Goal: Transaction & Acquisition: Purchase product/service

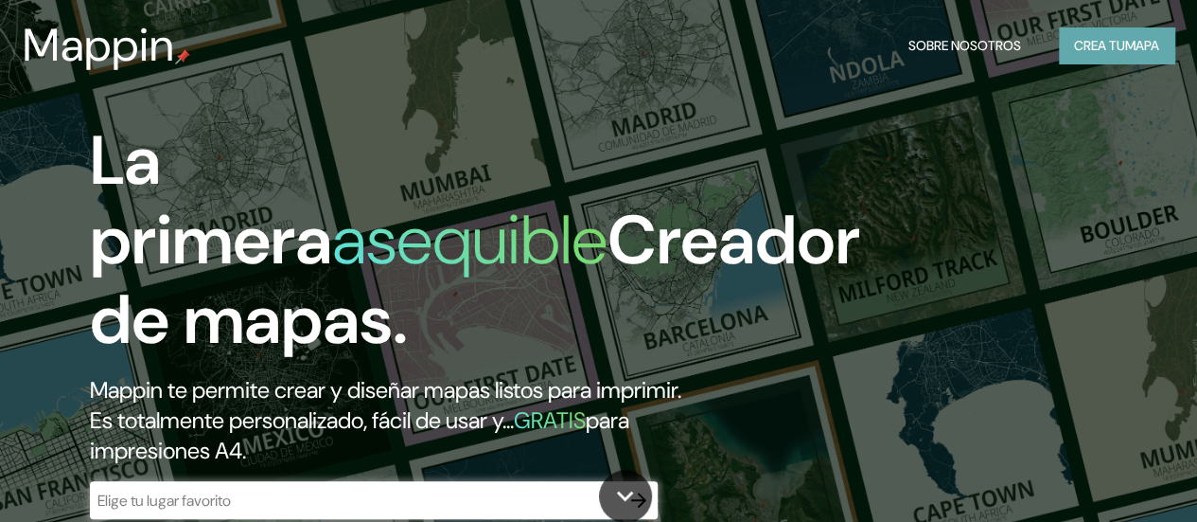
click at [1087, 43] on font "Crea tu" at bounding box center [1099, 45] width 51 height 17
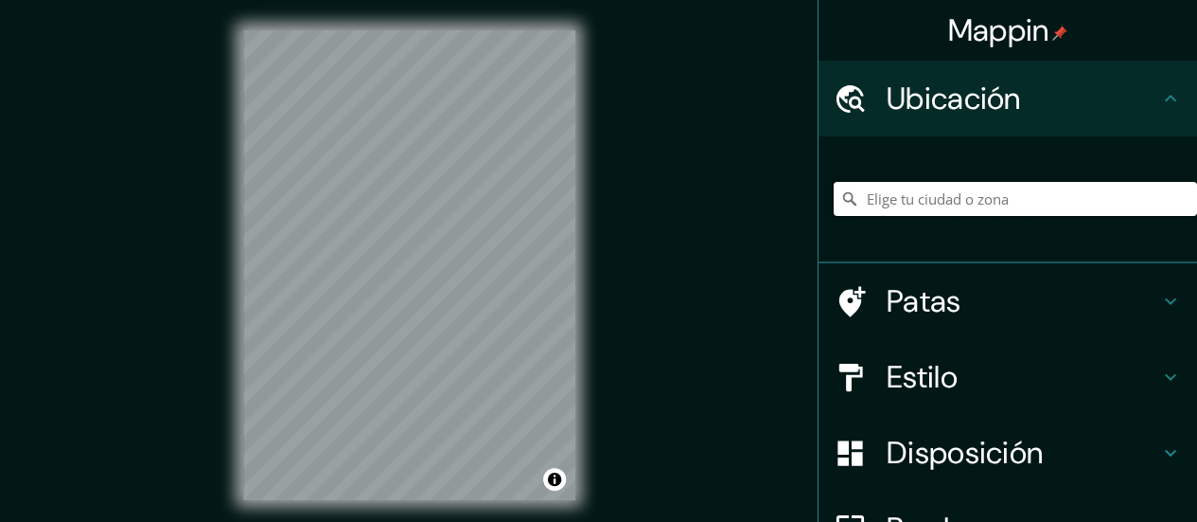
click at [843, 211] on input "Elige tu ciudad o zona" at bounding box center [1015, 199] width 363 height 34
click at [889, 203] on input "Elige tu ciudad o zona" at bounding box center [1015, 199] width 363 height 34
paste input "Las Americas Guanare 3350, Portuguesa"
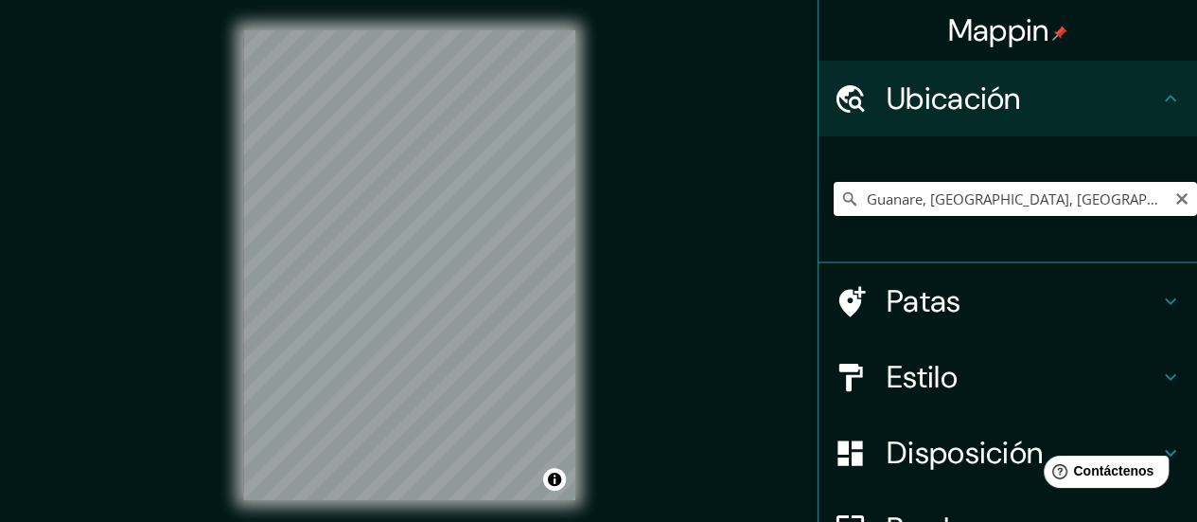
click at [1065, 197] on input "Guanare, [GEOGRAPHIC_DATA], [GEOGRAPHIC_DATA]" at bounding box center [1015, 199] width 363 height 34
click at [1075, 200] on input "Guanare, [GEOGRAPHIC_DATA], [GEOGRAPHIC_DATA]" at bounding box center [1015, 199] width 363 height 34
click at [239, 188] on div "© Mapbox © OpenStreetMap Improve this map" at bounding box center [409, 265] width 393 height 530
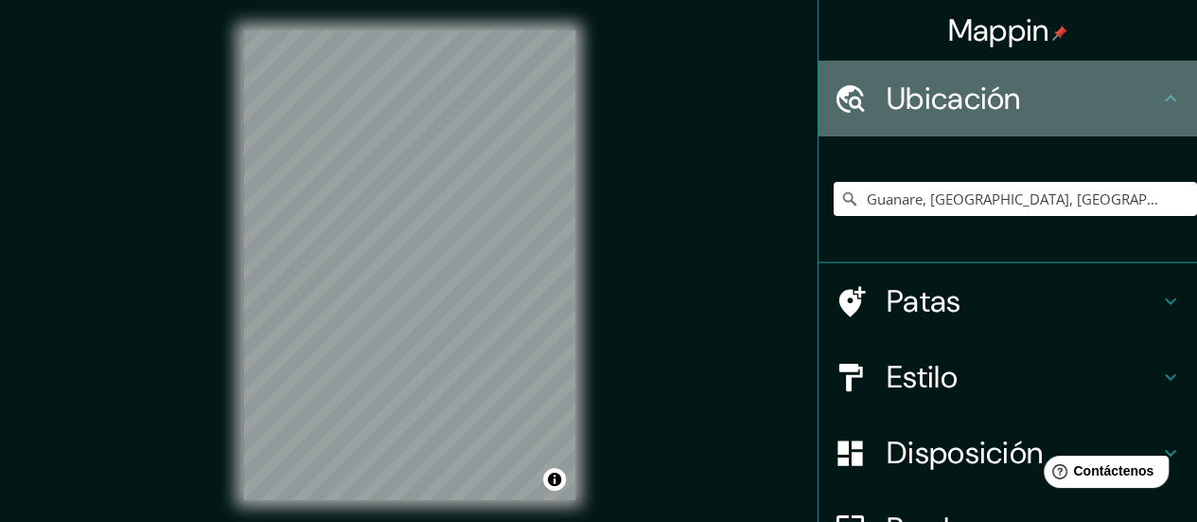
click at [994, 105] on font "Ubicación" at bounding box center [954, 99] width 134 height 40
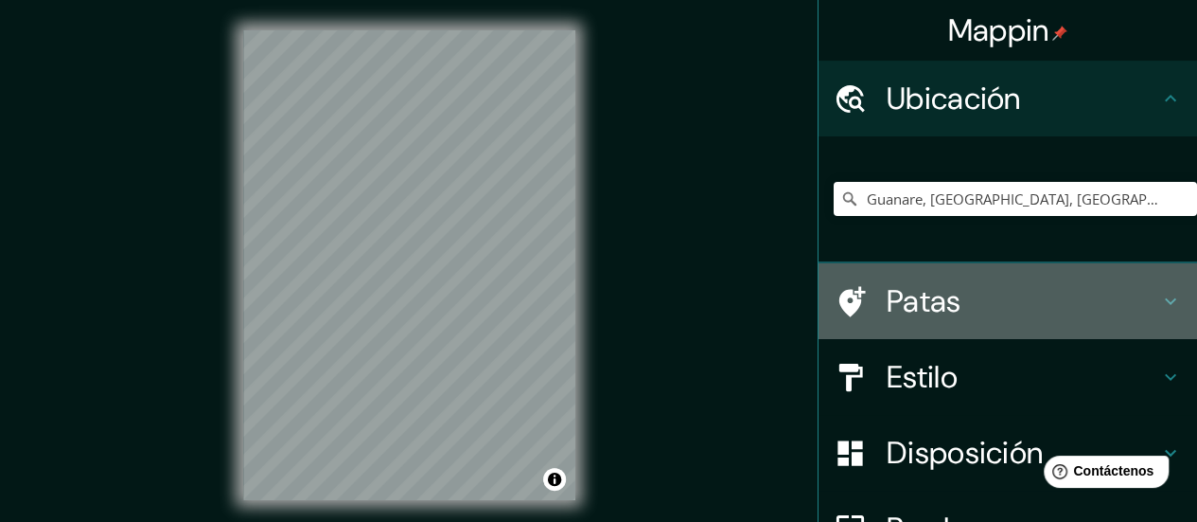
click at [896, 296] on font "Patas" at bounding box center [924, 301] width 75 height 40
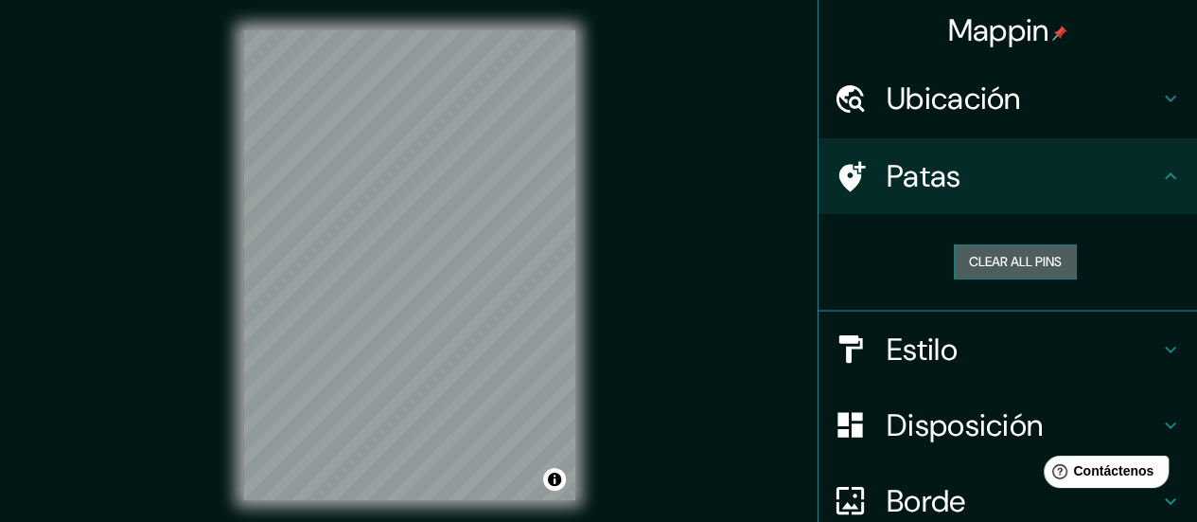
click at [964, 272] on button "Clear all pins" at bounding box center [1015, 261] width 123 height 35
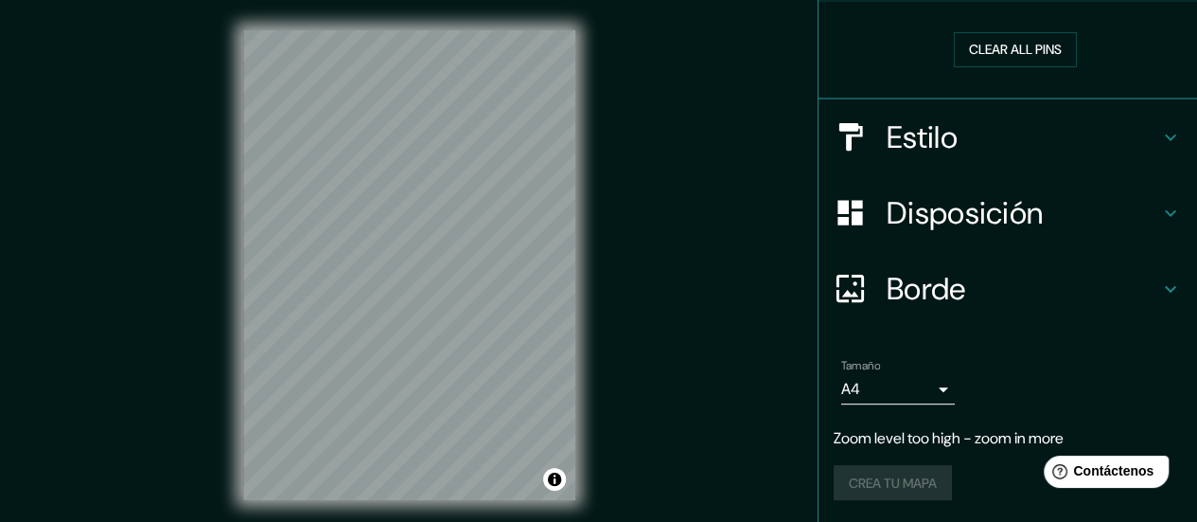
scroll to position [38, 0]
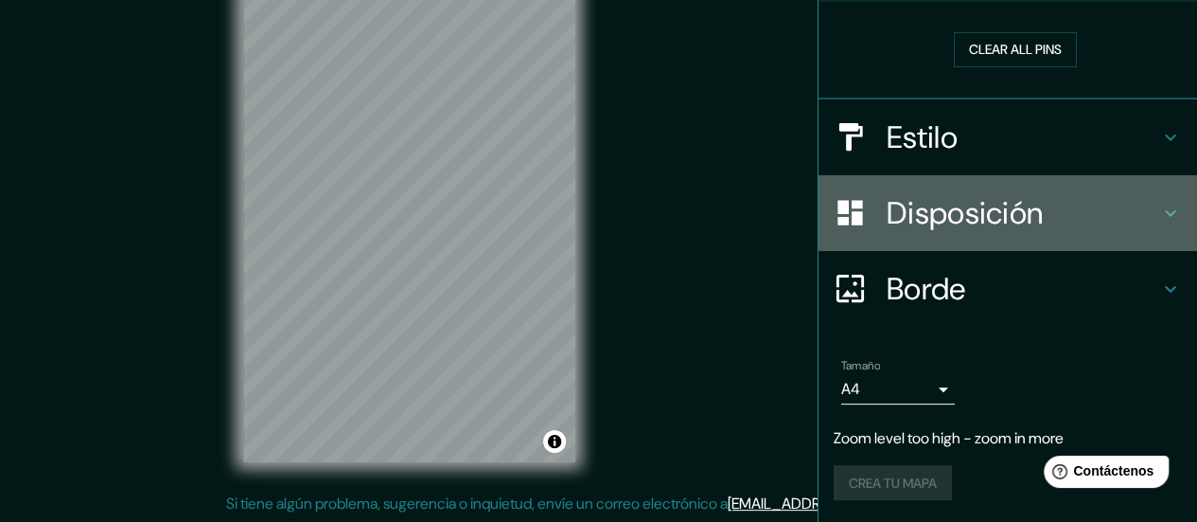
click at [932, 183] on div "Disposición" at bounding box center [1008, 213] width 379 height 76
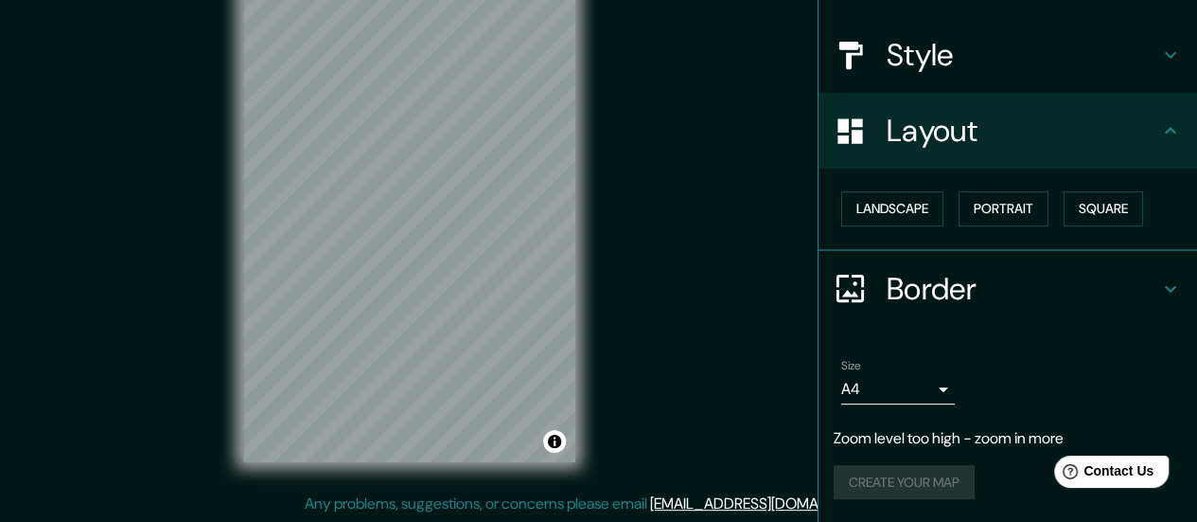
scroll to position [195, 0]
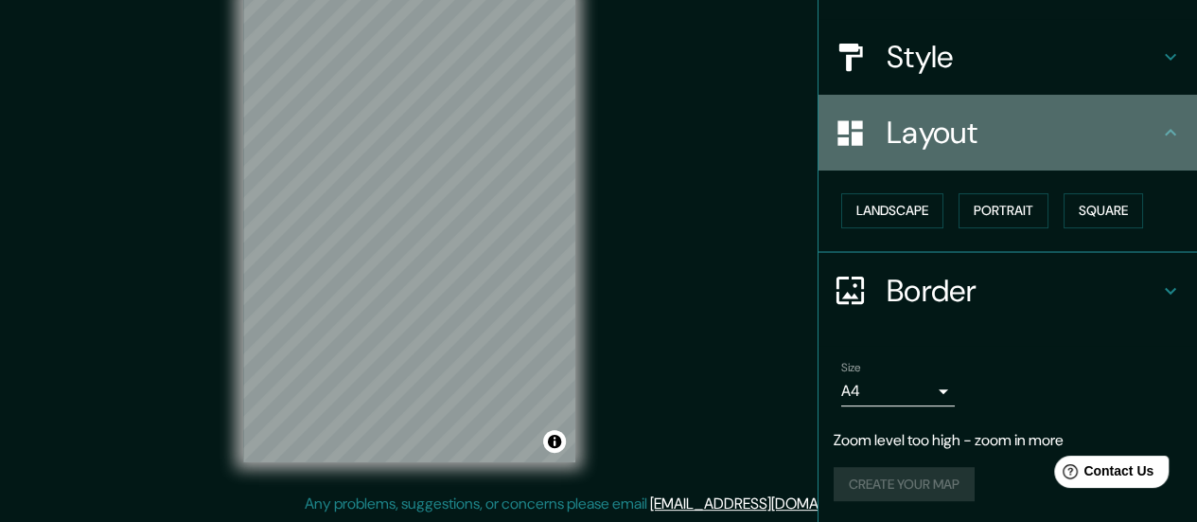
click at [910, 133] on h4 "Layout" at bounding box center [1023, 133] width 273 height 38
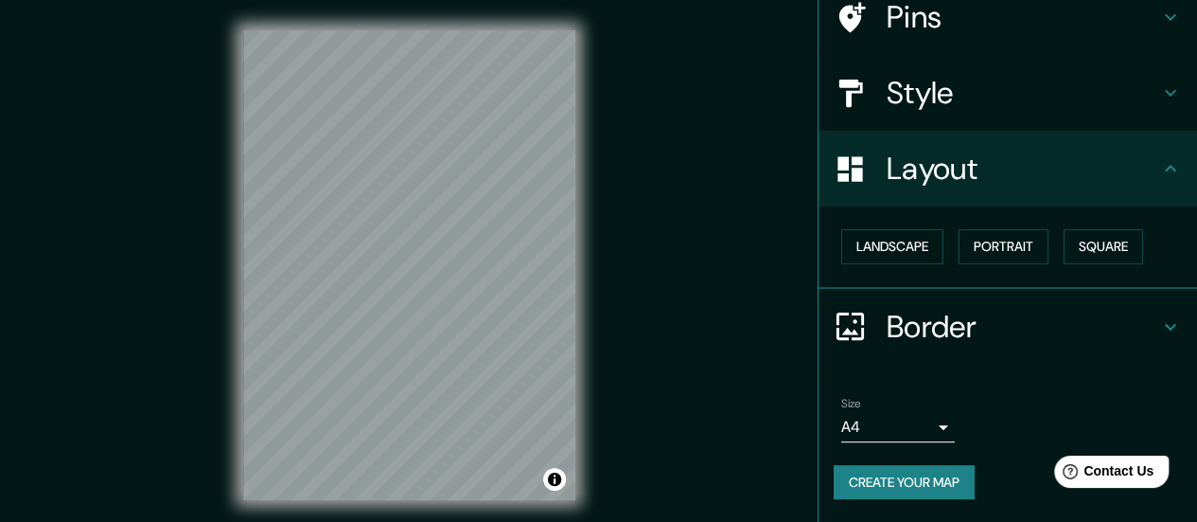
scroll to position [157, 0]
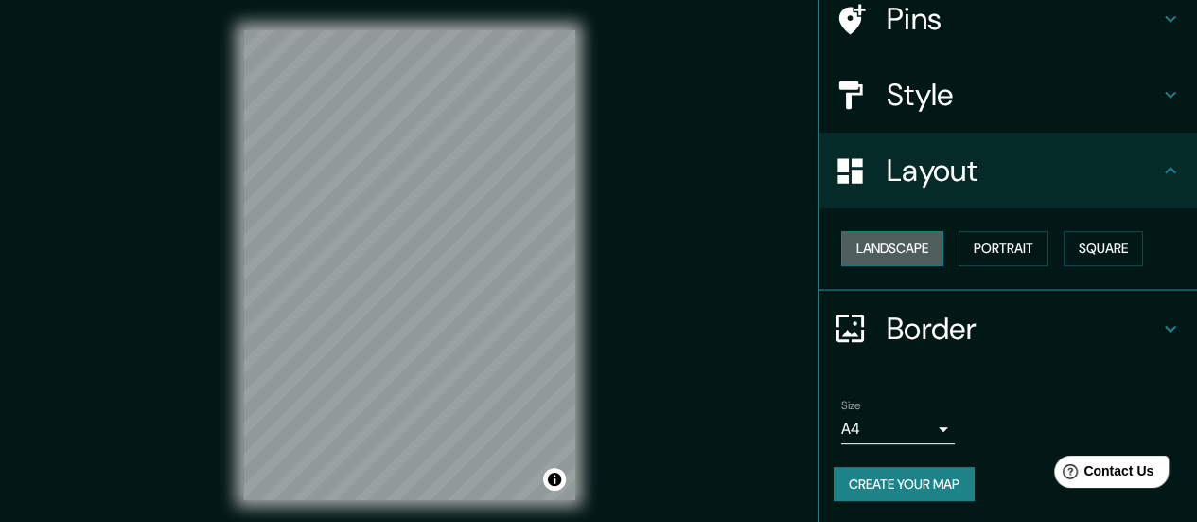
click at [898, 244] on button "Landscape" at bounding box center [892, 248] width 102 height 35
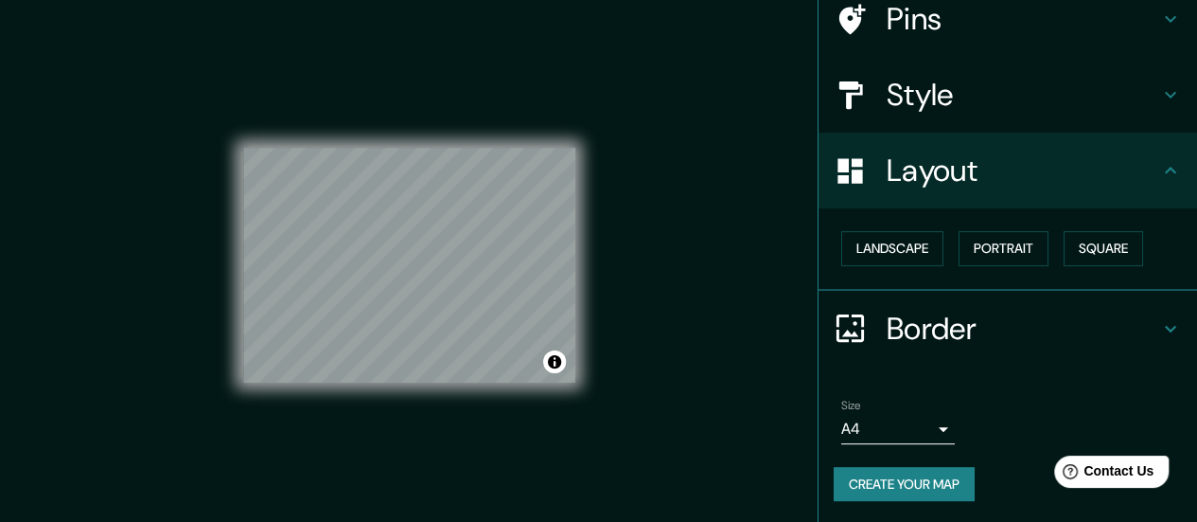
click at [935, 245] on div "Landscape Portrait Square" at bounding box center [1015, 248] width 363 height 50
click at [993, 238] on button "Portrait" at bounding box center [1004, 248] width 90 height 35
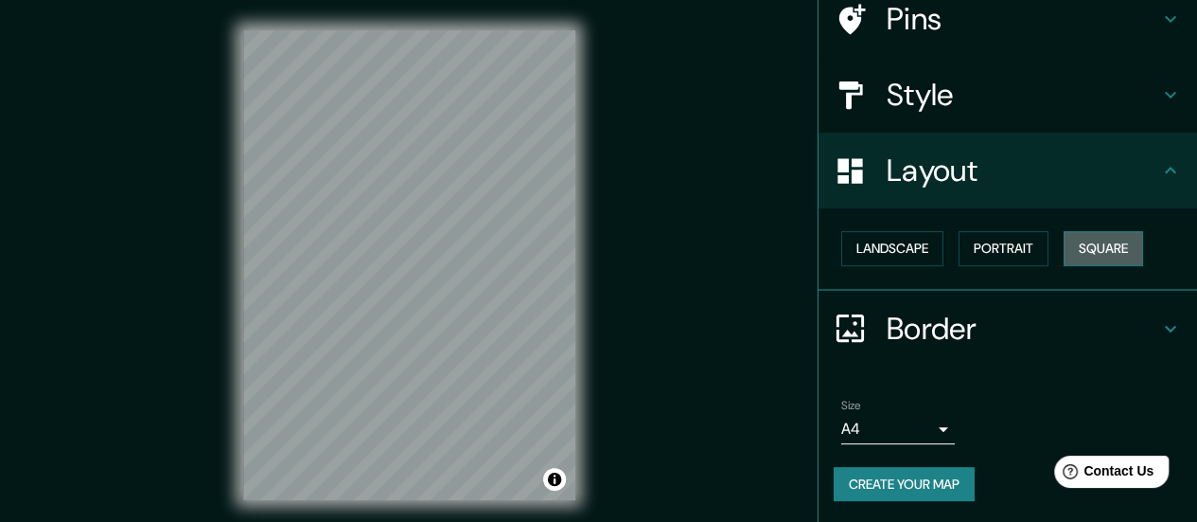
click at [1092, 249] on button "Square" at bounding box center [1104, 248] width 80 height 35
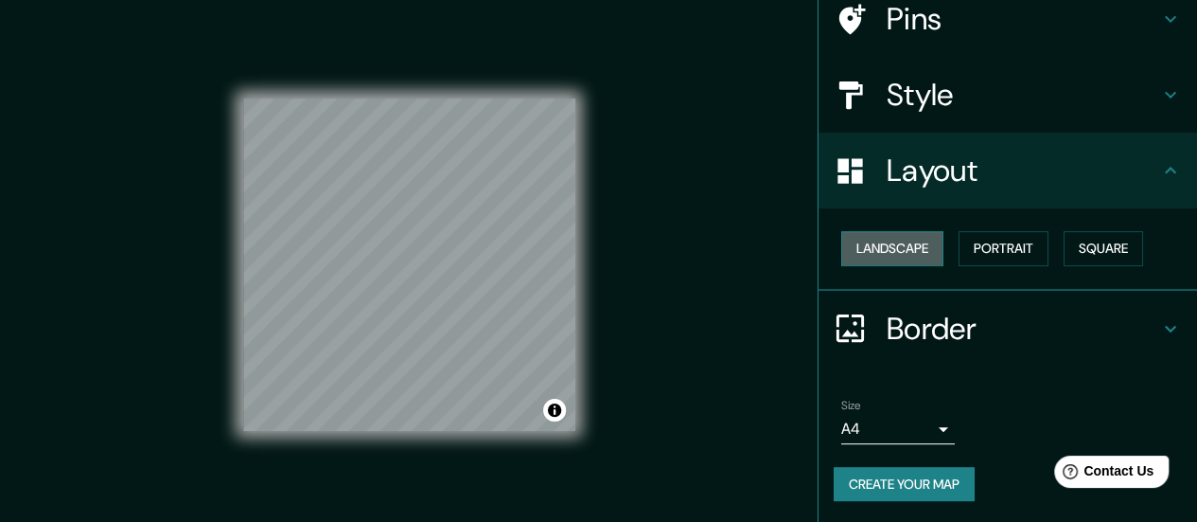
click at [896, 243] on button "Landscape" at bounding box center [892, 248] width 102 height 35
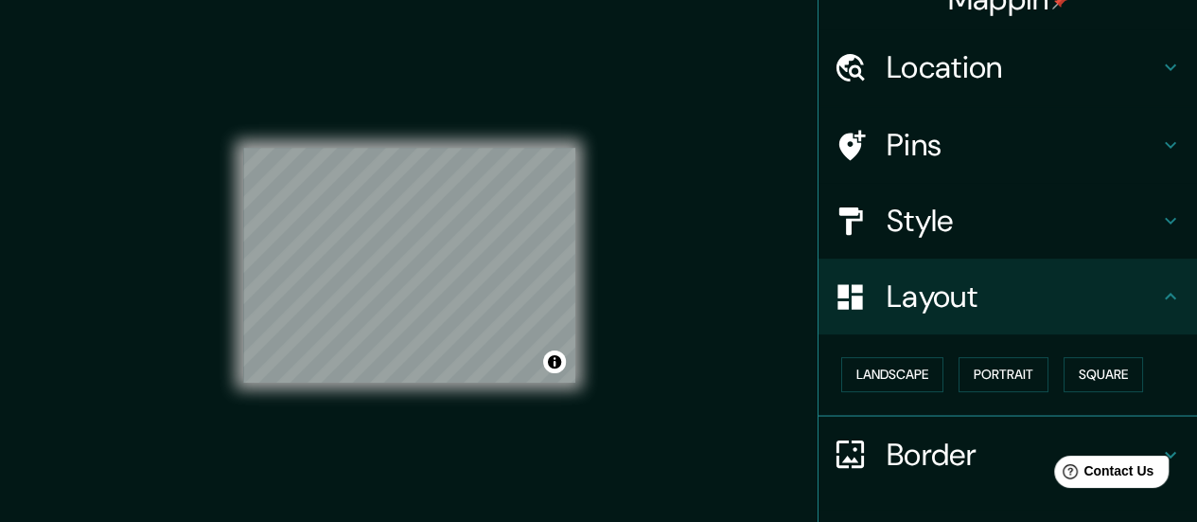
scroll to position [0, 0]
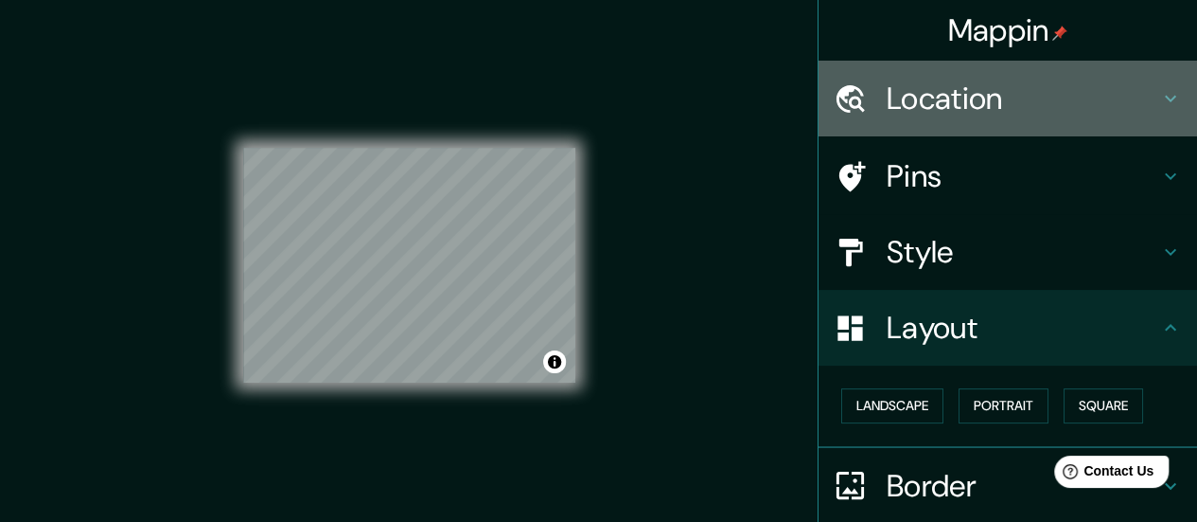
click at [1017, 65] on div "Location" at bounding box center [1008, 99] width 379 height 76
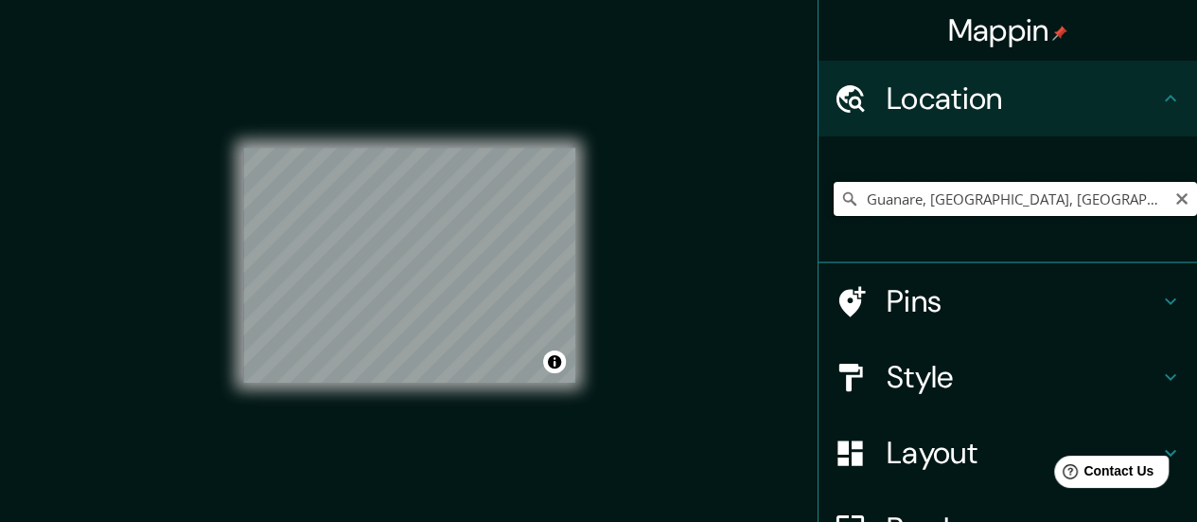
drag, startPoint x: 1075, startPoint y: 211, endPoint x: 868, endPoint y: 198, distance: 207.7
click at [868, 198] on input "Guanare, [GEOGRAPHIC_DATA], [GEOGRAPHIC_DATA]" at bounding box center [1015, 199] width 363 height 34
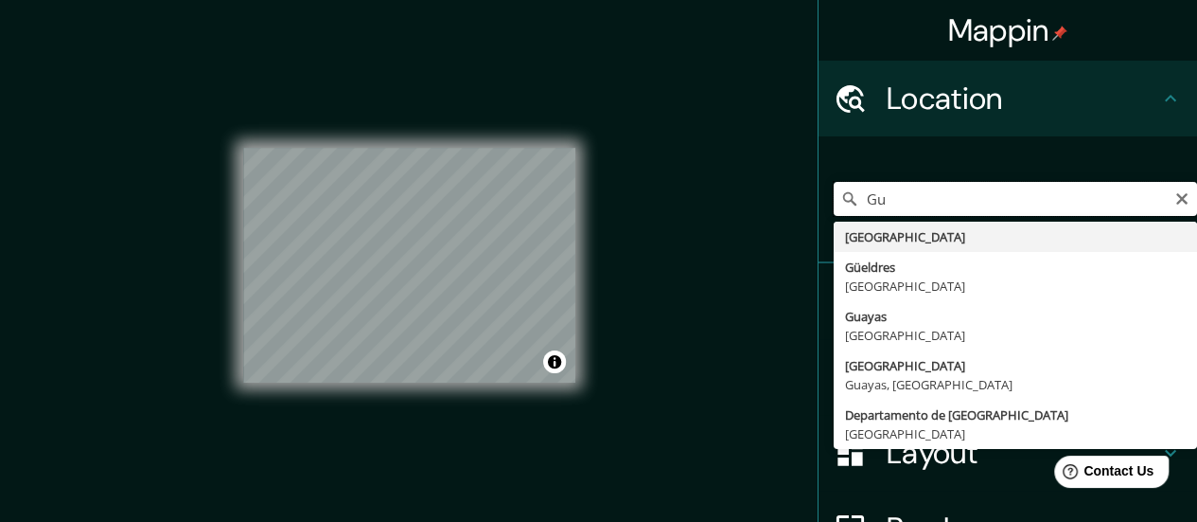
click at [888, 200] on input "Gu" at bounding box center [1015, 199] width 363 height 34
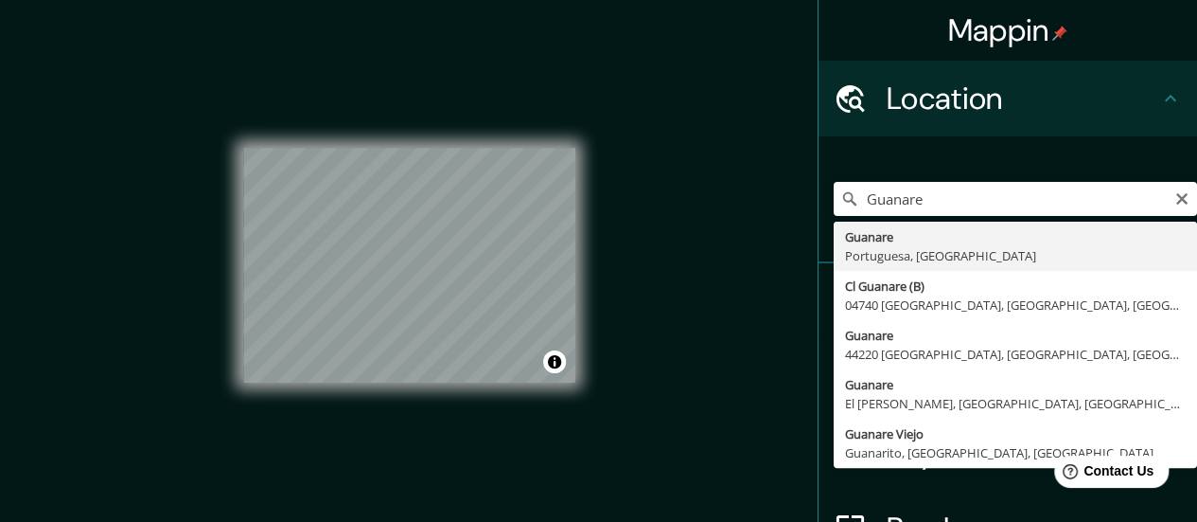
type input "Guanare, [GEOGRAPHIC_DATA], [GEOGRAPHIC_DATA]"
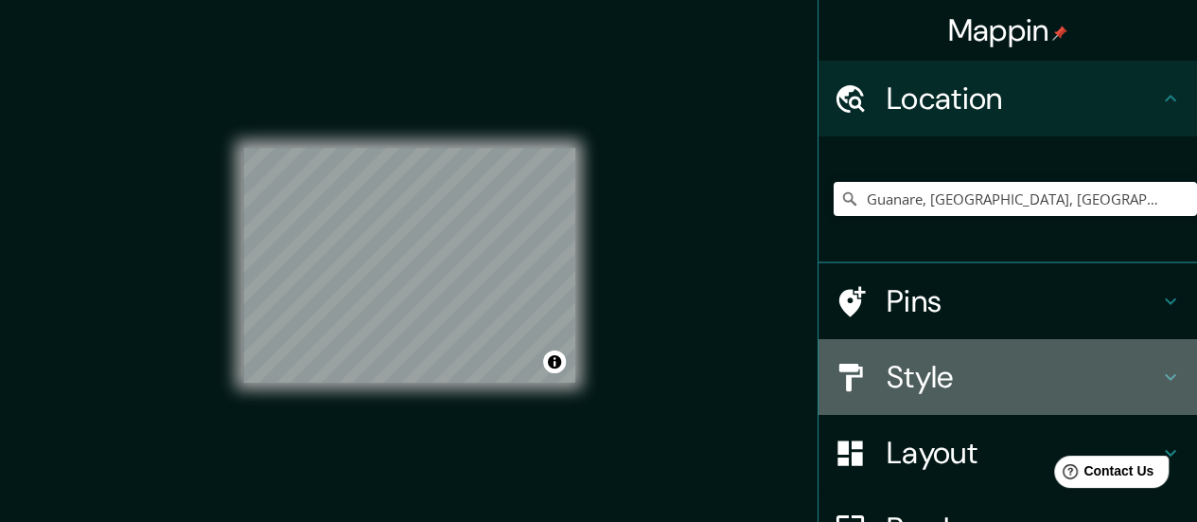
click at [903, 362] on h4 "Style" at bounding box center [1023, 377] width 273 height 38
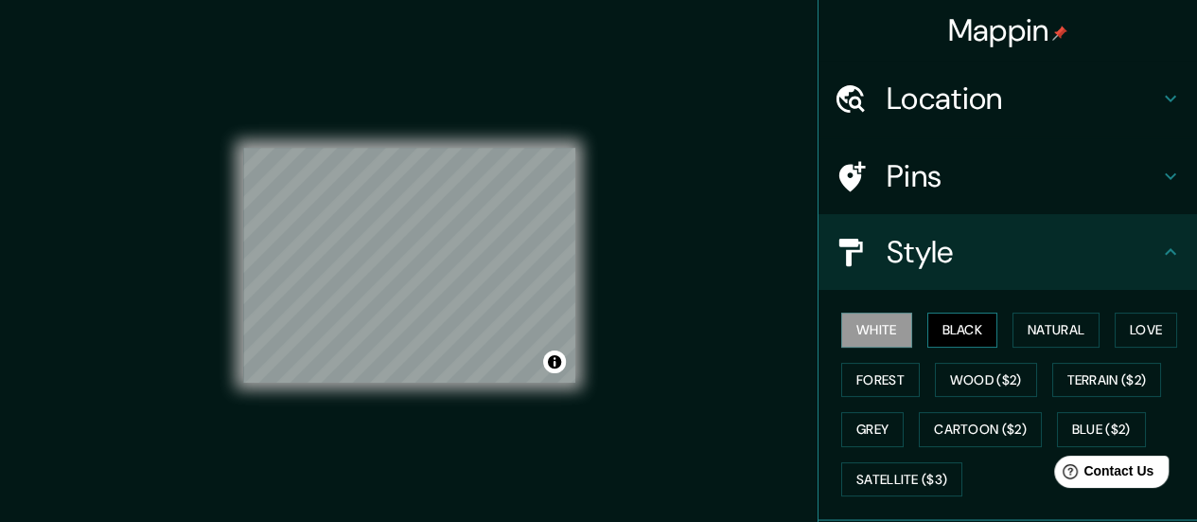
click at [929, 335] on button "Black" at bounding box center [963, 329] width 71 height 35
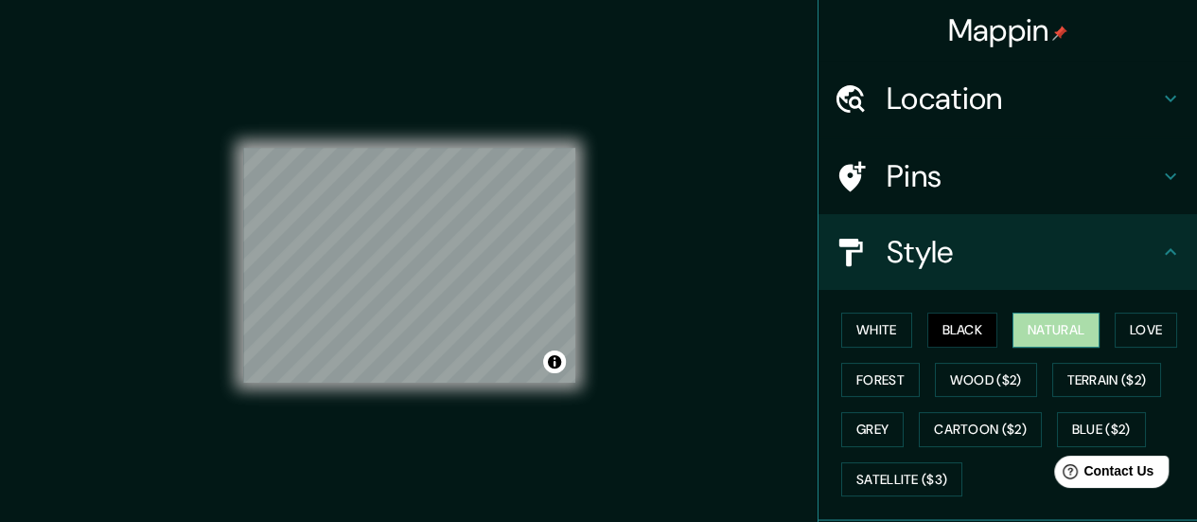
click at [1022, 330] on button "Natural" at bounding box center [1056, 329] width 87 height 35
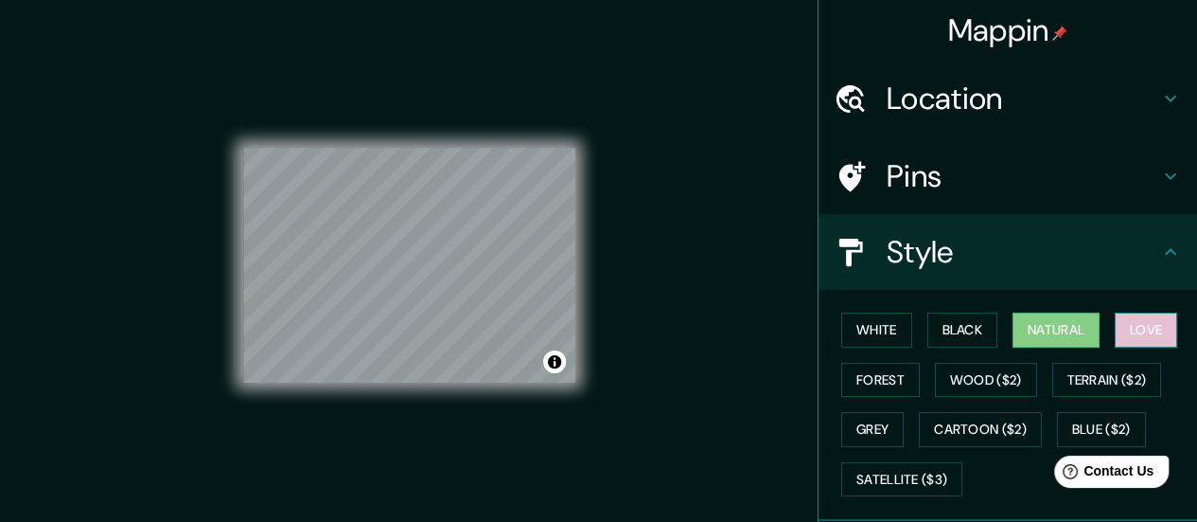
click at [1119, 331] on button "Love" at bounding box center [1146, 329] width 62 height 35
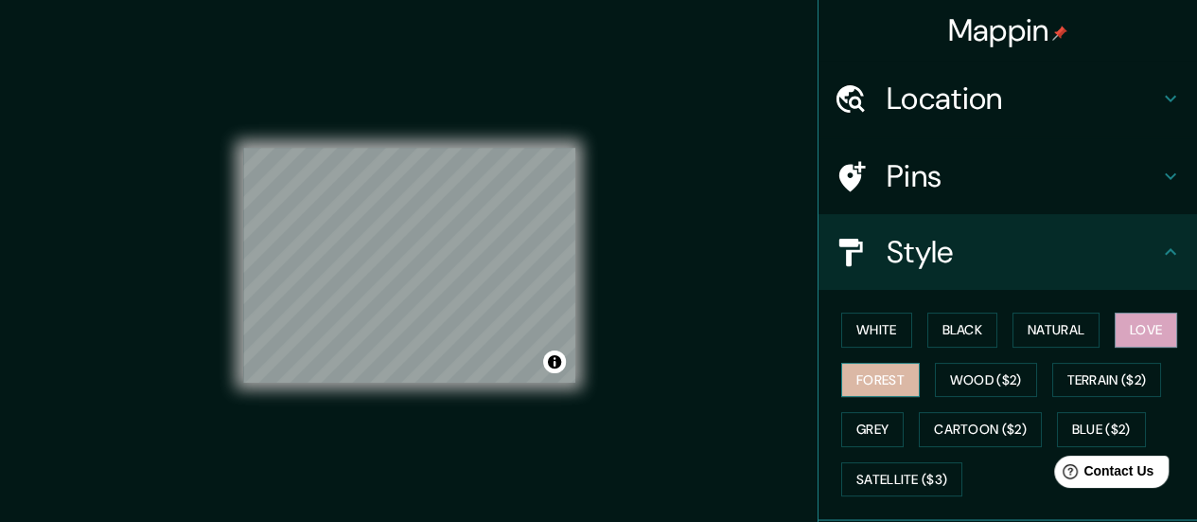
click at [880, 380] on button "Forest" at bounding box center [880, 379] width 79 height 35
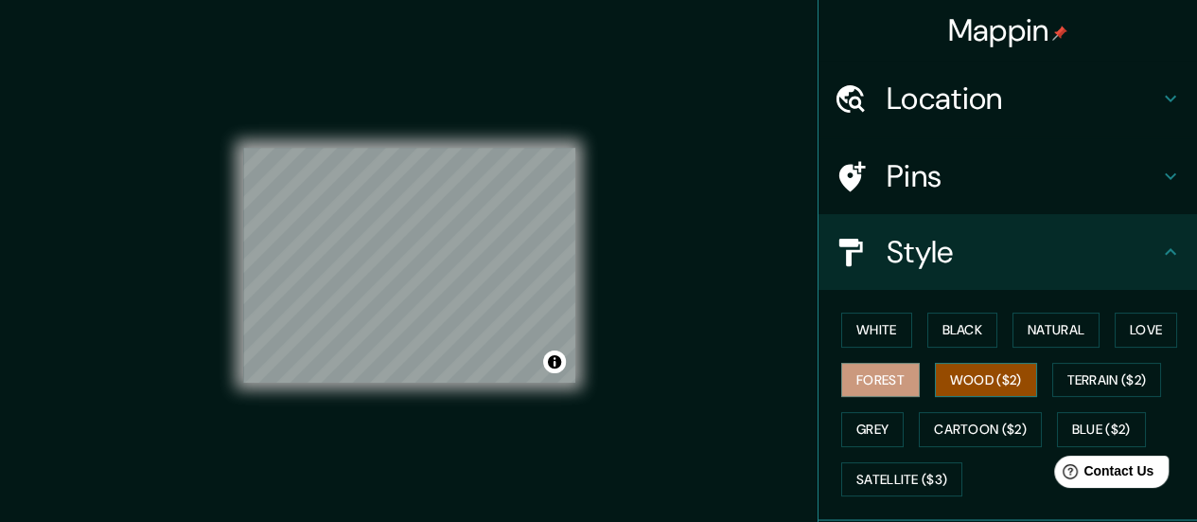
click at [962, 372] on button "Wood ($2)" at bounding box center [986, 379] width 102 height 35
click at [592, 196] on div "© Mapbox © OpenStreetMap Improve this map" at bounding box center [409, 265] width 393 height 530
click at [656, 277] on div "Mappin Location Guanare, Portuguesa, Venezuela Pins Style White Black Natural L…" at bounding box center [598, 280] width 1197 height 560
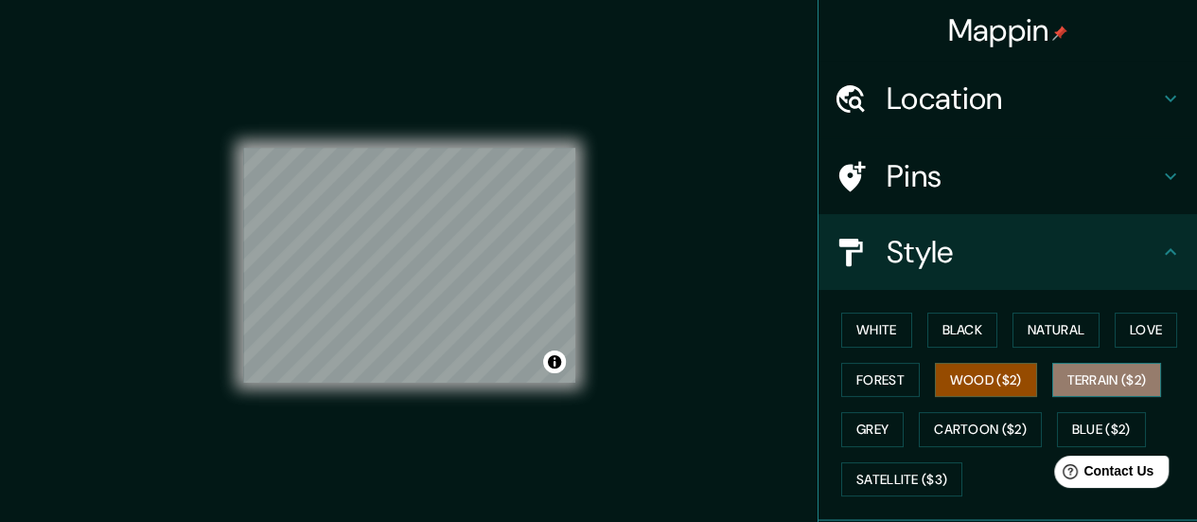
click at [1070, 368] on button "Terrain ($2)" at bounding box center [1107, 379] width 110 height 35
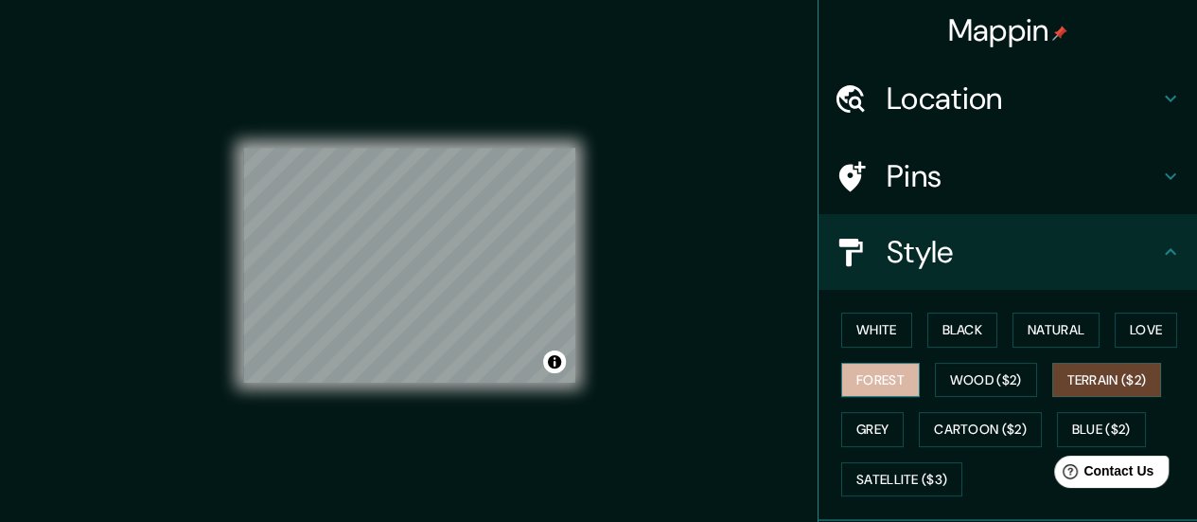
click at [867, 367] on button "Forest" at bounding box center [880, 379] width 79 height 35
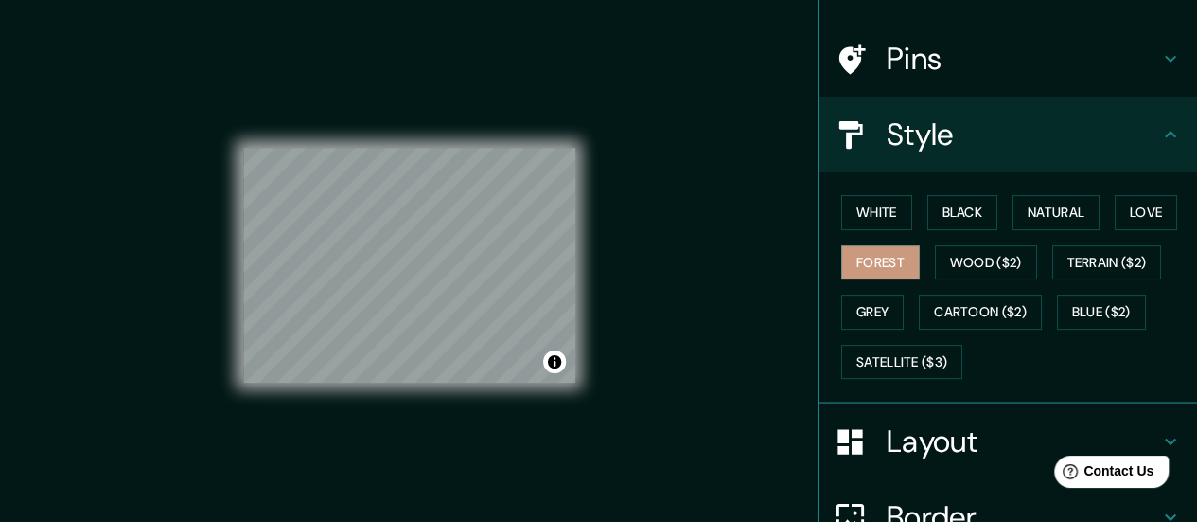
scroll to position [120, 0]
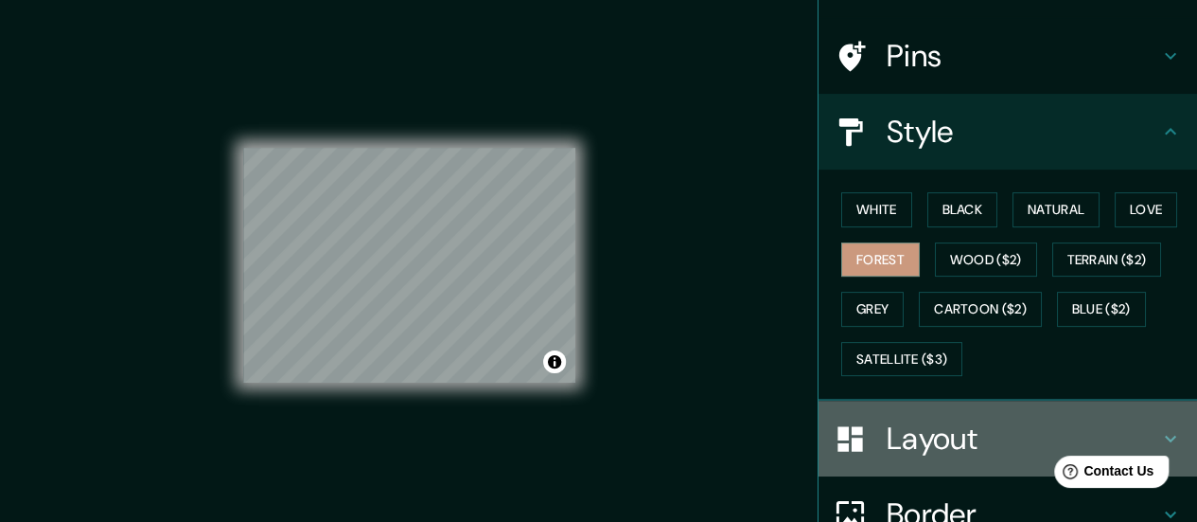
click at [892, 407] on div "Layout" at bounding box center [1008, 438] width 379 height 76
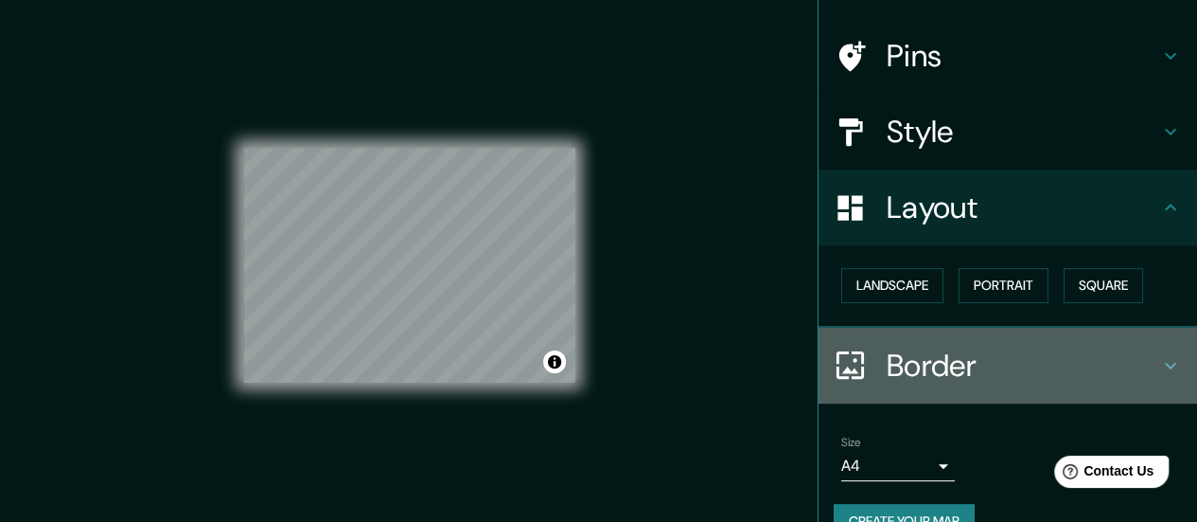
click at [858, 358] on div at bounding box center [860, 364] width 53 height 33
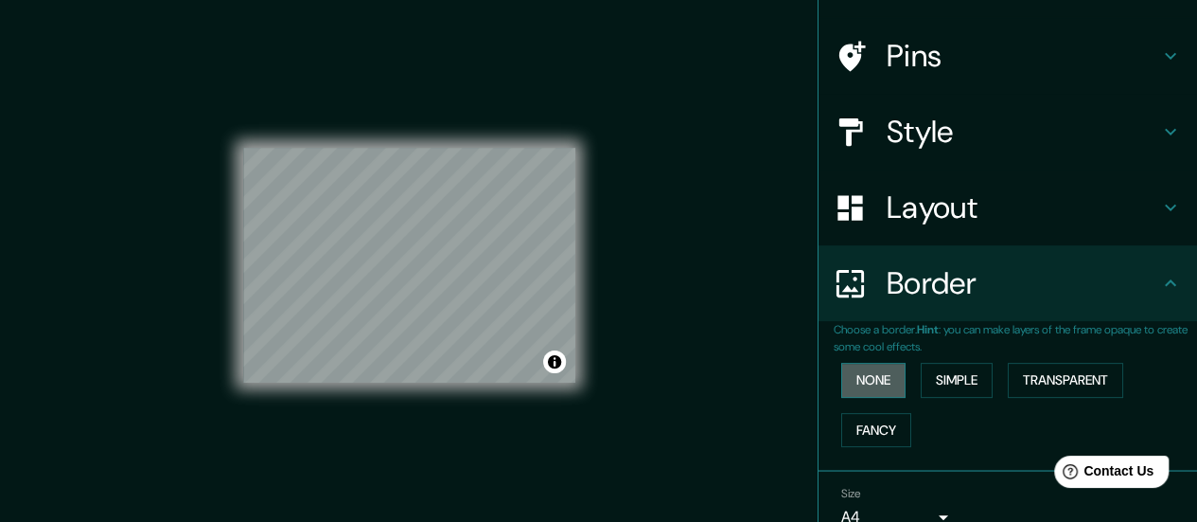
click at [879, 380] on button "None" at bounding box center [873, 379] width 64 height 35
click at [941, 374] on button "Simple" at bounding box center [957, 379] width 72 height 35
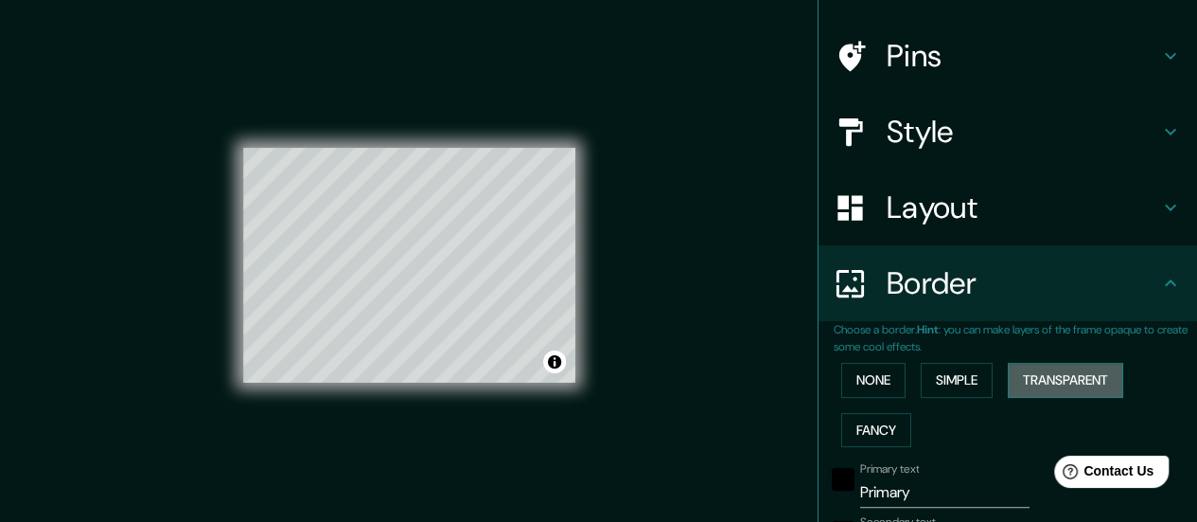
click at [1026, 378] on button "Transparent" at bounding box center [1065, 379] width 115 height 35
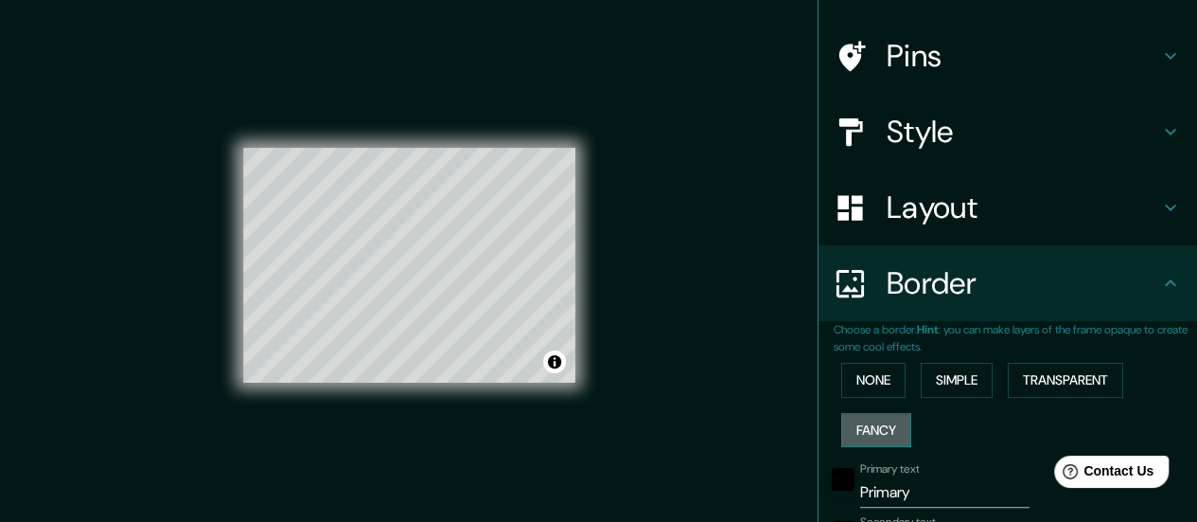
click at [867, 443] on button "Fancy" at bounding box center [876, 430] width 70 height 35
click at [948, 376] on button "Simple" at bounding box center [957, 379] width 72 height 35
drag, startPoint x: 914, startPoint y: 484, endPoint x: 780, endPoint y: 478, distance: 134.5
click at [780, 478] on div "Mappin Location Guanare, Portuguesa, Venezuela Pins Style Layout Border Choose …" at bounding box center [598, 280] width 1197 height 560
type input "140"
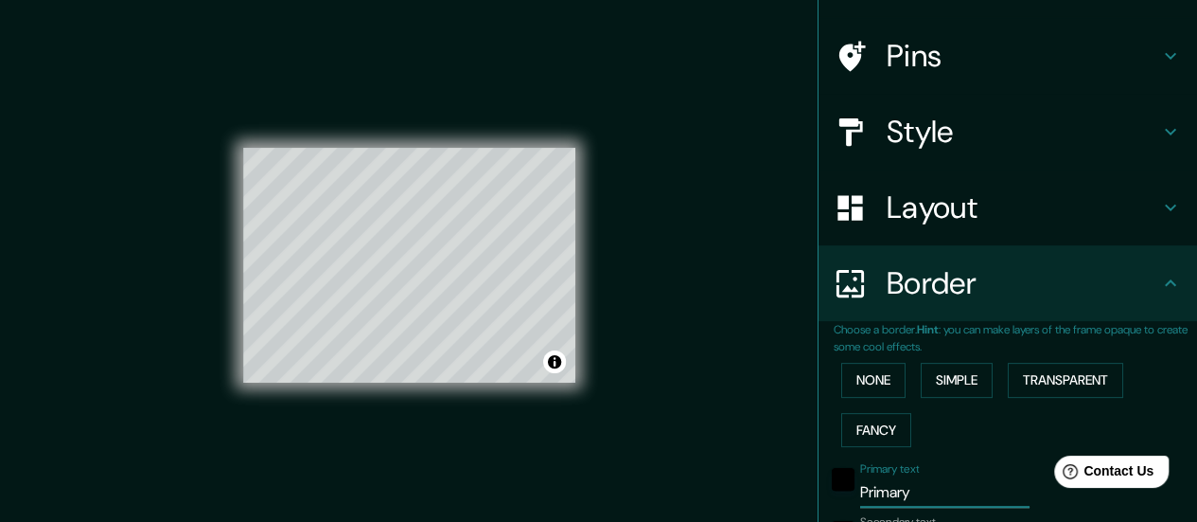
type input "28"
type input "L"
type input "140"
type input "28"
type input "LA"
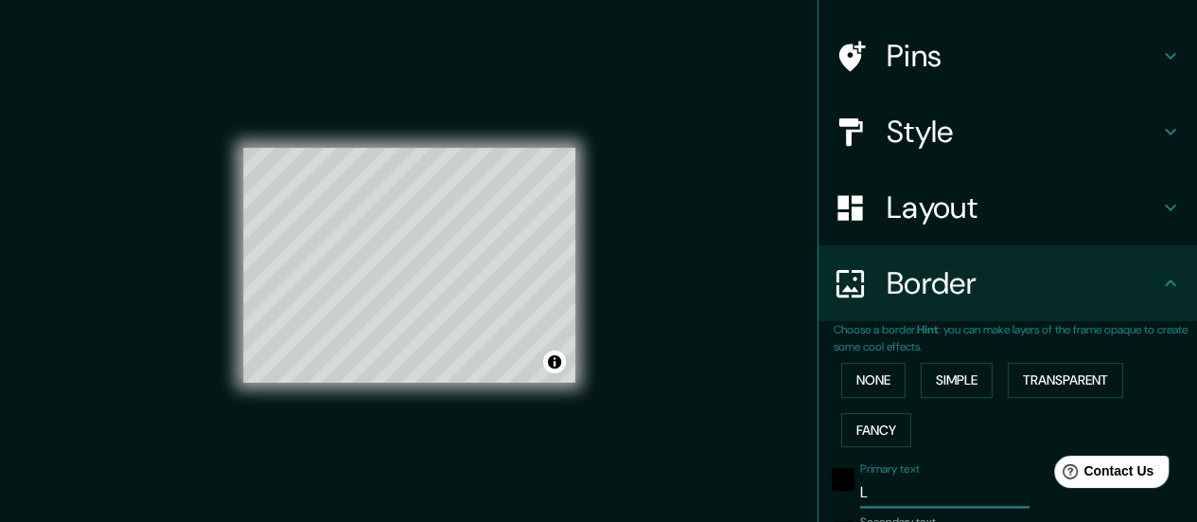
type input "140"
type input "28"
type input "LAS"
type input "140"
type input "28"
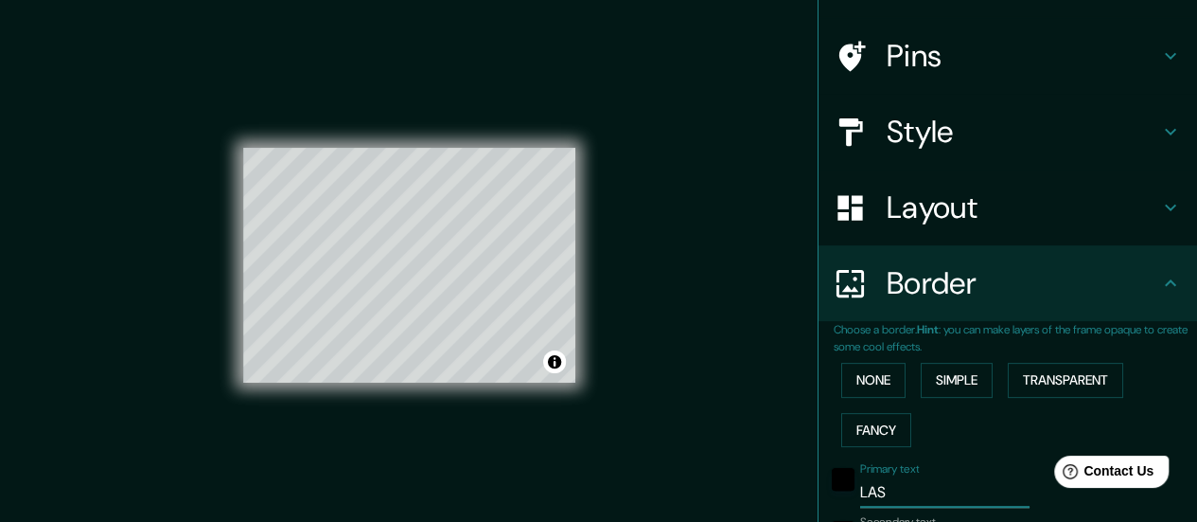
type input "LAS"
type input "140"
type input "28"
type input "LAS A"
type input "140"
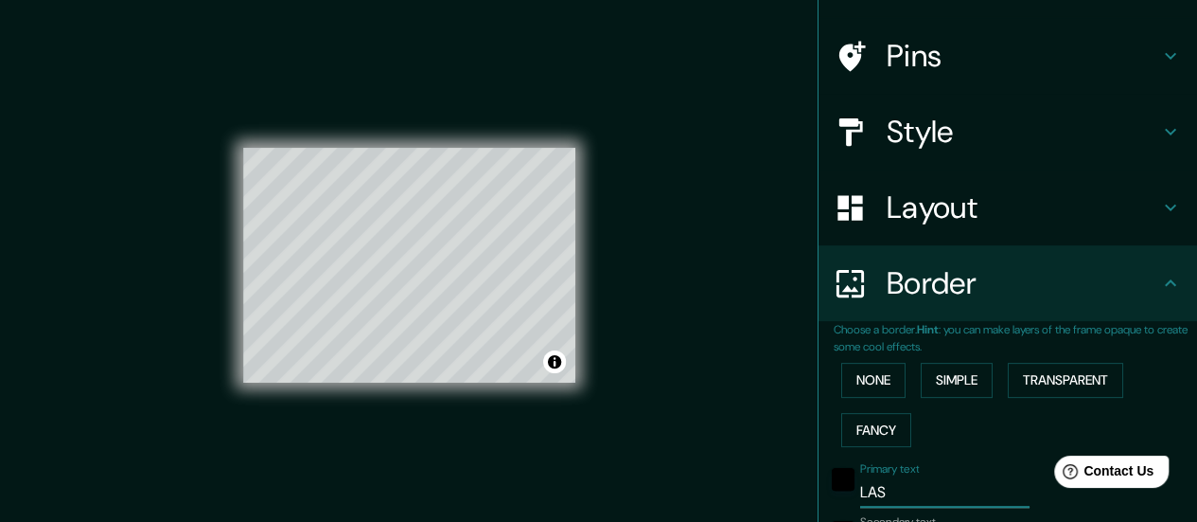
type input "28"
type input "LAS AM"
type input "140"
type input "28"
type input "LAS AME"
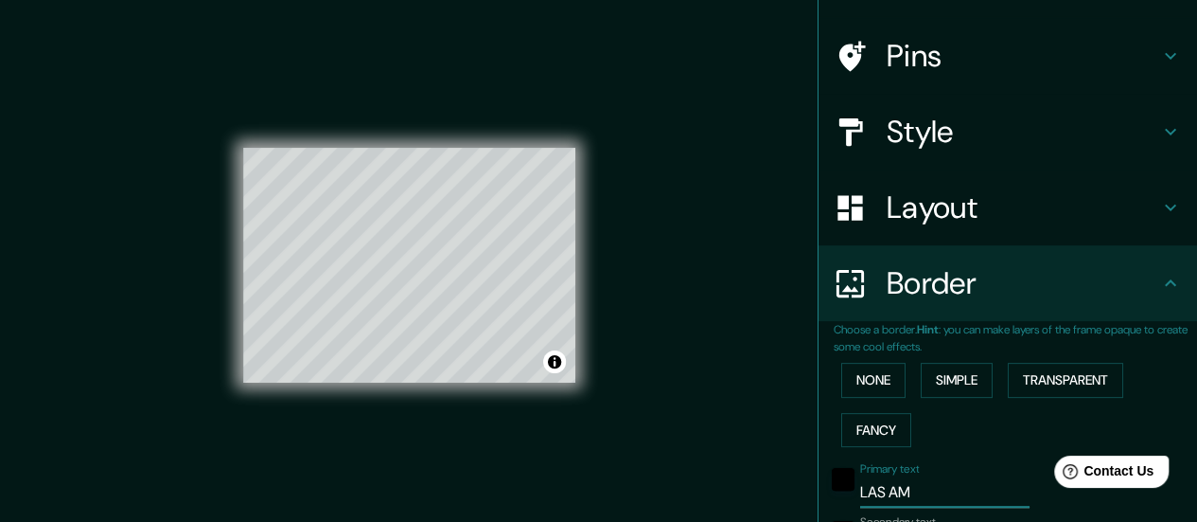
type input "140"
type input "28"
type input "LAS AMER"
type input "140"
type input "28"
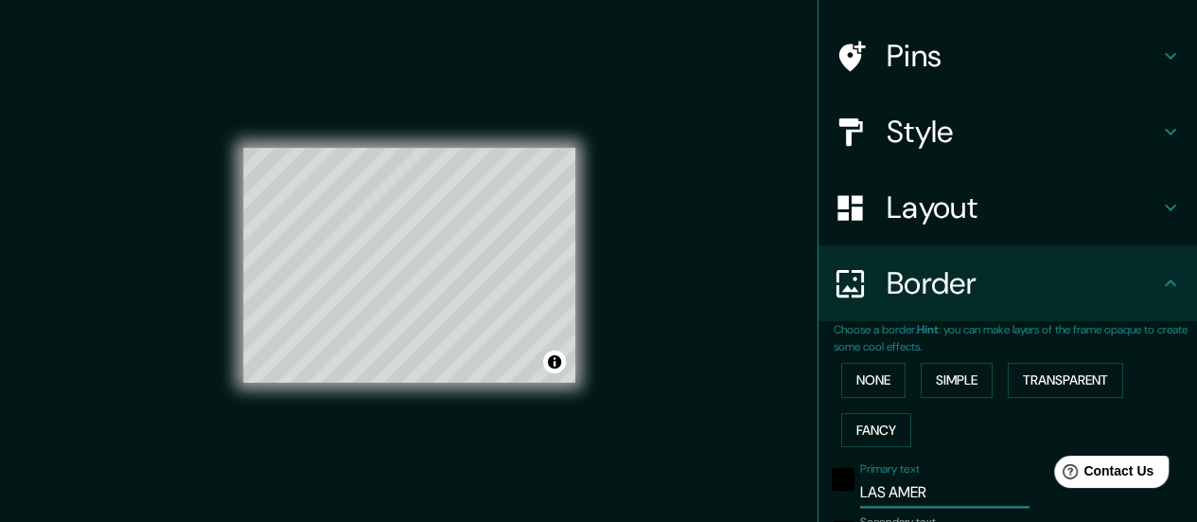
type input "LAS AMERI"
type input "140"
type input "28"
type input "LAS AMERIC"
type input "140"
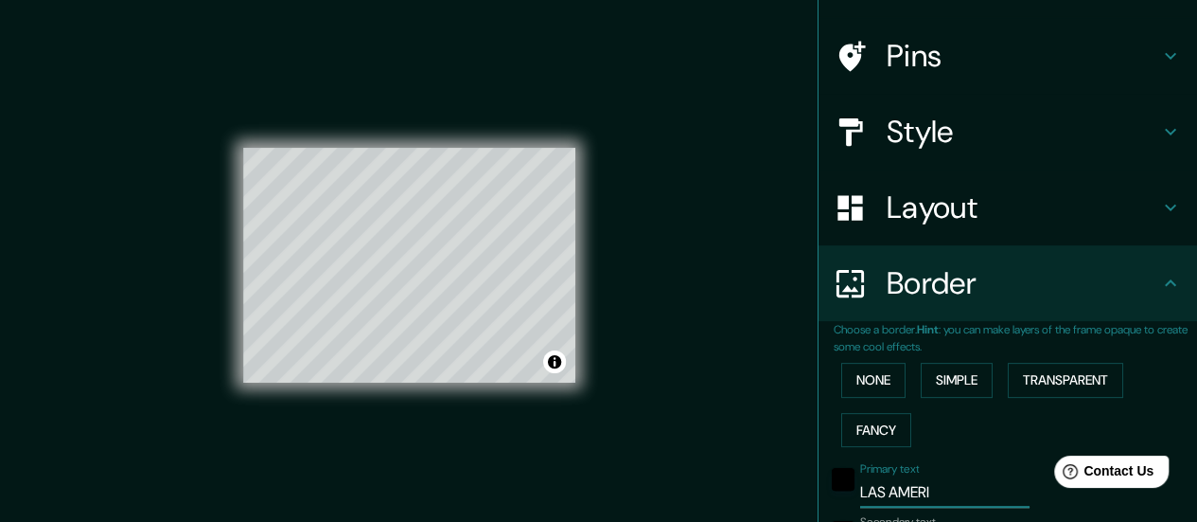
type input "28"
type input "LAS AMERICS"
type input "140"
type input "28"
type input "LAS AMERICSD"
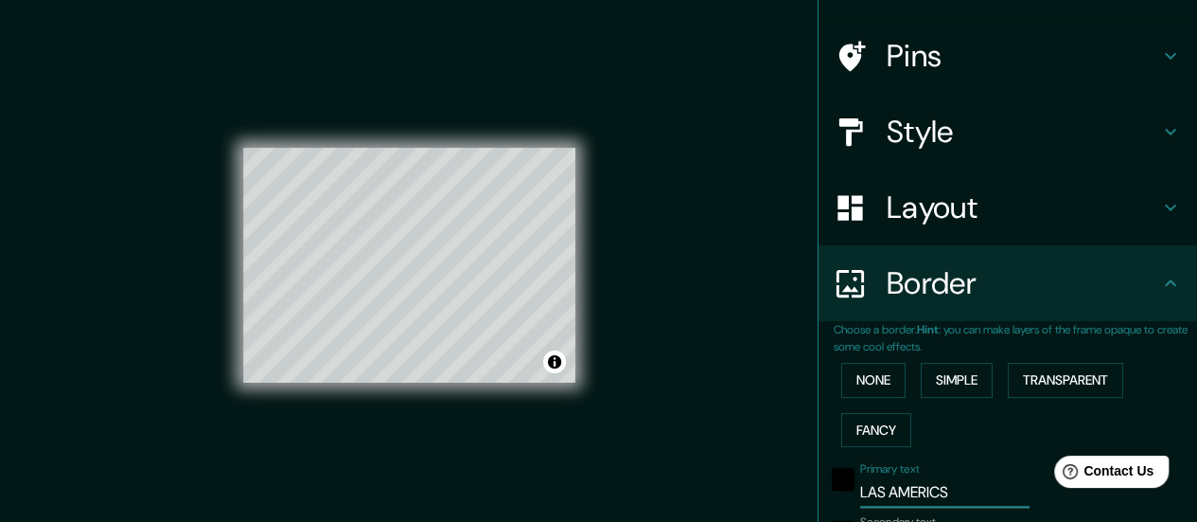
type input "140"
type input "28"
type input "LAS AMERICS"
type input "140"
type input "28"
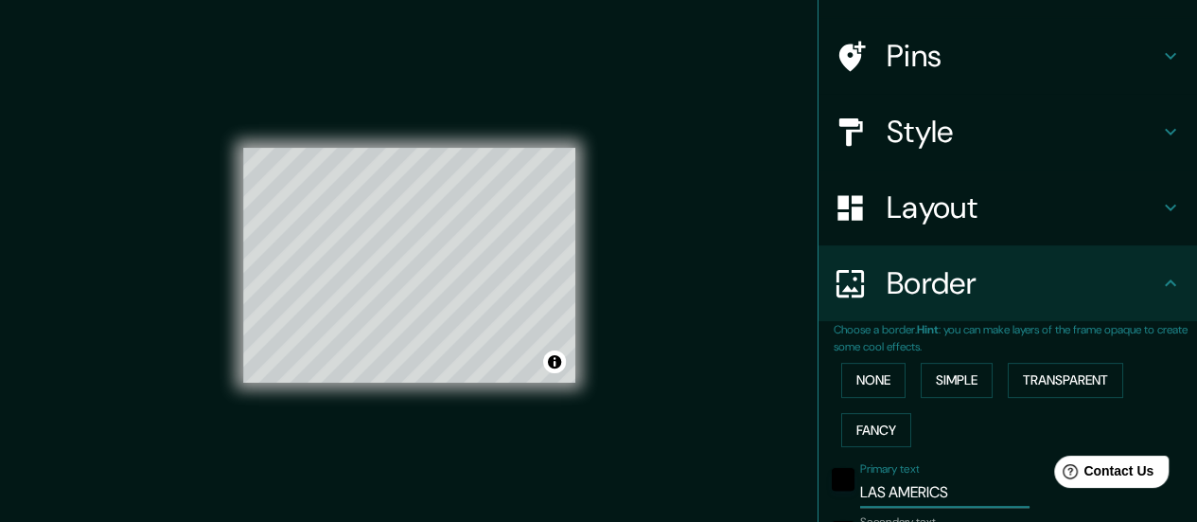
type input "LAS AMERIC"
type input "140"
type input "28"
type input "LAS AMERICA"
type input "140"
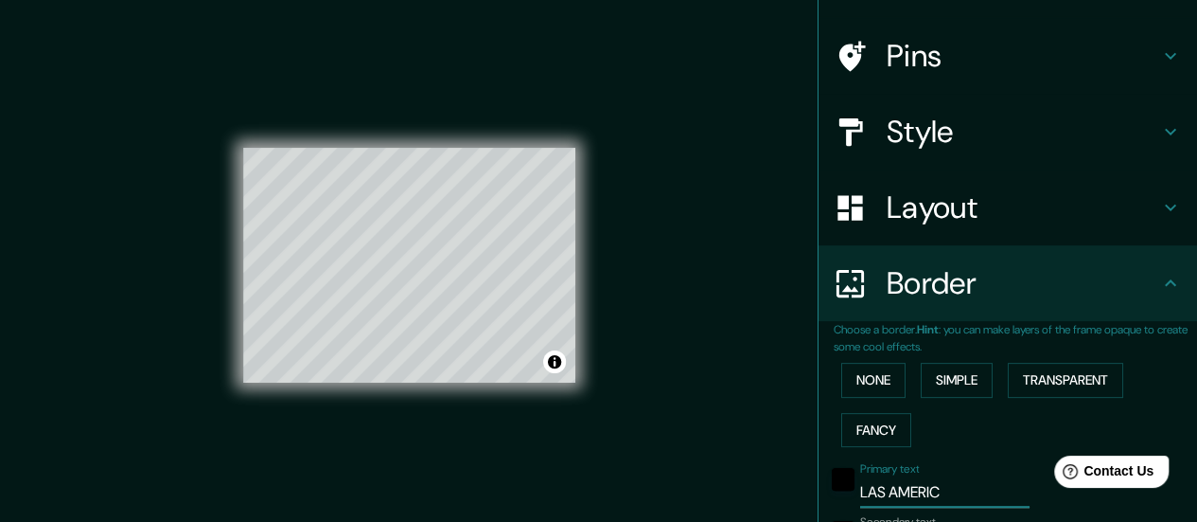
type input "28"
type input "LAS AMERICAS"
type input "140"
type input "28"
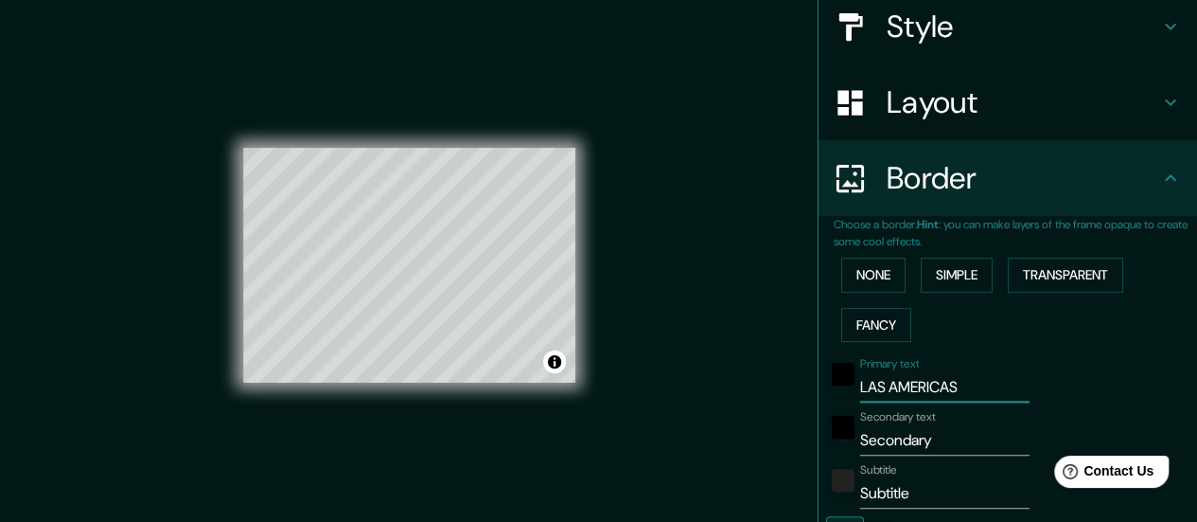
scroll to position [259, 0]
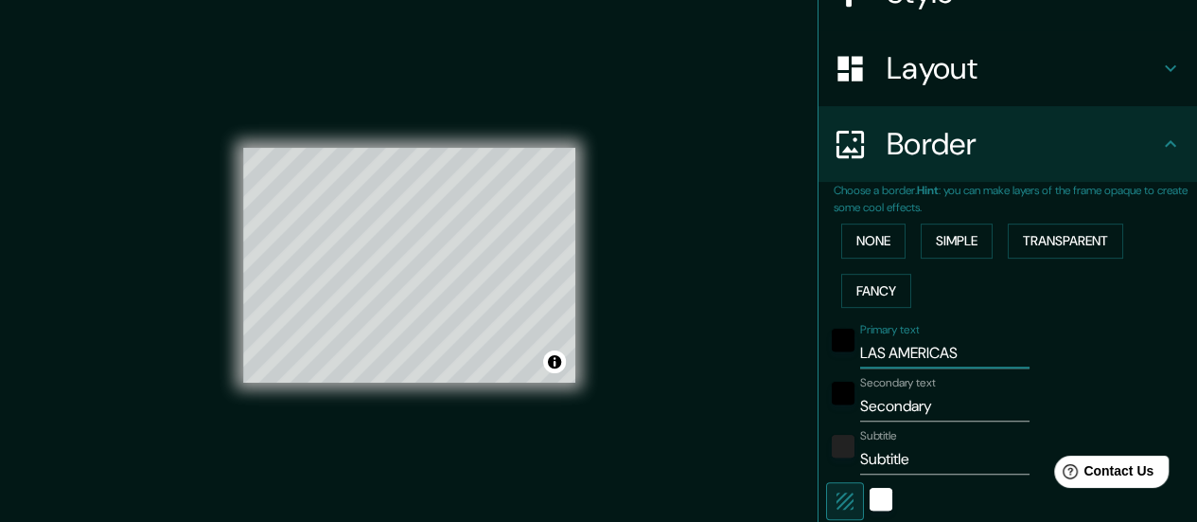
type input "LAS AMERICAS"
click at [935, 401] on input "Secondary" at bounding box center [944, 406] width 169 height 30
type input "Secondar"
type input "140"
type input "28"
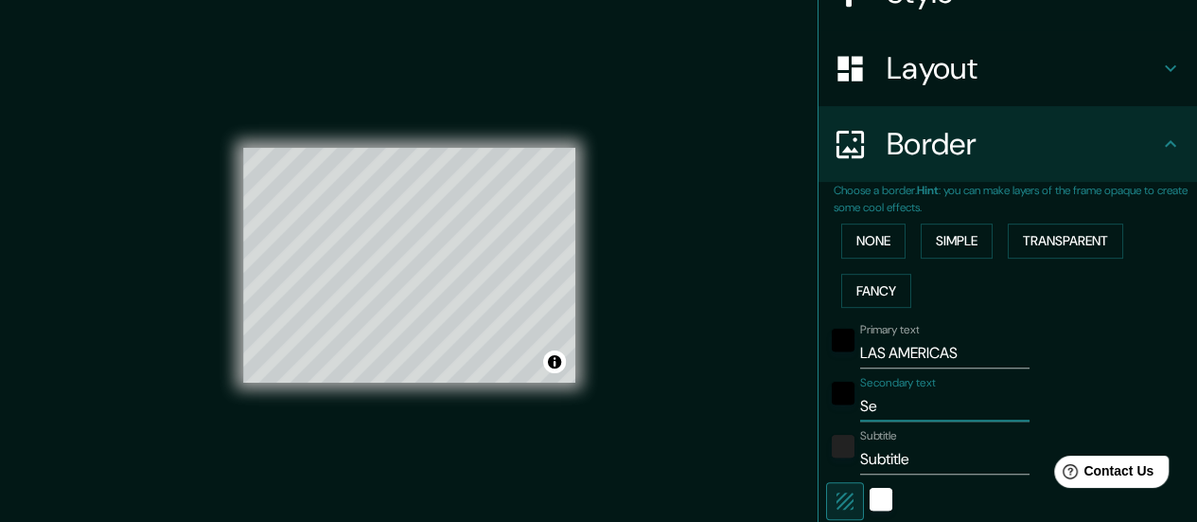
type input "S"
type input "140"
type input "28"
type input "P"
type input "140"
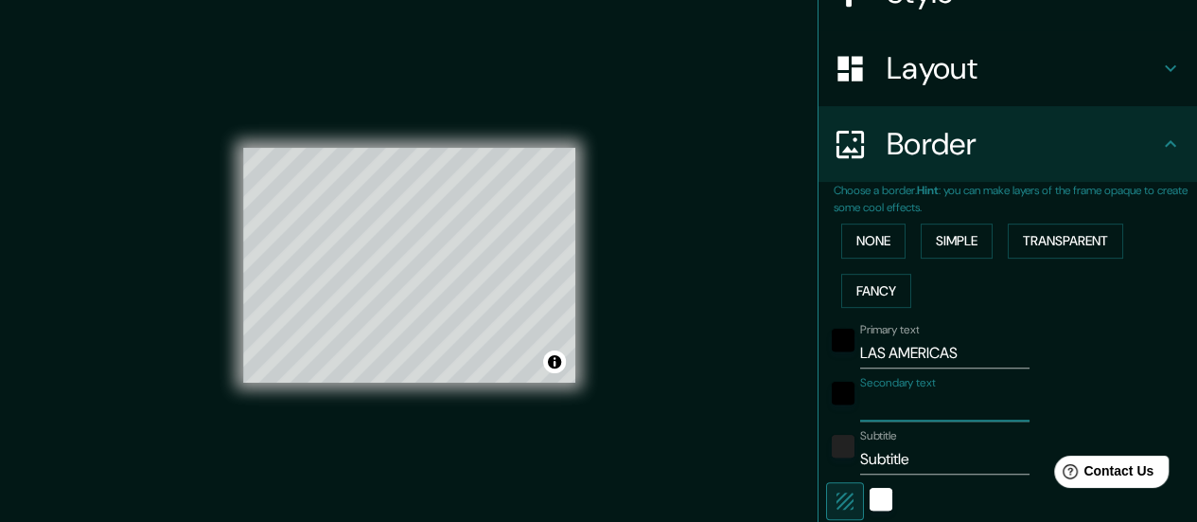
type input "28"
type input "PO"
type input "140"
type input "28"
type input "P"
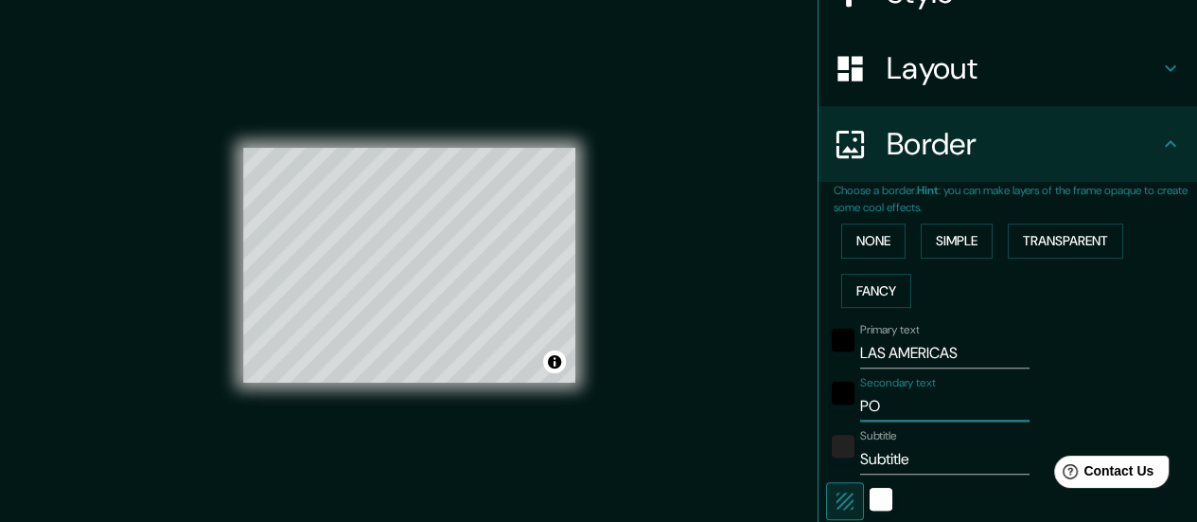
type input "140"
type input "28"
type input "140"
type input "28"
type input "G"
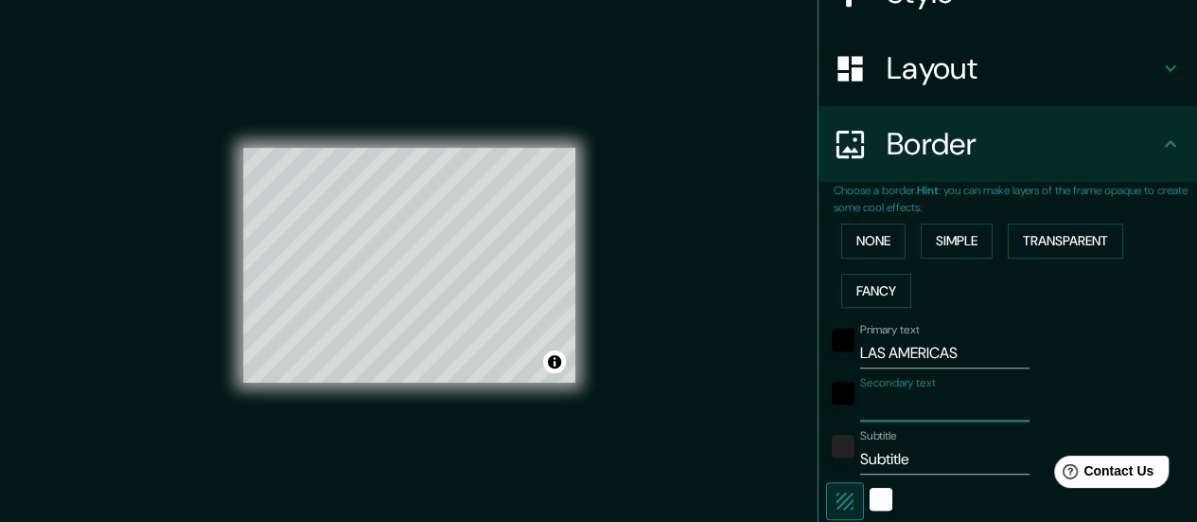
type input "140"
type input "28"
type input "GU"
type input "140"
type input "28"
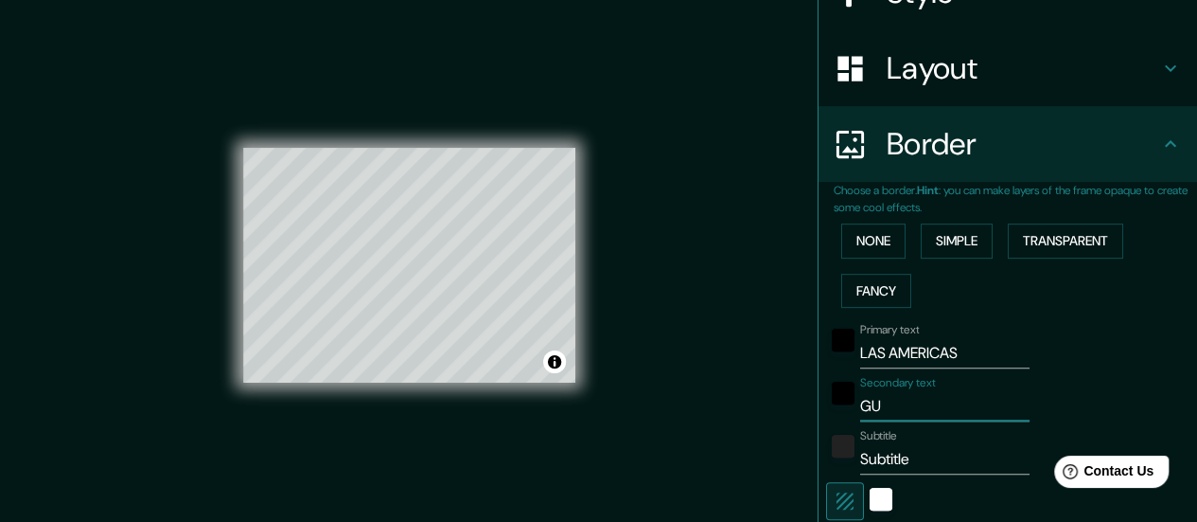
type input "GUA"
type input "140"
type input "28"
type input "GUAN"
type input "140"
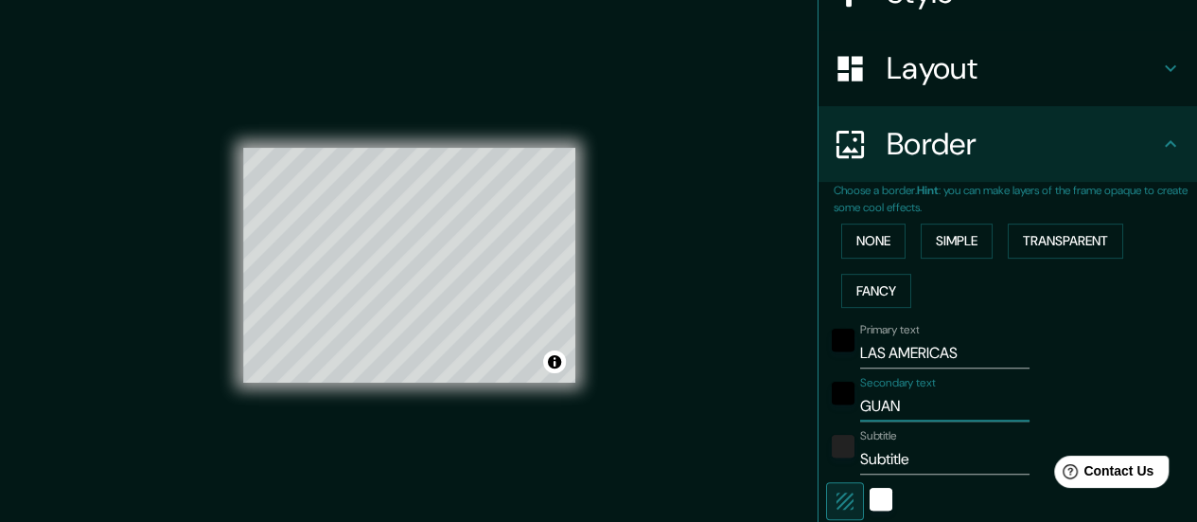
type input "28"
type input "GUANA"
type input "140"
type input "28"
type input "GUANAR"
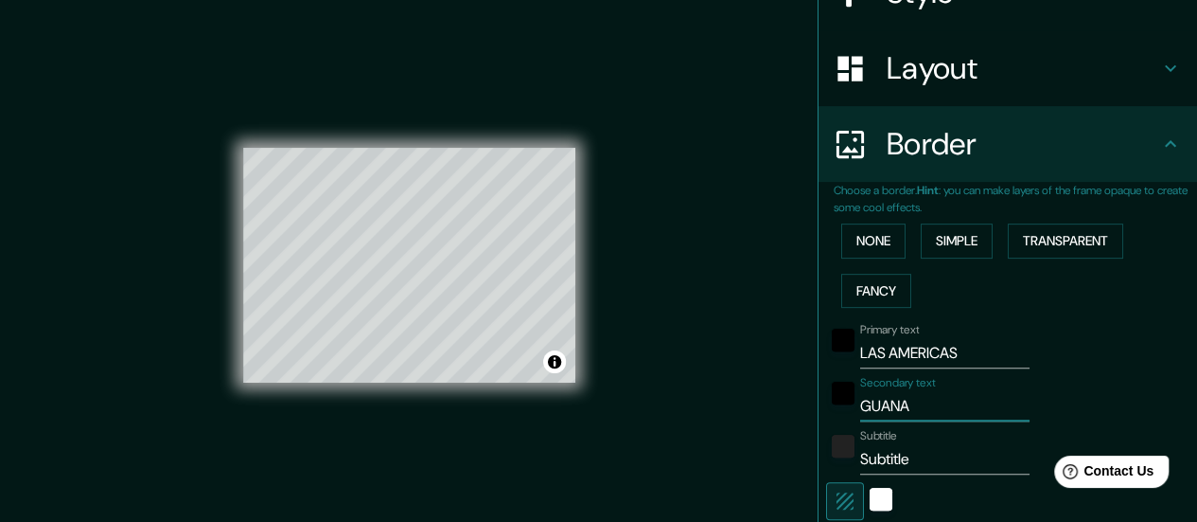
type input "140"
type input "28"
type input "GUANARE"
type input "140"
type input "28"
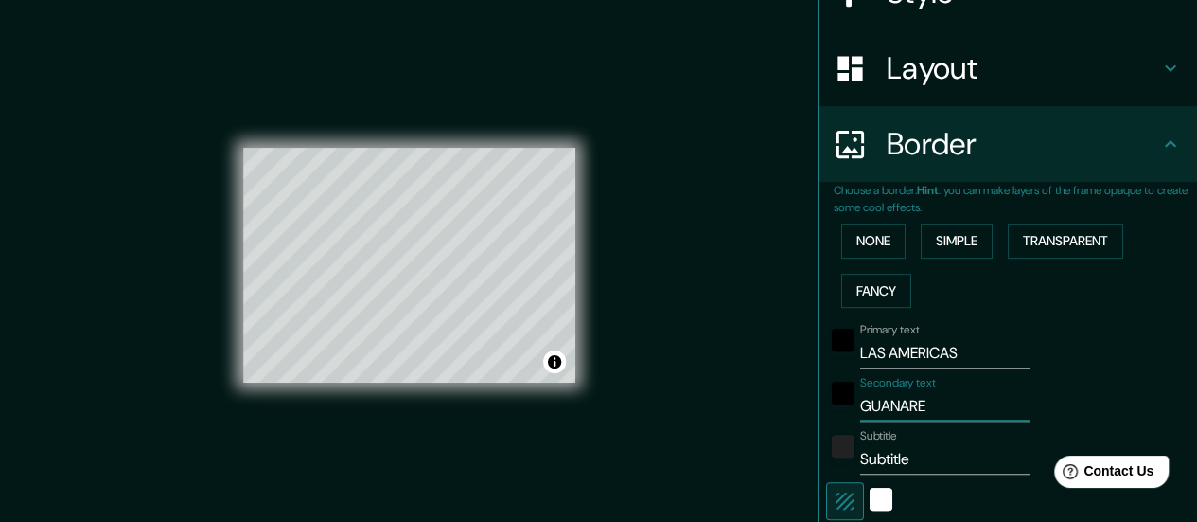
type input "GUANARE,"
type input "140"
type input "28"
type input "GUANARE,"
type input "140"
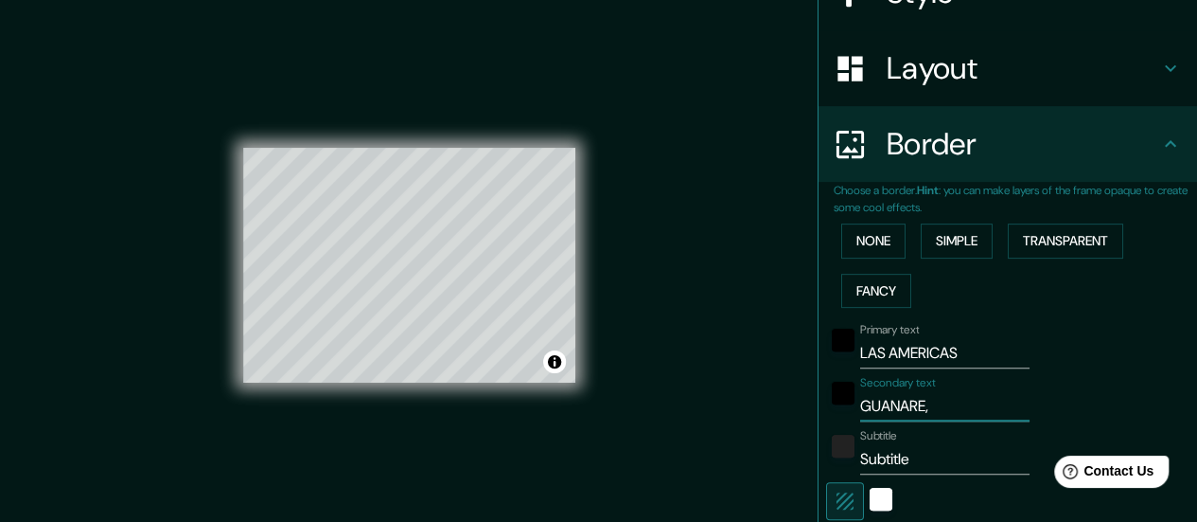
type input "28"
type input "GUANARE, P"
type input "140"
type input "28"
type input "GUANARE, PO"
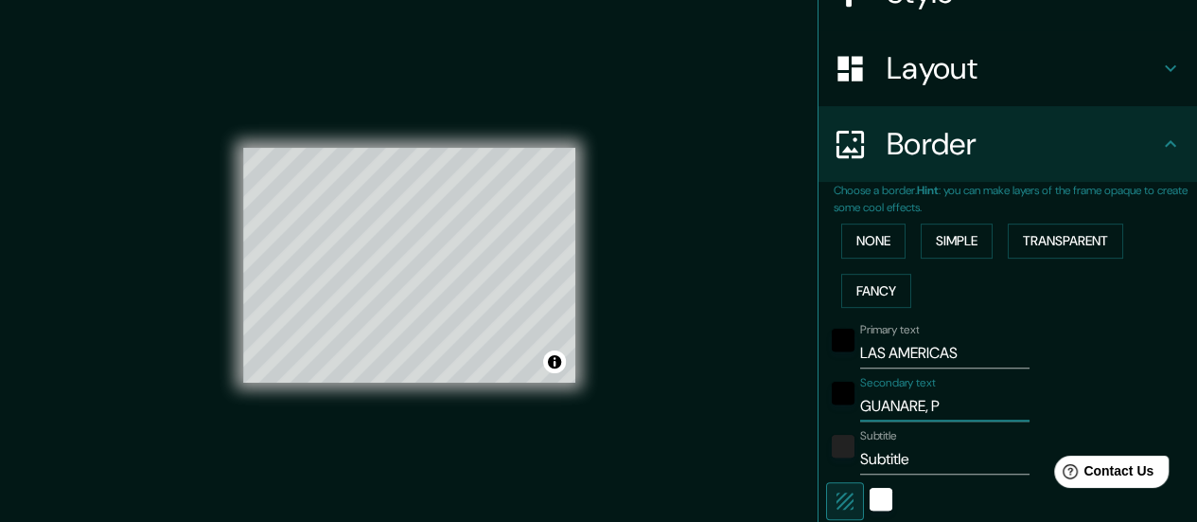
type input "140"
type input "28"
type input "GUANARE, POR"
type input "140"
type input "28"
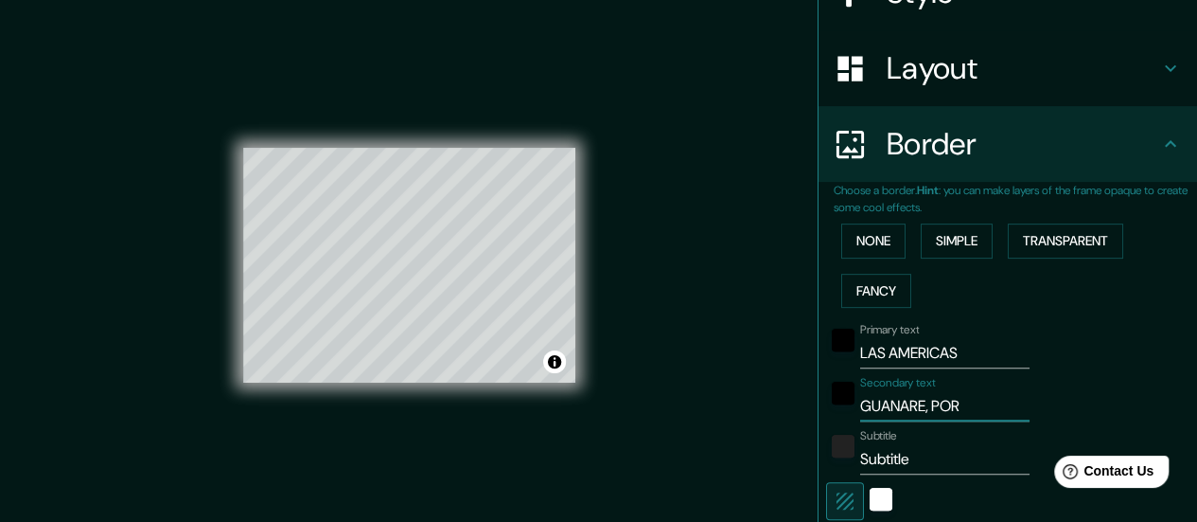
type input "GUANARE, PORT"
type input "140"
type input "28"
type input "GUANARE, PORTU"
type input "140"
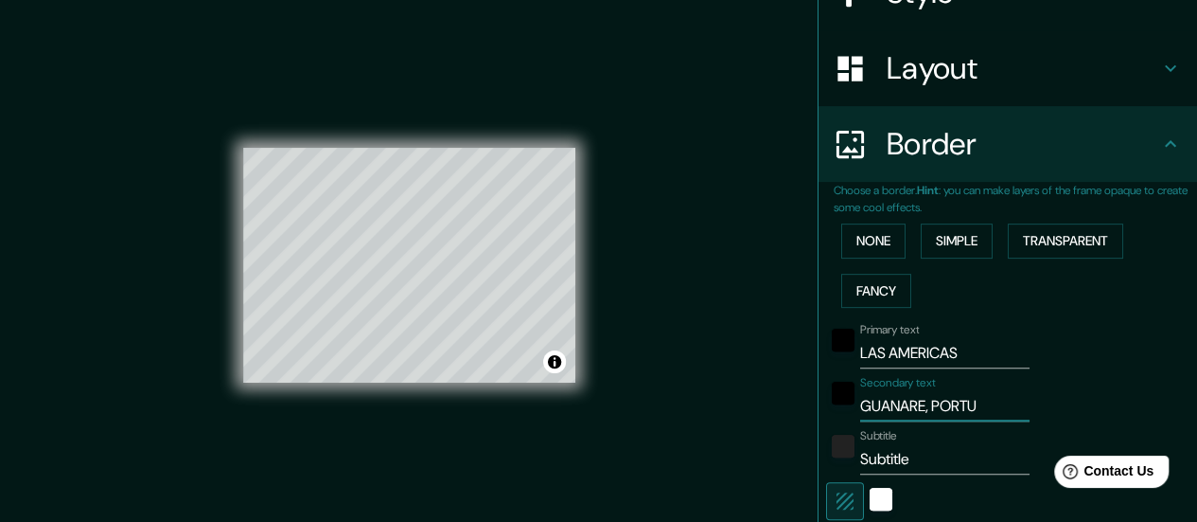
type input "28"
type input "GUANARE, PORTUG"
type input "140"
type input "28"
type input "GUANARE, PORTUGU"
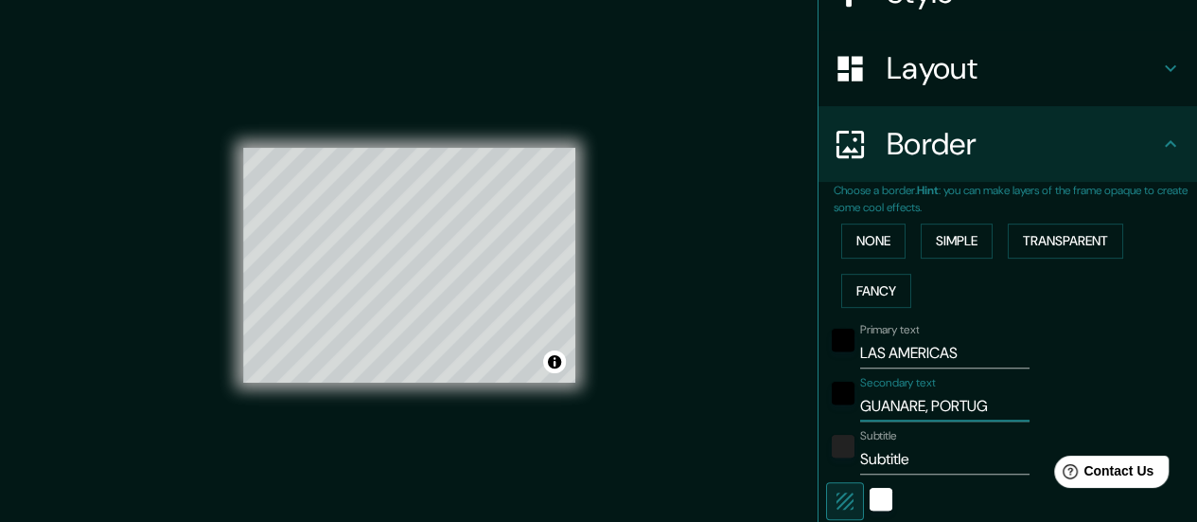
type input "140"
type input "28"
type input "GUANARE, PORTUGUE"
type input "140"
type input "28"
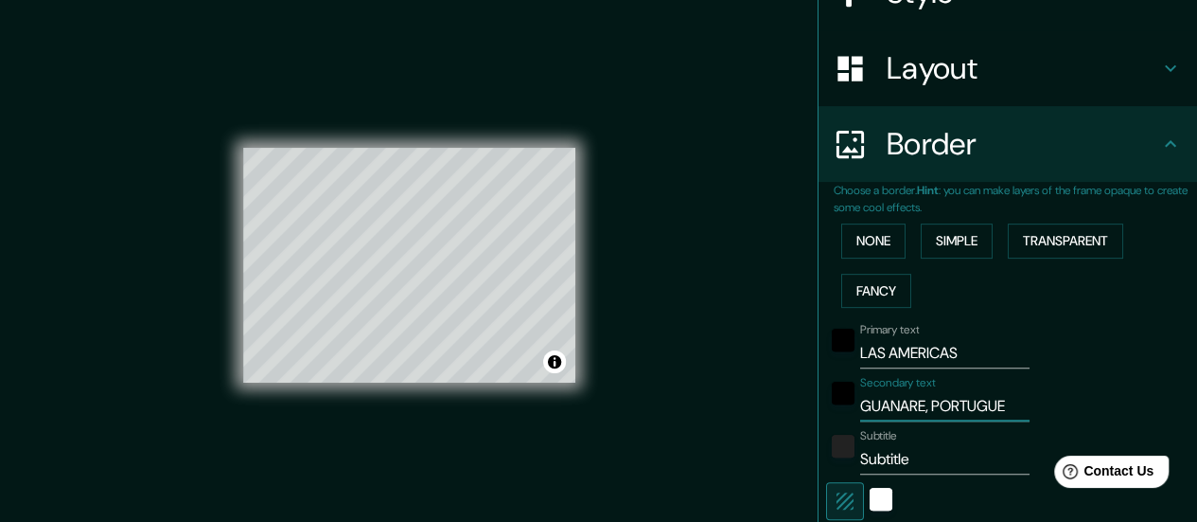
type input "GUANARE, PORTUGUES"
type input "140"
type input "28"
type input "GUANARE, PORTUGUESA"
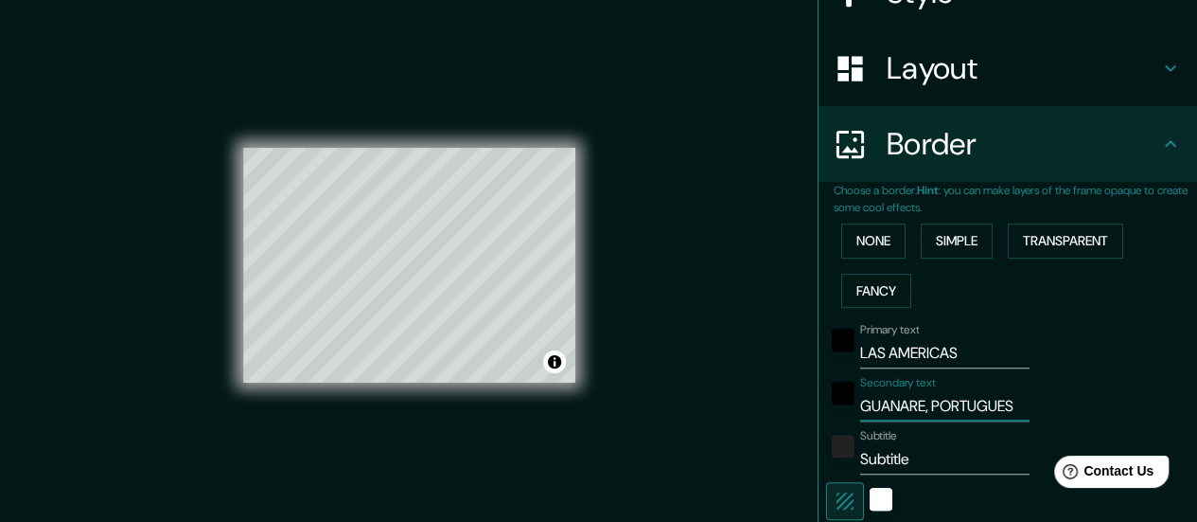
type input "140"
type input "28"
type input "GUANARE, PORTUGUESA"
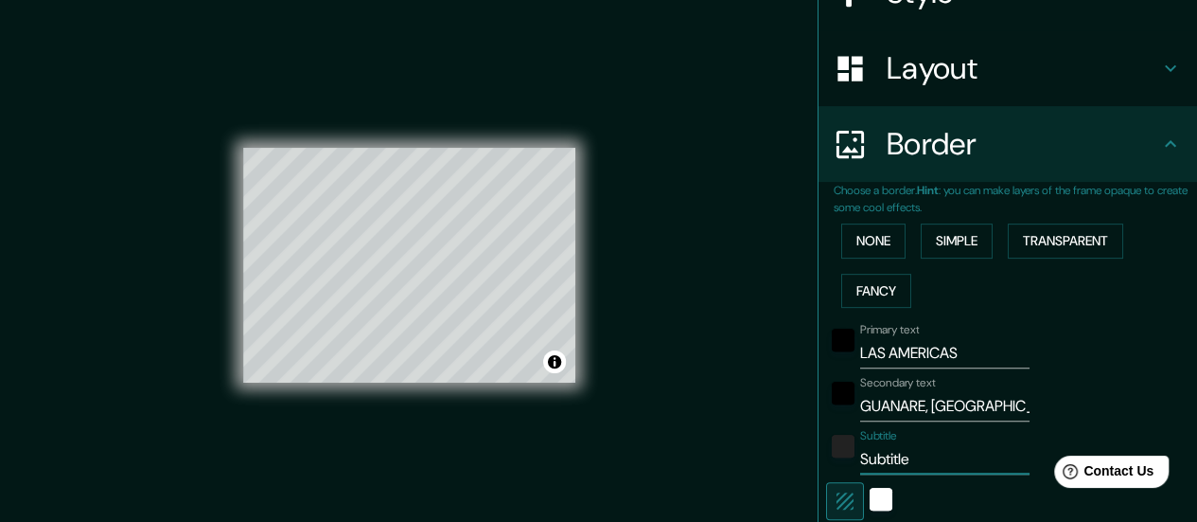
click at [901, 456] on input "Subtitle" at bounding box center [944, 459] width 169 height 30
type input "Subtitl"
type input "140"
type input "28"
type input "S"
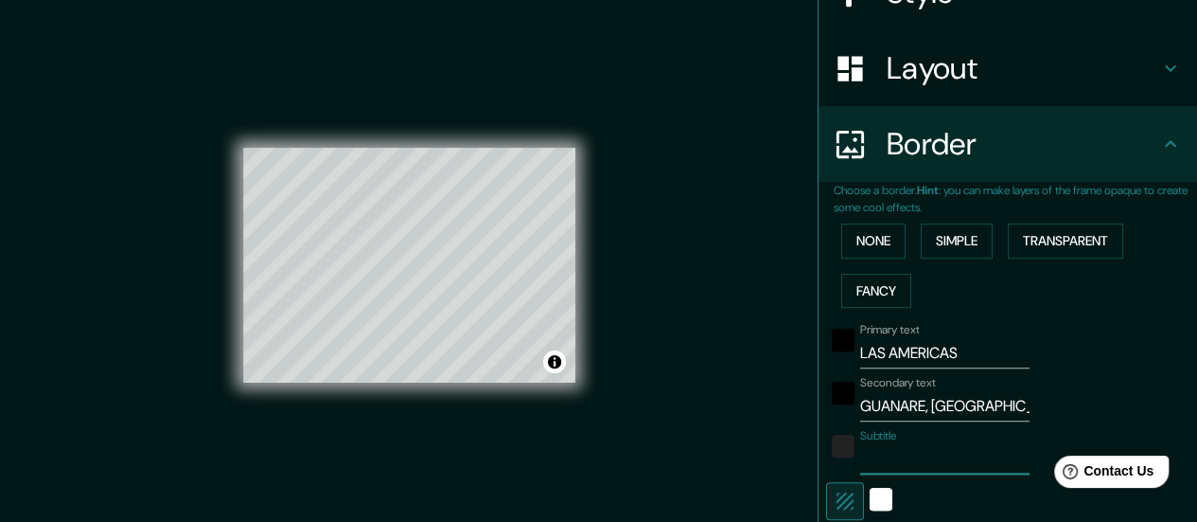
type input "140"
type input "28"
type input "V"
type input "140"
type input "28"
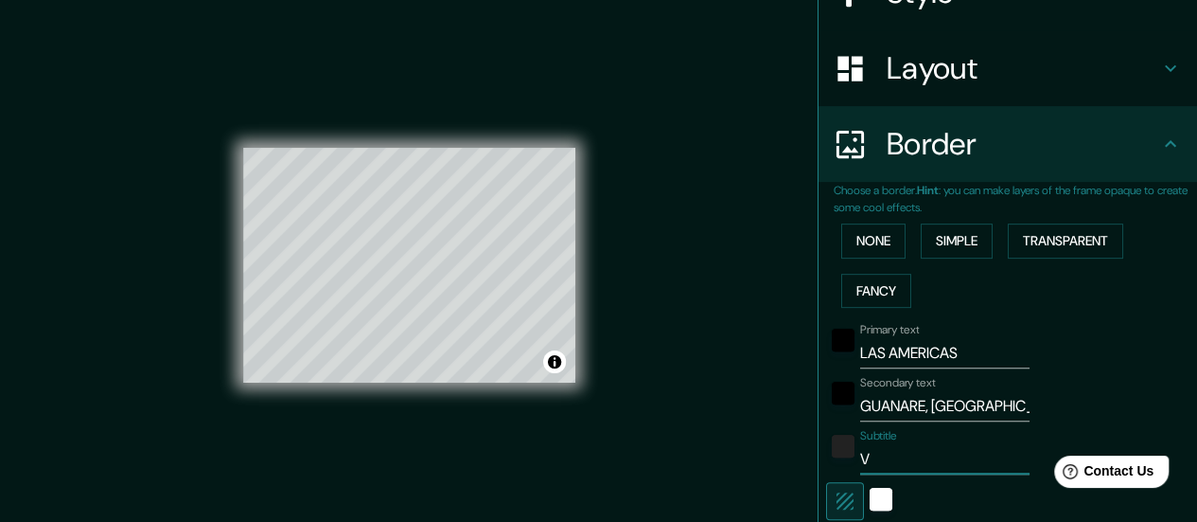
type input "VE"
type input "140"
type input "28"
type input "VEN"
type input "140"
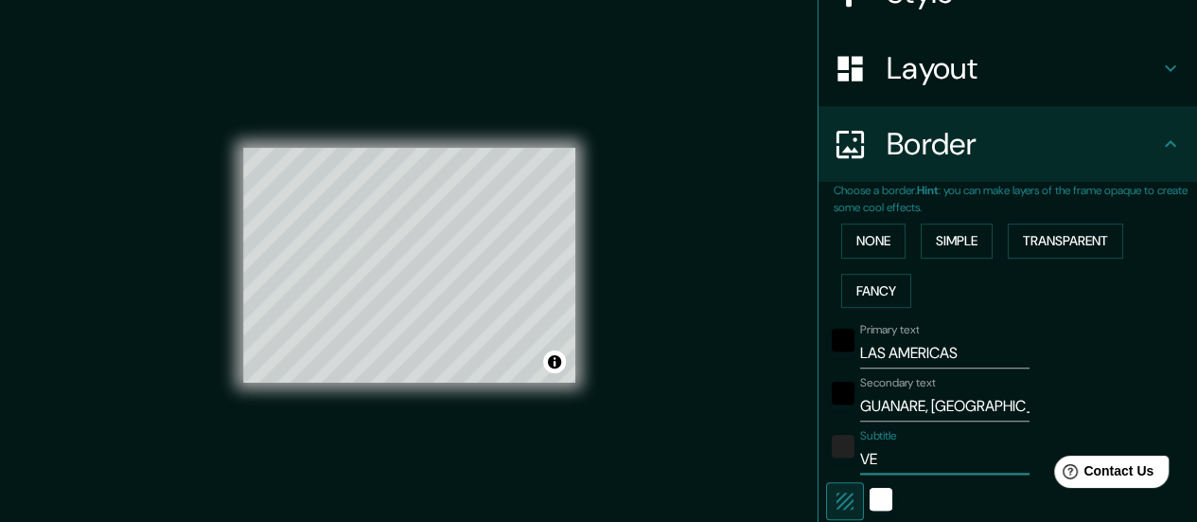
type input "28"
type input "VENE"
type input "140"
type input "28"
type input "VENEZ"
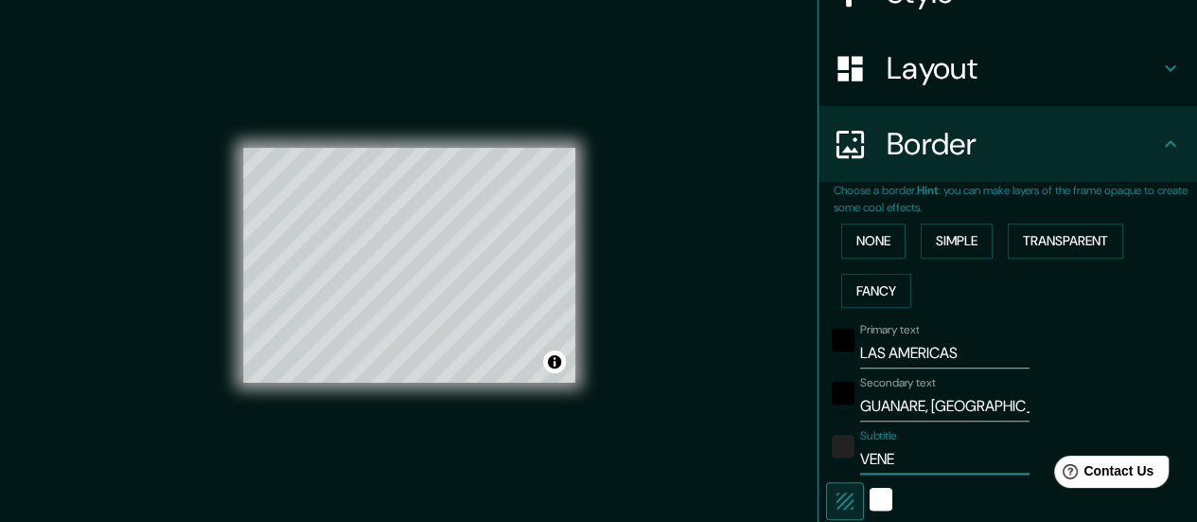
type input "140"
type input "28"
type input "VENEZU"
type input "140"
type input "28"
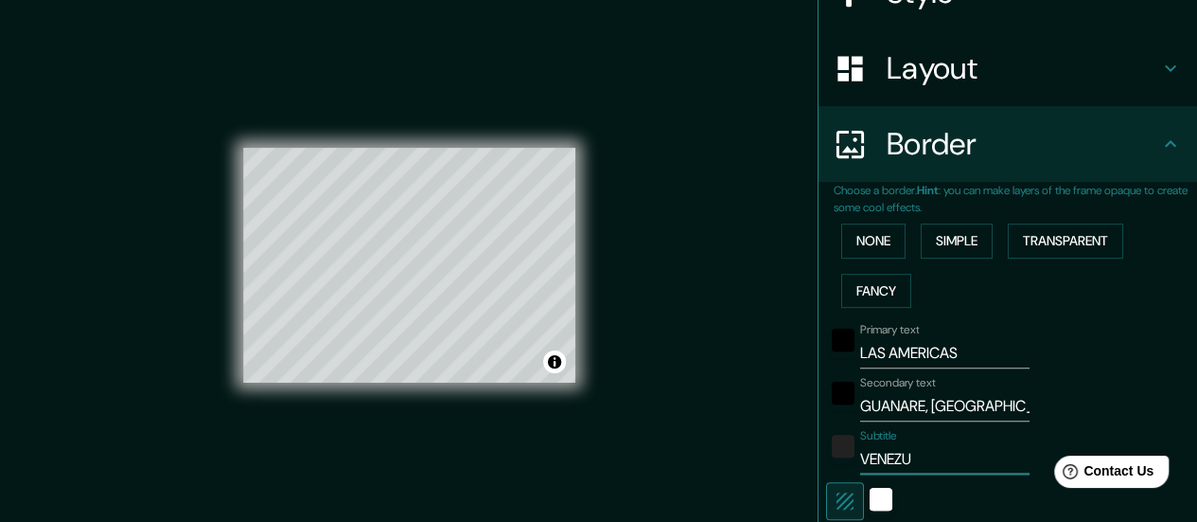
type input "VENEZUE"
type input "140"
type input "28"
type input "VENEZUEL"
type input "140"
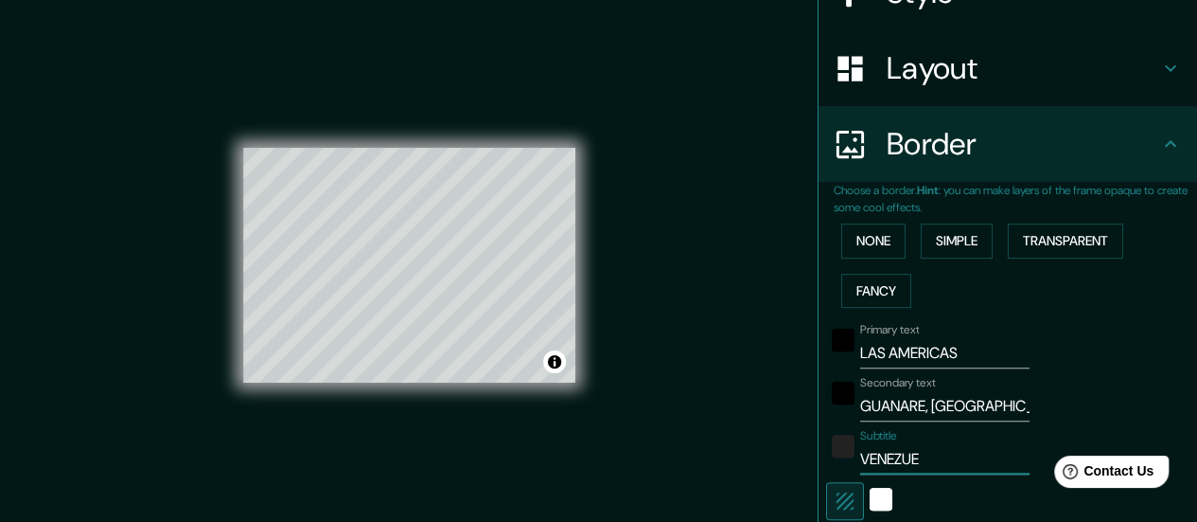
type input "28"
type input "VENEZUELA"
type input "140"
type input "28"
type input "VENEZUELA"
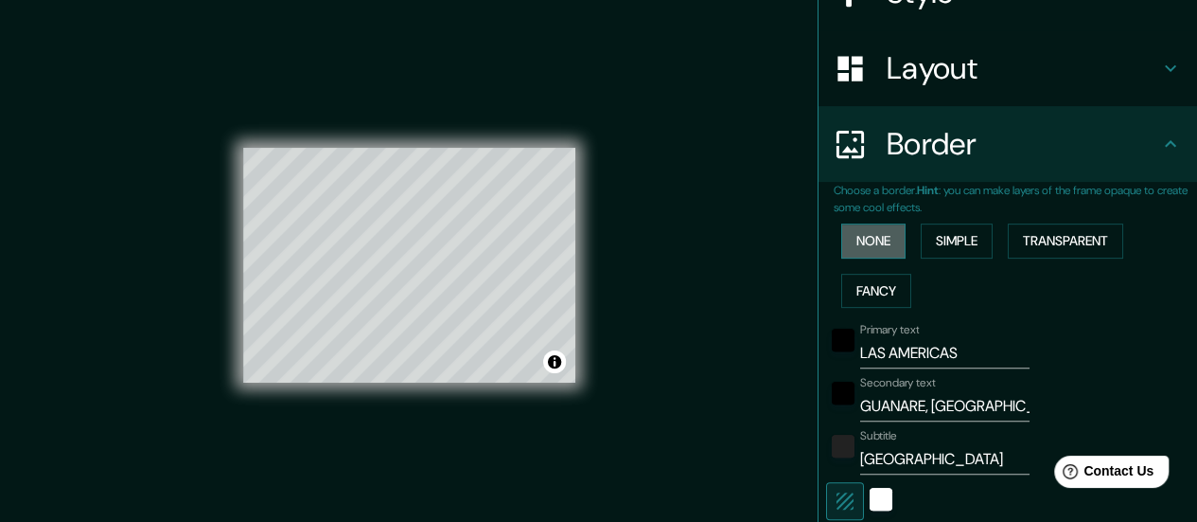
click at [874, 255] on button "None" at bounding box center [873, 240] width 64 height 35
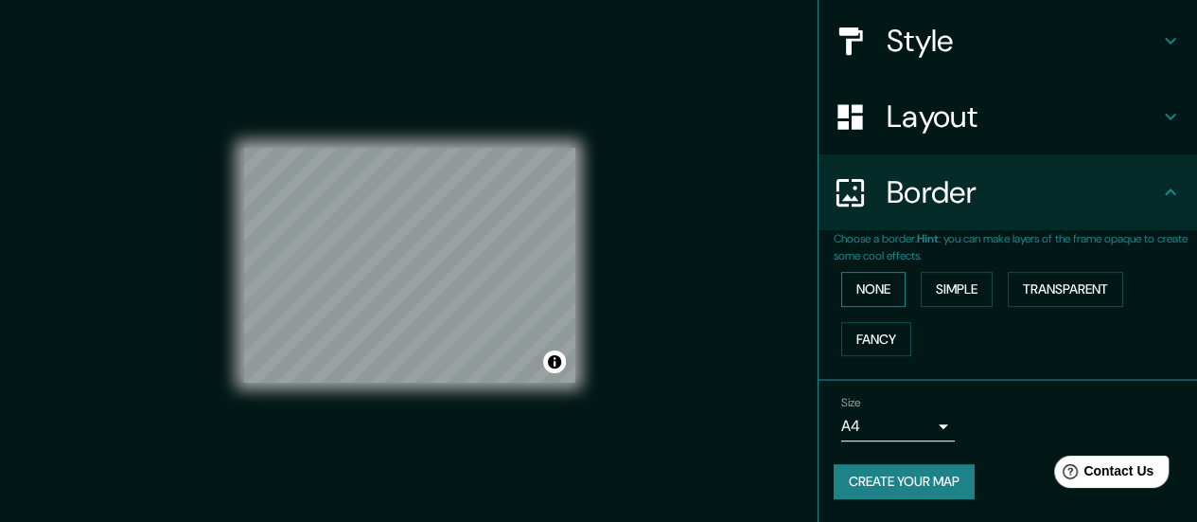
scroll to position [208, 0]
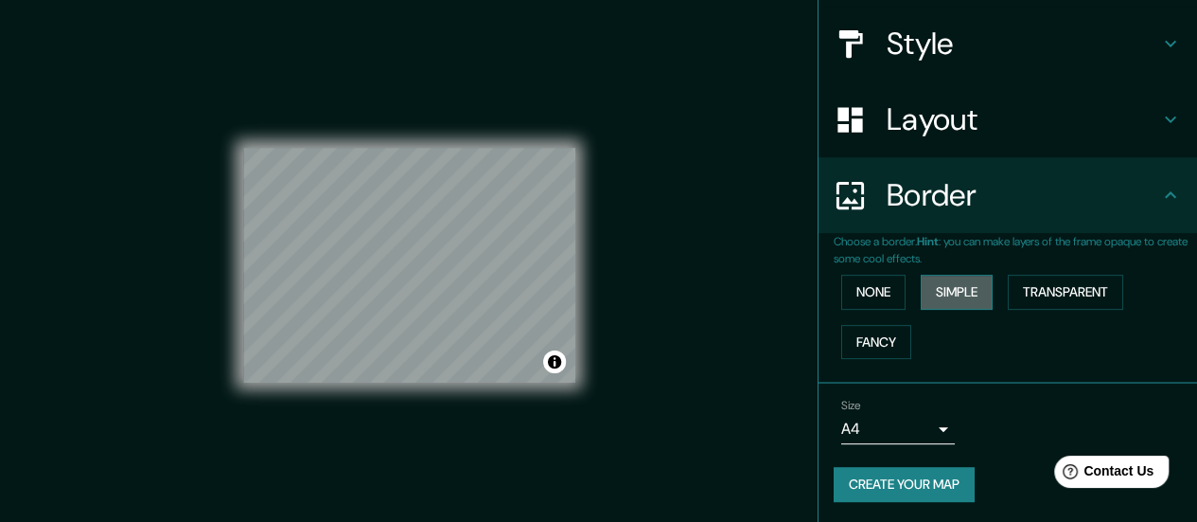
click at [937, 289] on button "Simple" at bounding box center [957, 291] width 72 height 35
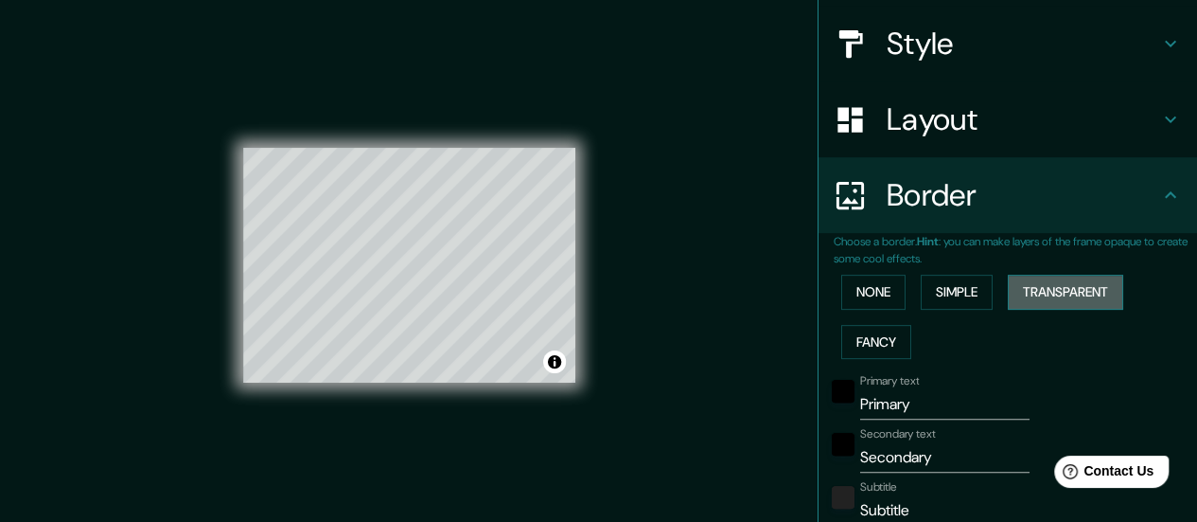
click at [1070, 284] on button "Transparent" at bounding box center [1065, 291] width 115 height 35
click at [844, 343] on button "Fancy" at bounding box center [876, 342] width 70 height 35
click at [966, 292] on button "Simple" at bounding box center [957, 291] width 72 height 35
click at [1011, 289] on button "Transparent" at bounding box center [1065, 291] width 115 height 35
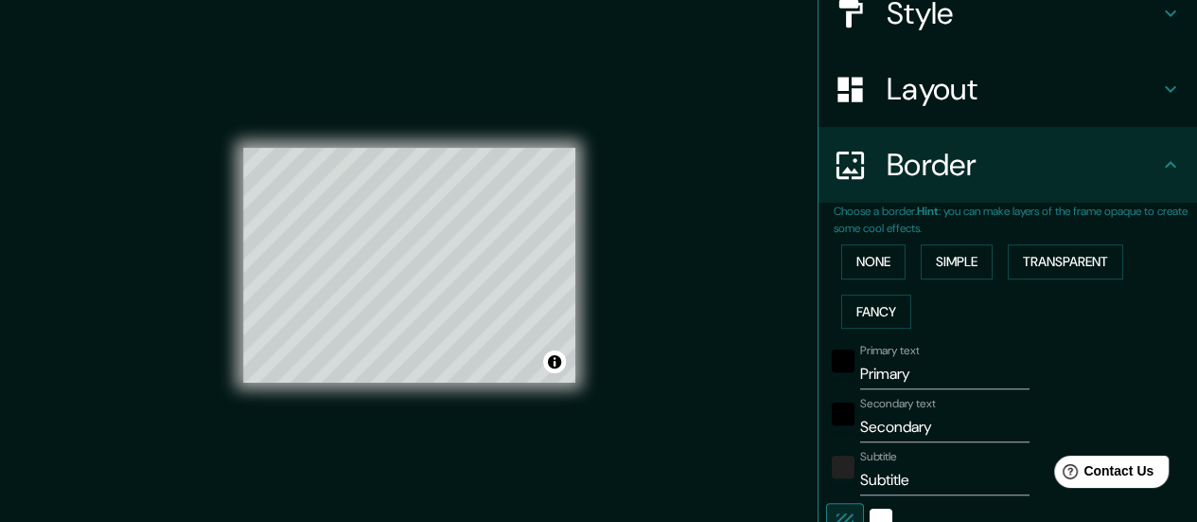
scroll to position [240, 0]
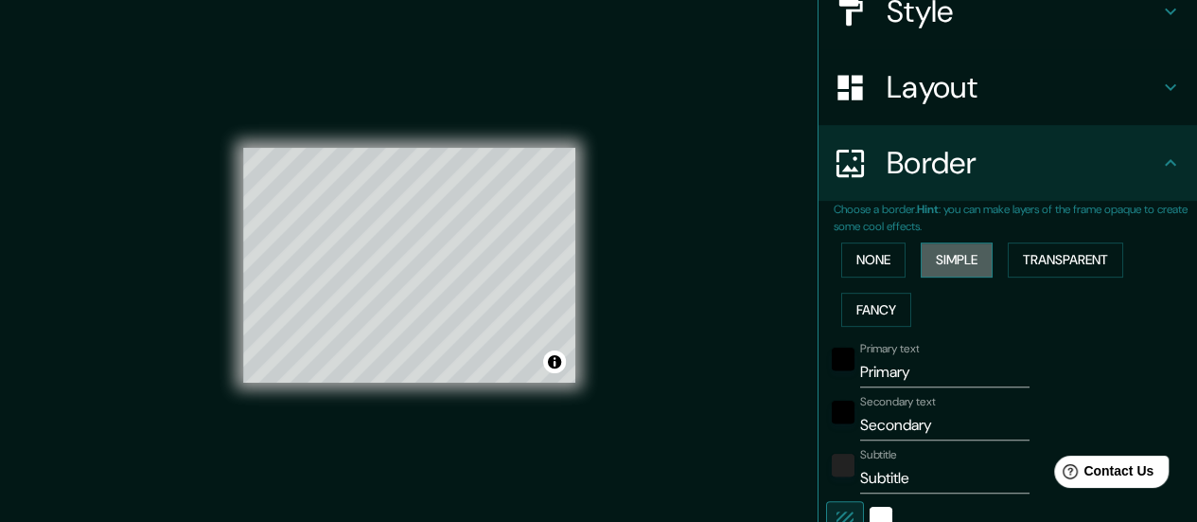
click at [927, 253] on button "Simple" at bounding box center [957, 259] width 72 height 35
click at [876, 296] on button "Fancy" at bounding box center [876, 309] width 70 height 35
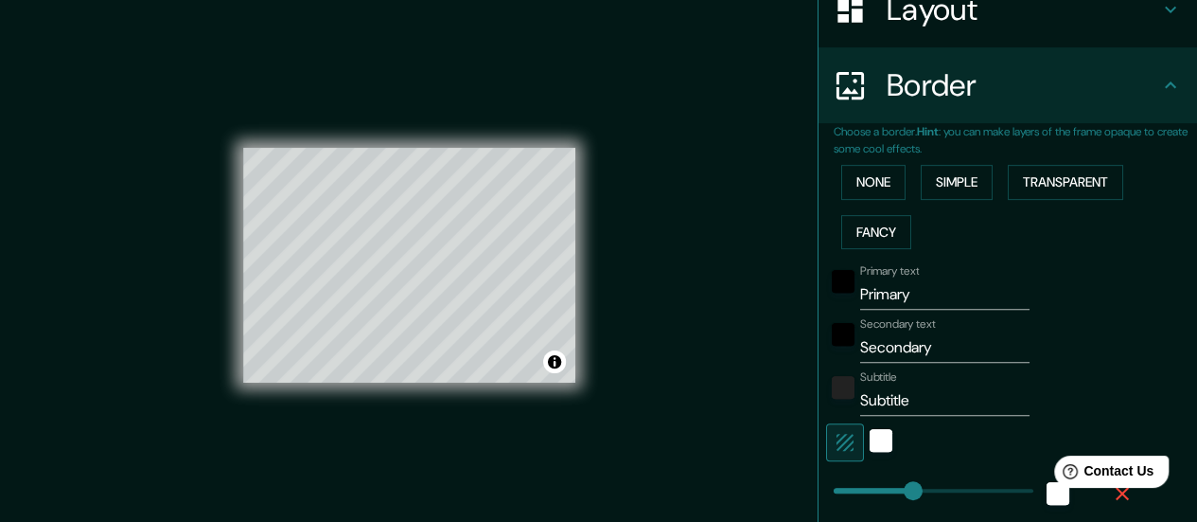
scroll to position [379, 0]
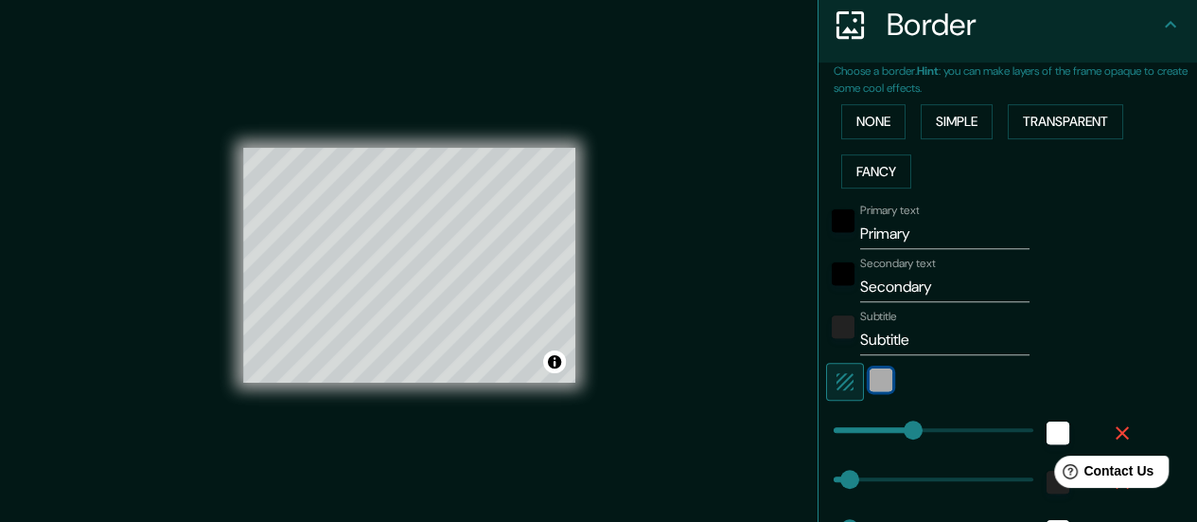
click at [872, 378] on div "white" at bounding box center [881, 379] width 23 height 23
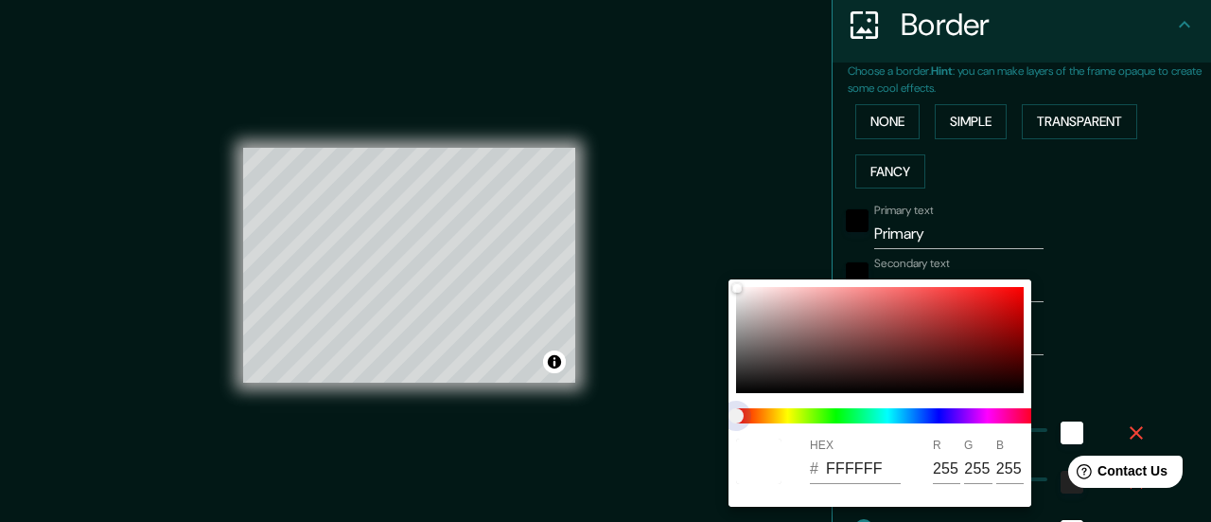
type input "140"
type input "28"
type input "14"
type input "140"
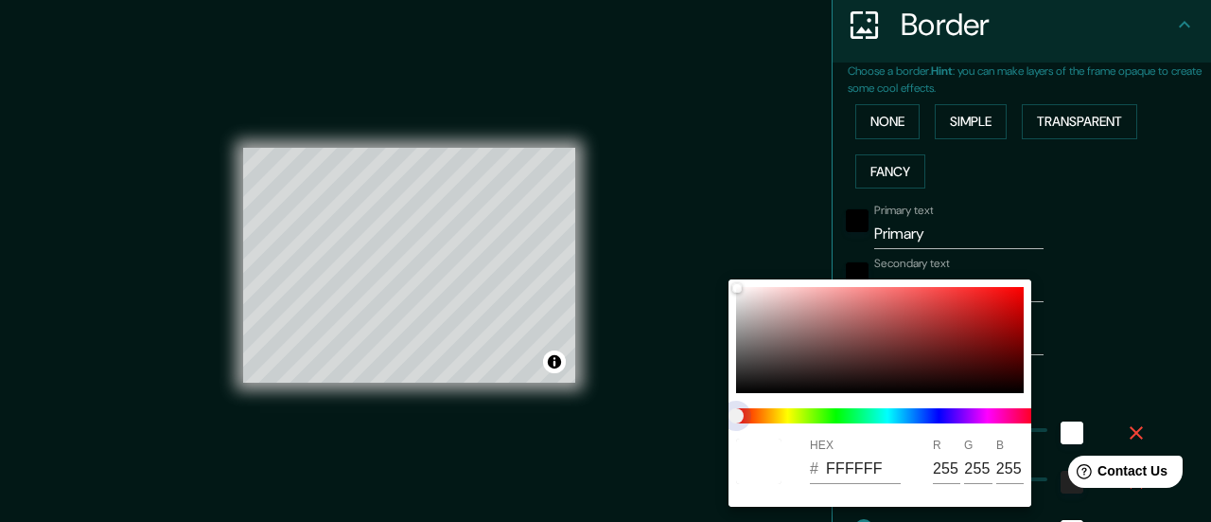
type input "28"
type input "14"
type input "140"
type input "28"
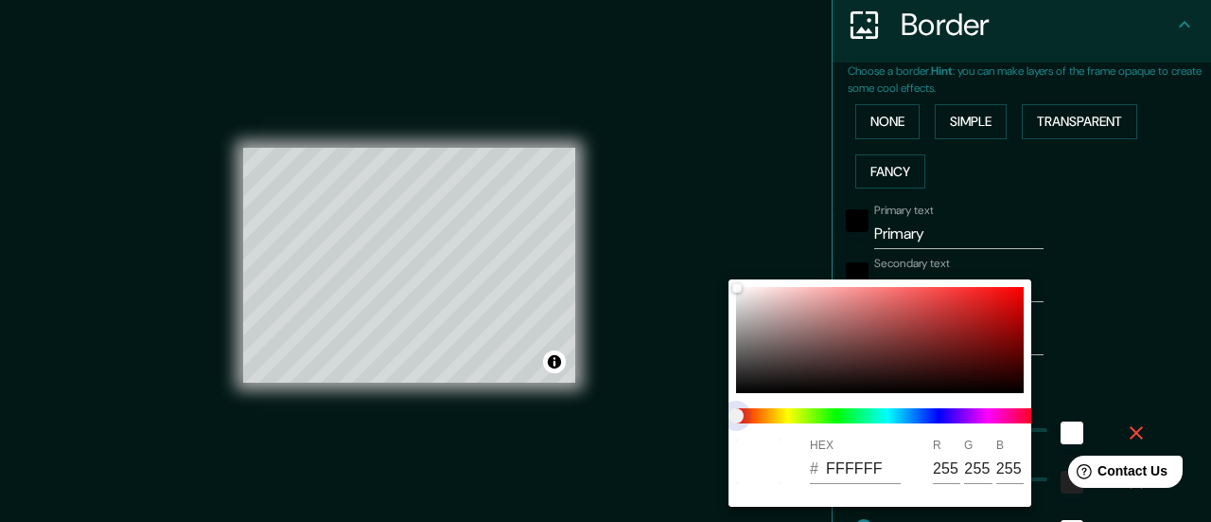
type input "28"
type input "14"
type input "140"
type input "28"
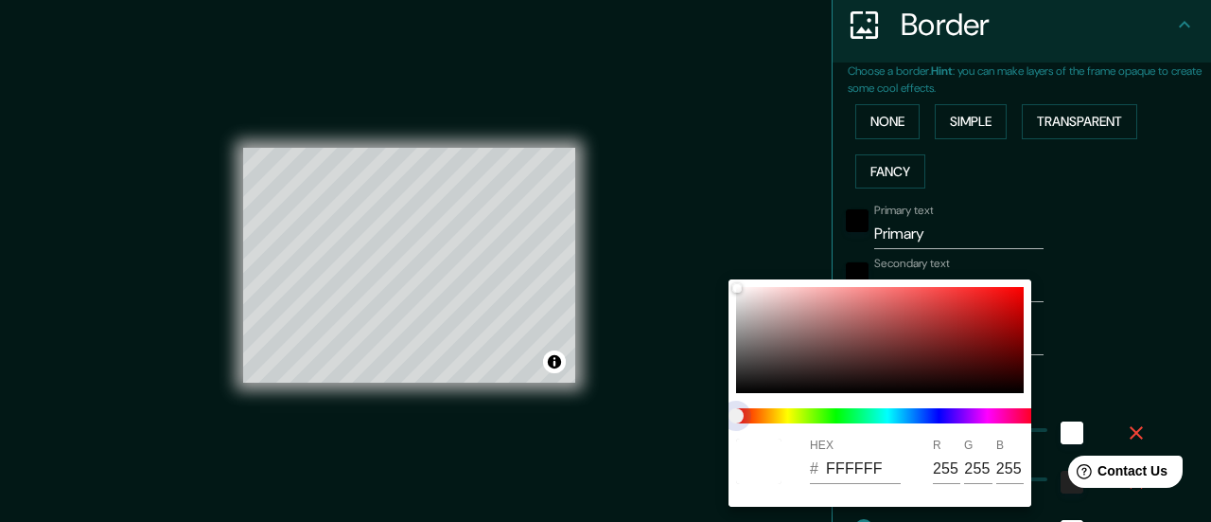
type input "14"
type input "140"
type input "28"
type input "14"
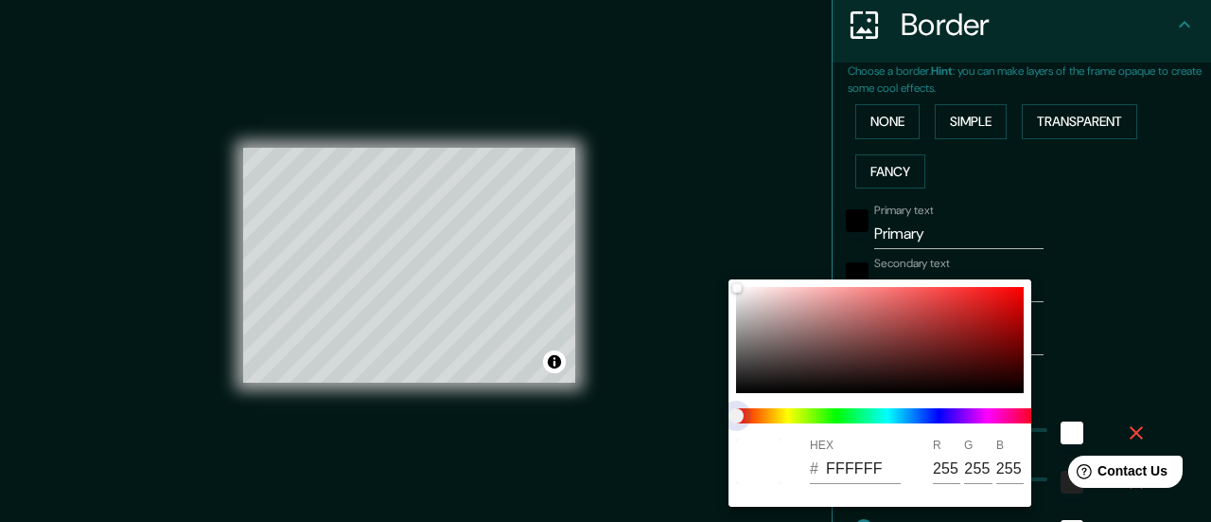
type input "140"
type input "28"
type input "14"
type input "140"
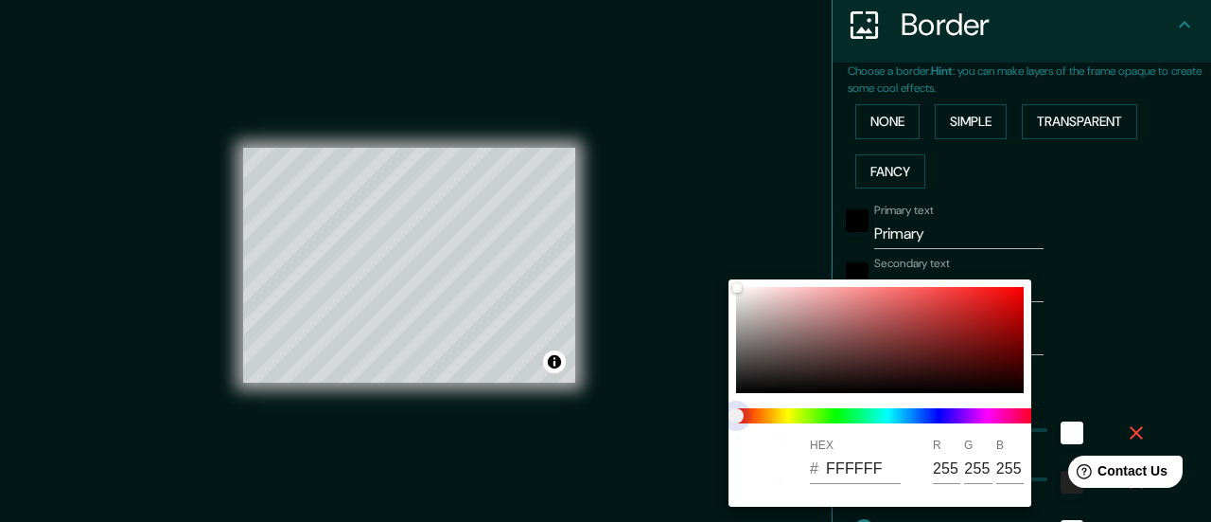
type input "28"
type input "14"
type input "140"
type input "28"
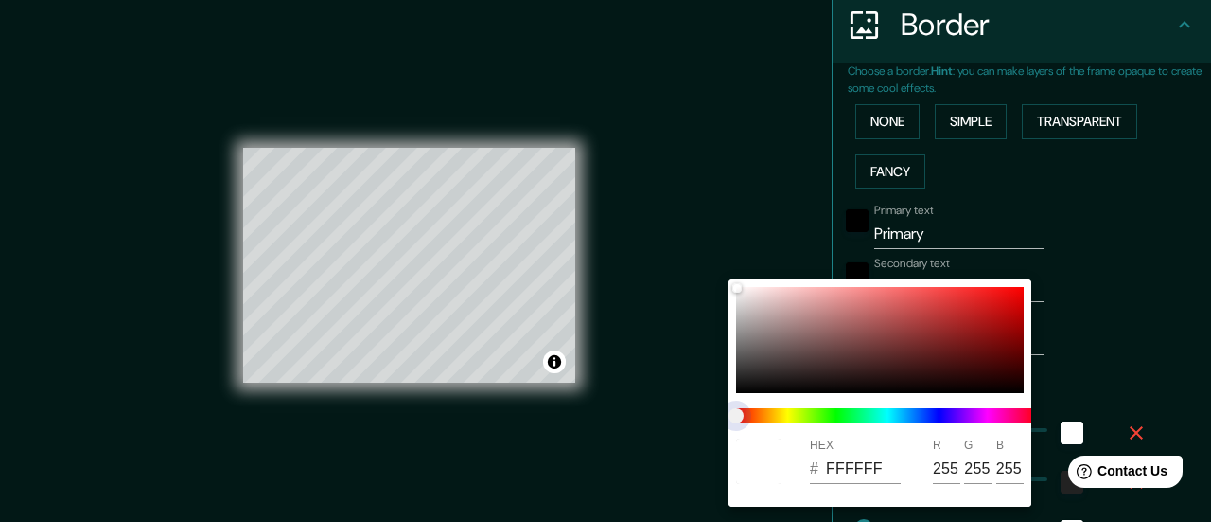
type input "28"
type input "14"
type input "140"
type input "28"
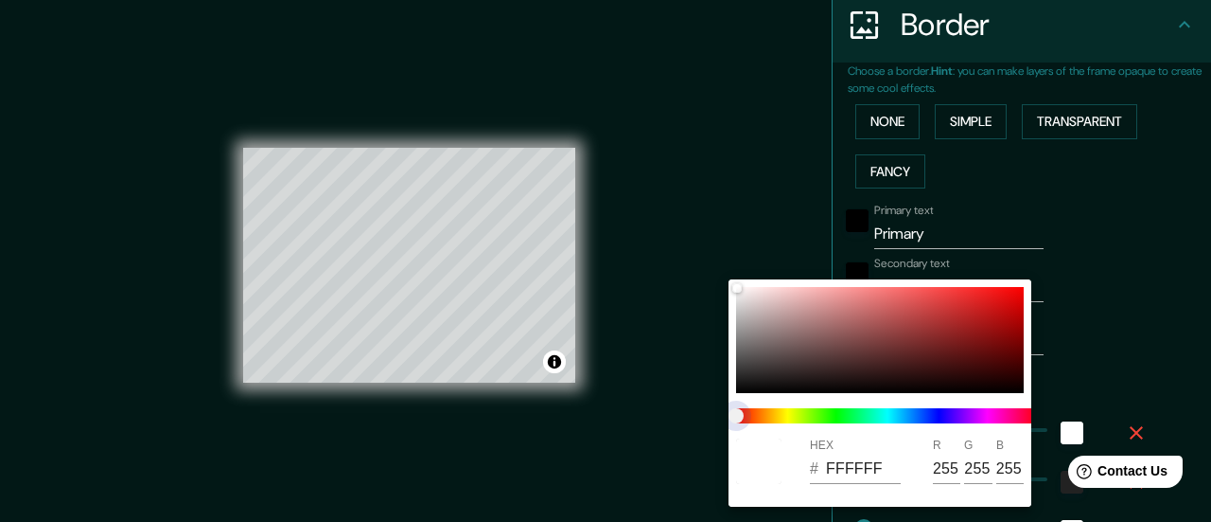
click at [738, 416] on span "color slider" at bounding box center [736, 415] width 15 height 15
drag, startPoint x: 953, startPoint y: 339, endPoint x: 704, endPoint y: 252, distance: 263.7
click at [704, 252] on div "HEX # 959595 R 149 G 149 B 149" at bounding box center [605, 261] width 1211 height 522
drag, startPoint x: 737, startPoint y: 334, endPoint x: 735, endPoint y: 255, distance: 79.5
click at [735, 255] on div "HEX # BCBCBC R 188 G 188 B 188" at bounding box center [605, 261] width 1211 height 522
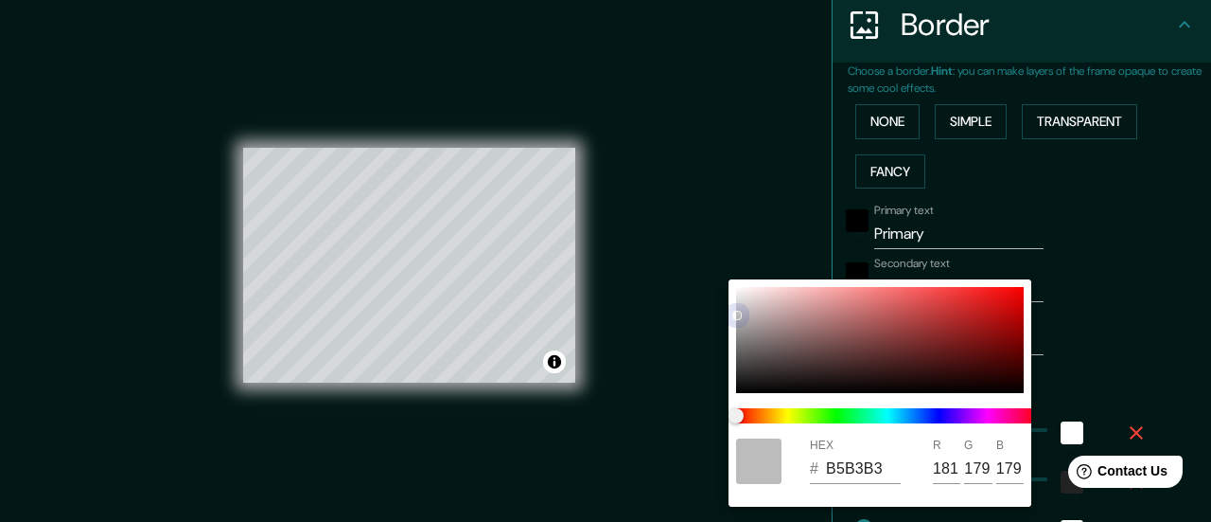
click at [738, 316] on div at bounding box center [880, 340] width 288 height 106
click at [736, 319] on div at bounding box center [880, 340] width 288 height 106
drag, startPoint x: 736, startPoint y: 319, endPoint x: 718, endPoint y: 285, distance: 38.5
click at [718, 285] on div "HEX # FFF5F5 R 255 G 245 B 245" at bounding box center [605, 261] width 1211 height 522
drag, startPoint x: 749, startPoint y: 287, endPoint x: 729, endPoint y: 283, distance: 20.2
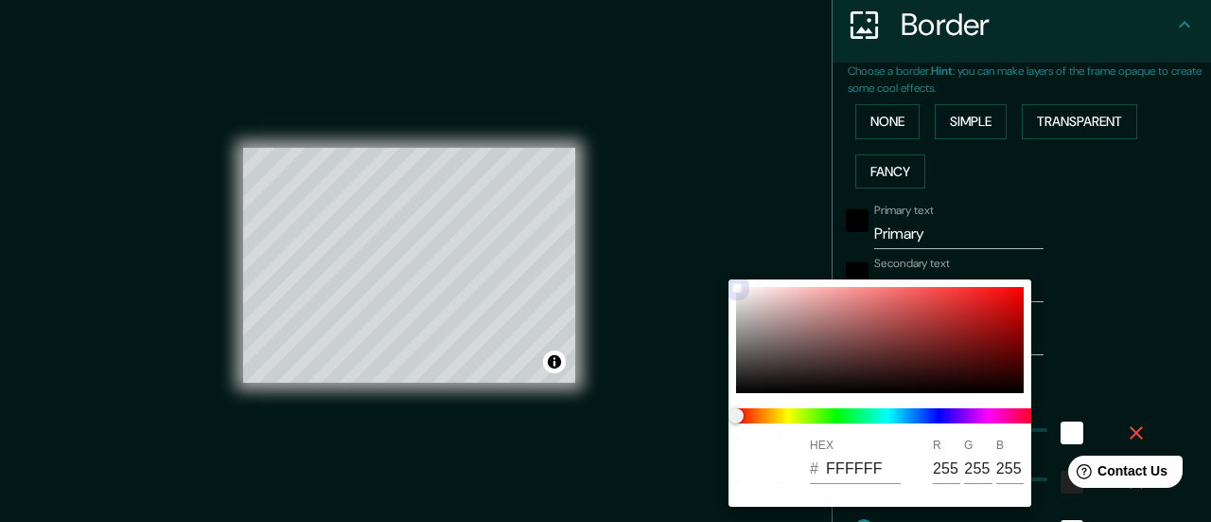
click at [729, 283] on div "HEX # FFFFFF R 255 G 255 B 255" at bounding box center [880, 392] width 303 height 227
click at [1083, 408] on div at bounding box center [605, 261] width 1211 height 522
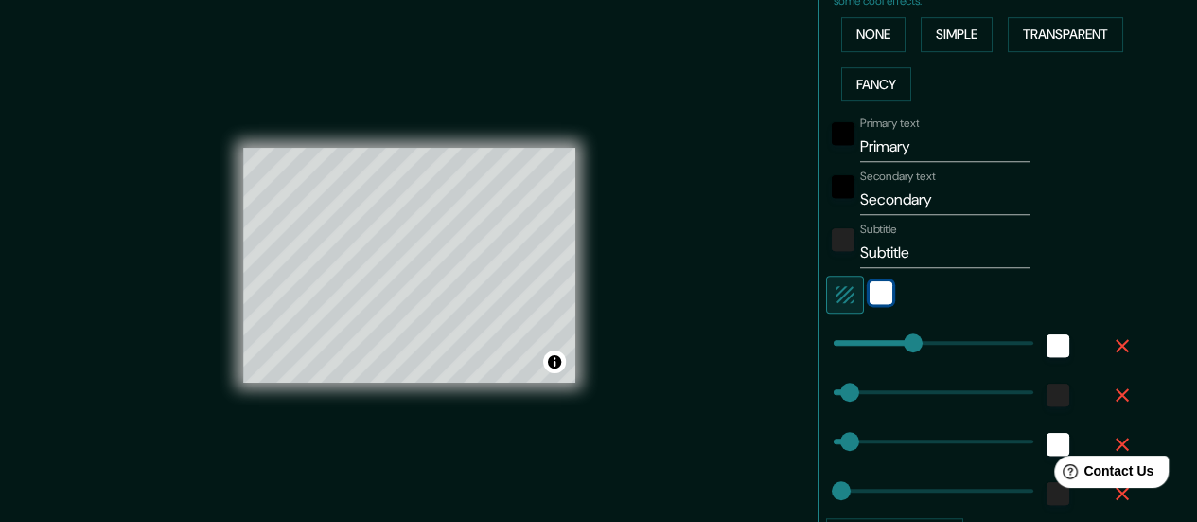
scroll to position [513, 0]
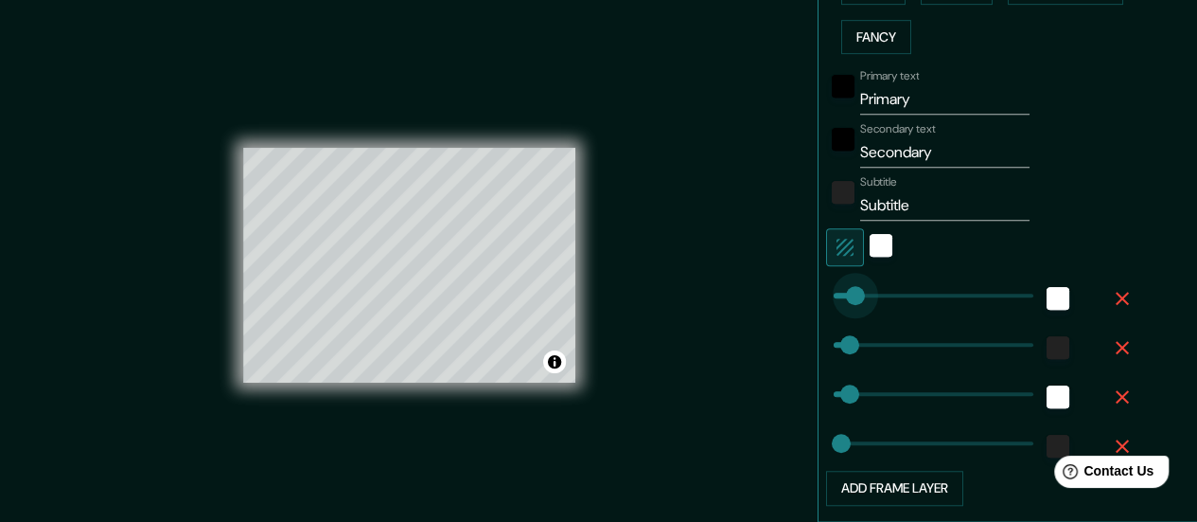
drag, startPoint x: 894, startPoint y: 289, endPoint x: 835, endPoint y: 270, distance: 62.6
drag, startPoint x: 827, startPoint y: 338, endPoint x: 893, endPoint y: 339, distance: 66.3
drag, startPoint x: 893, startPoint y: 339, endPoint x: 840, endPoint y: 332, distance: 54.4
drag, startPoint x: 836, startPoint y: 391, endPoint x: 888, endPoint y: 381, distance: 52.9
drag, startPoint x: 827, startPoint y: 448, endPoint x: 863, endPoint y: 440, distance: 36.8
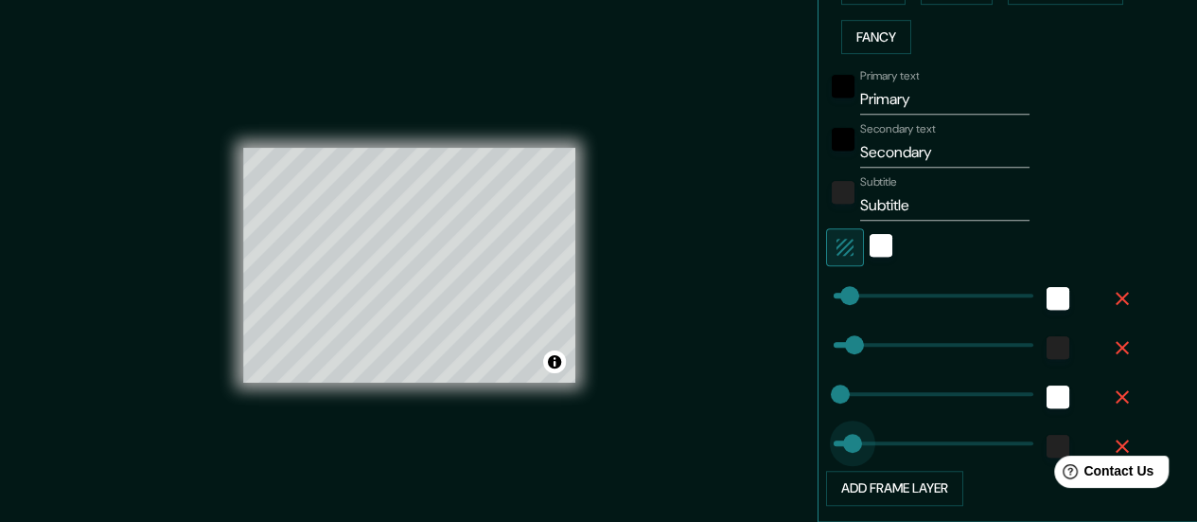
drag, startPoint x: 863, startPoint y: 440, endPoint x: 839, endPoint y: 433, distance: 25.7
drag, startPoint x: 839, startPoint y: 433, endPoint x: 812, endPoint y: 431, distance: 26.6
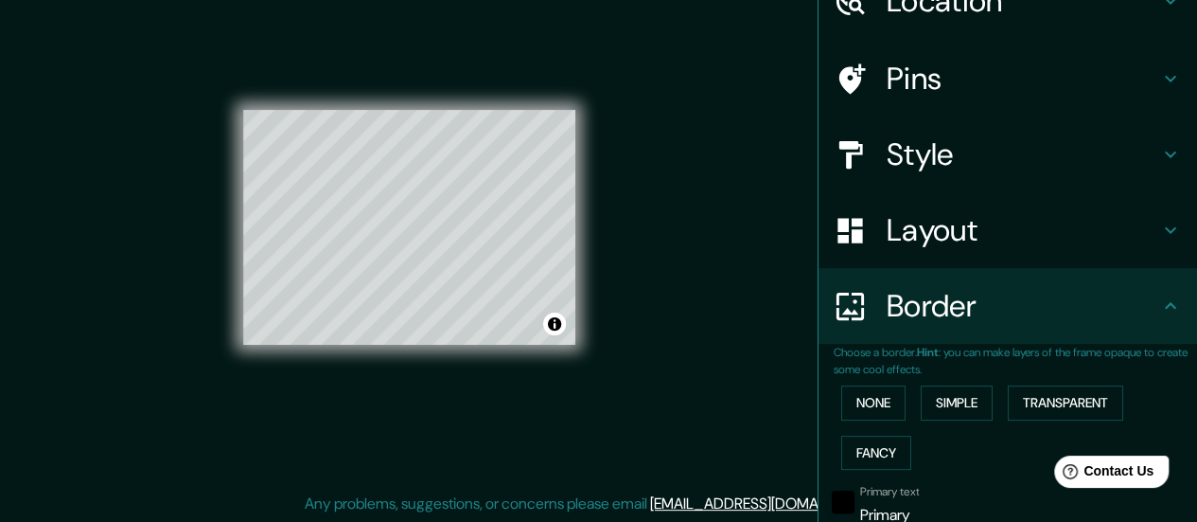
scroll to position [96, 0]
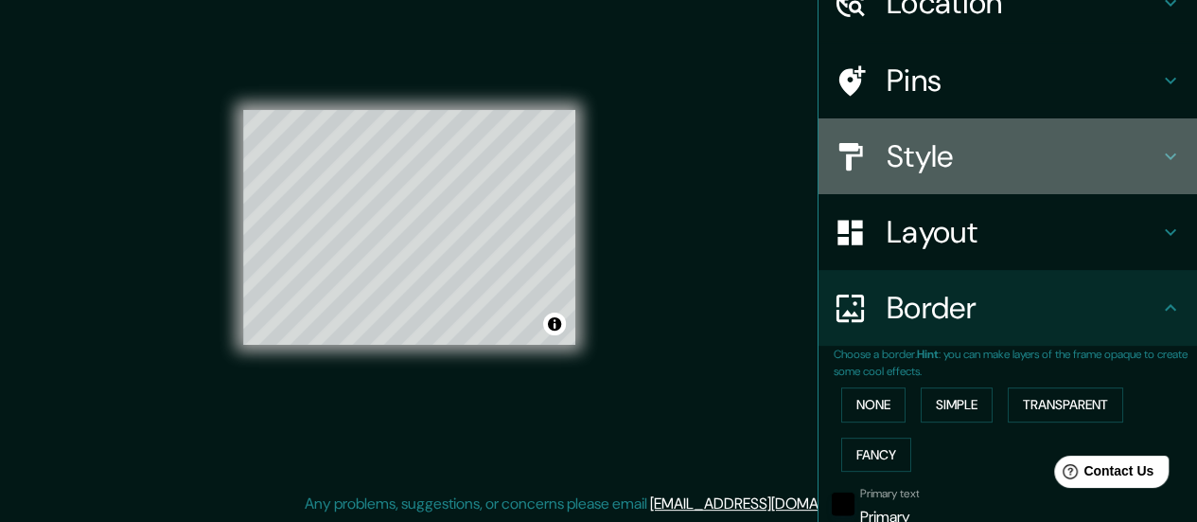
click at [887, 175] on h4 "Style" at bounding box center [1023, 156] width 273 height 38
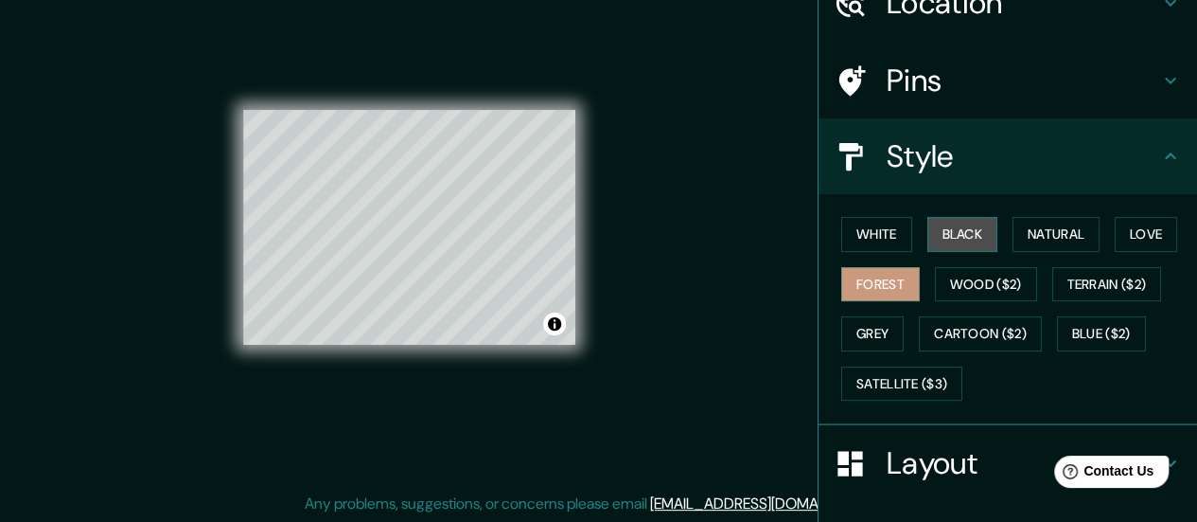
click at [959, 241] on button "Black" at bounding box center [963, 234] width 71 height 35
click at [1045, 215] on div "White Black Natural Love Forest Wood ($2) Terrain ($2) Grey Cartoon ($2) Blue (…" at bounding box center [1015, 308] width 363 height 199
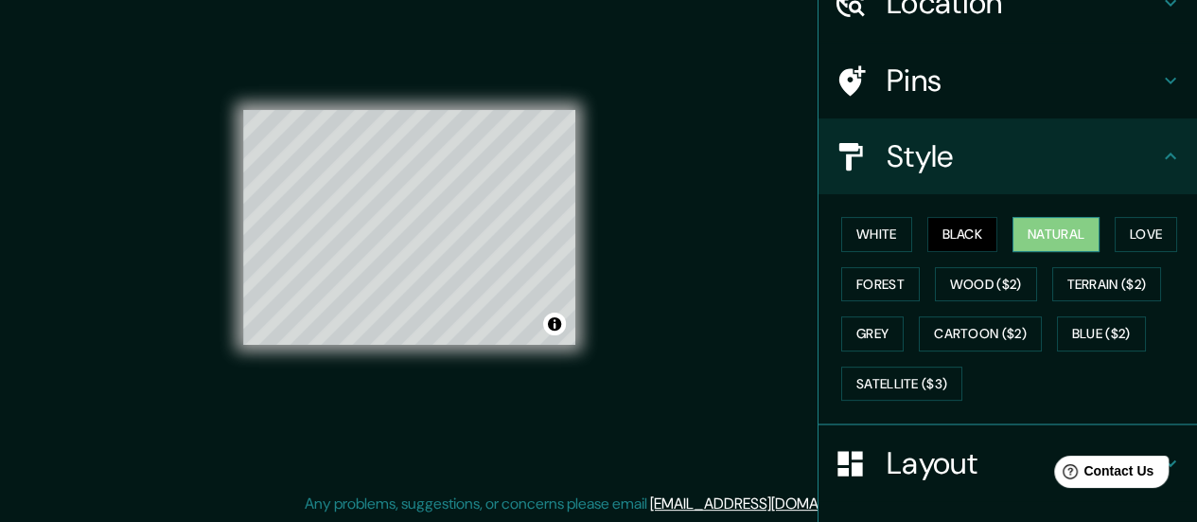
click at [1041, 219] on button "Natural" at bounding box center [1056, 234] width 87 height 35
click at [1127, 222] on button "Love" at bounding box center [1146, 234] width 62 height 35
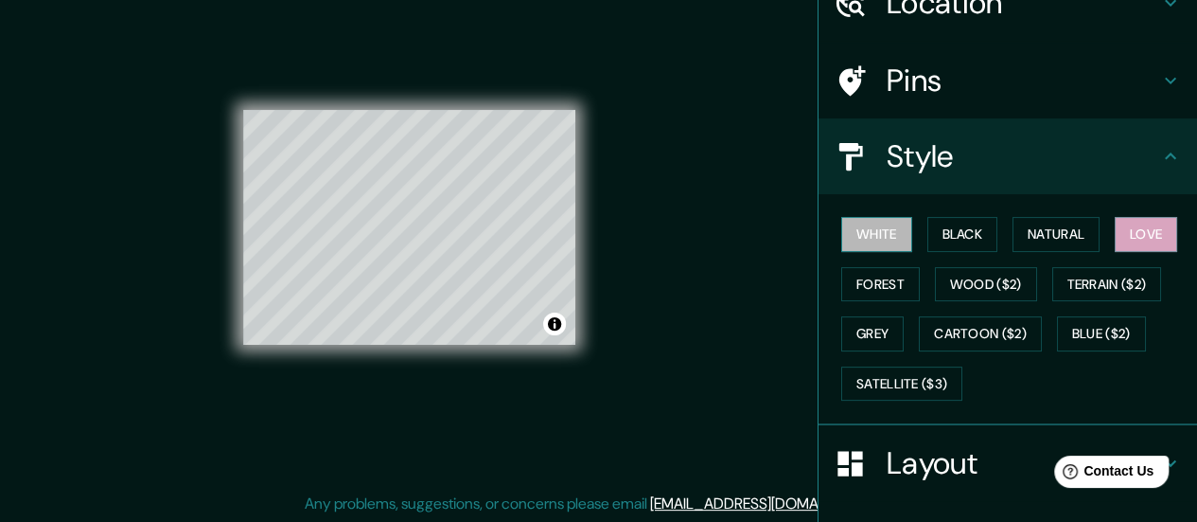
click at [867, 238] on button "White" at bounding box center [876, 234] width 71 height 35
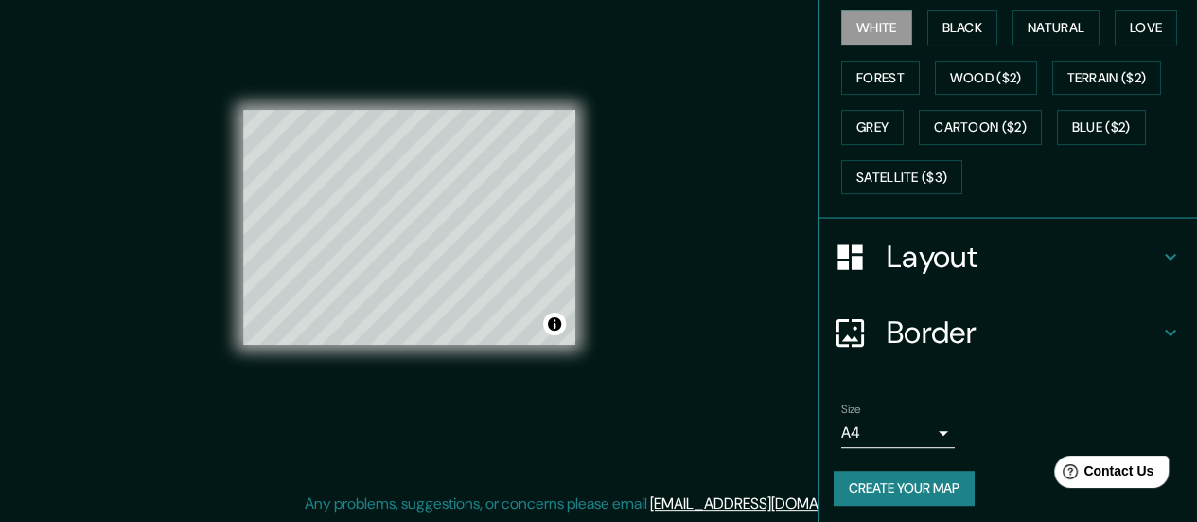
scroll to position [305, 0]
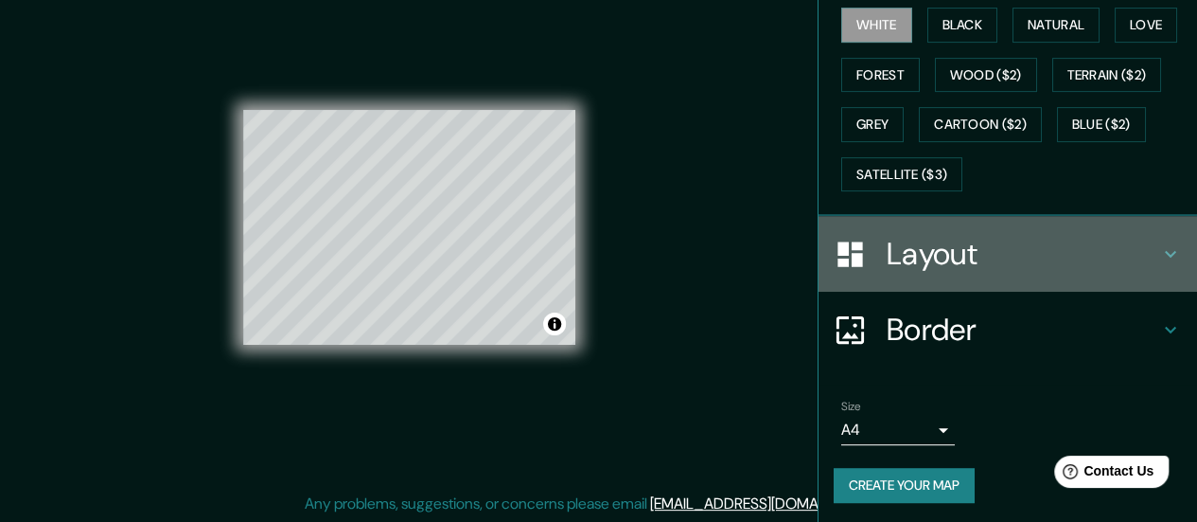
click at [941, 262] on h4 "Layout" at bounding box center [1023, 254] width 273 height 38
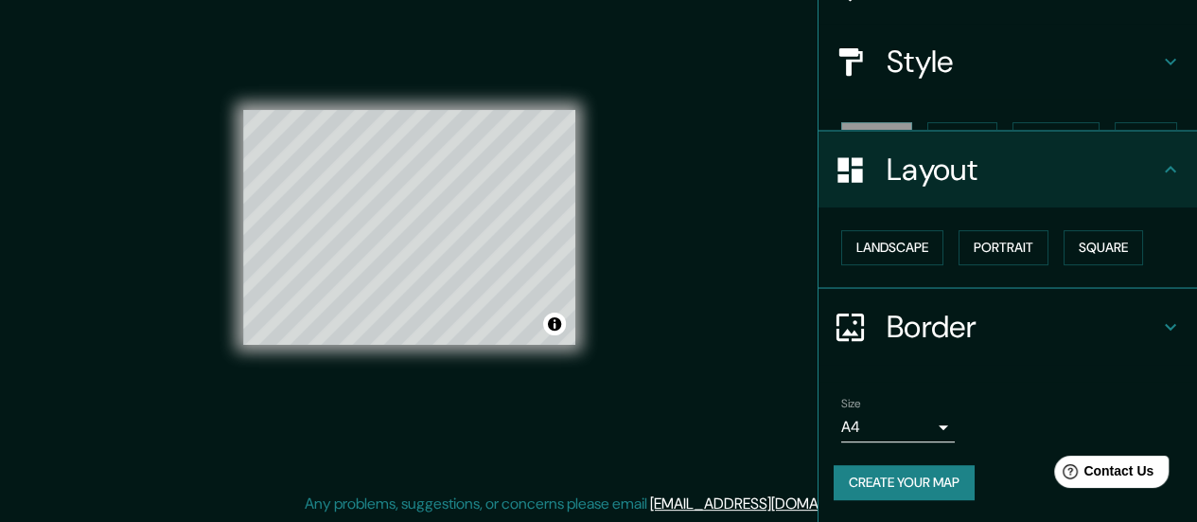
scroll to position [157, 0]
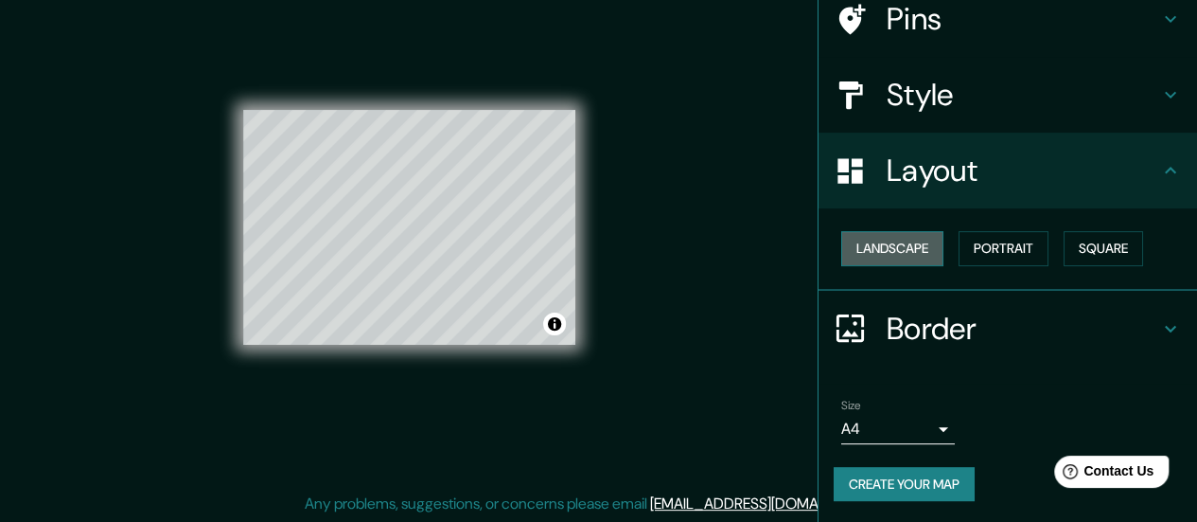
click at [871, 249] on button "Landscape" at bounding box center [892, 248] width 102 height 35
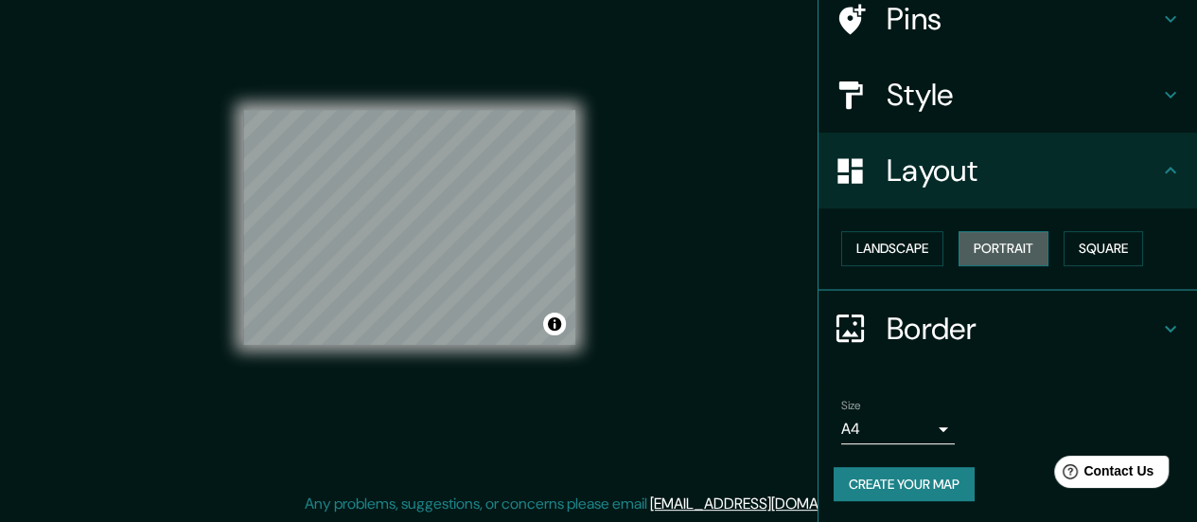
click at [967, 243] on button "Portrait" at bounding box center [1004, 248] width 90 height 35
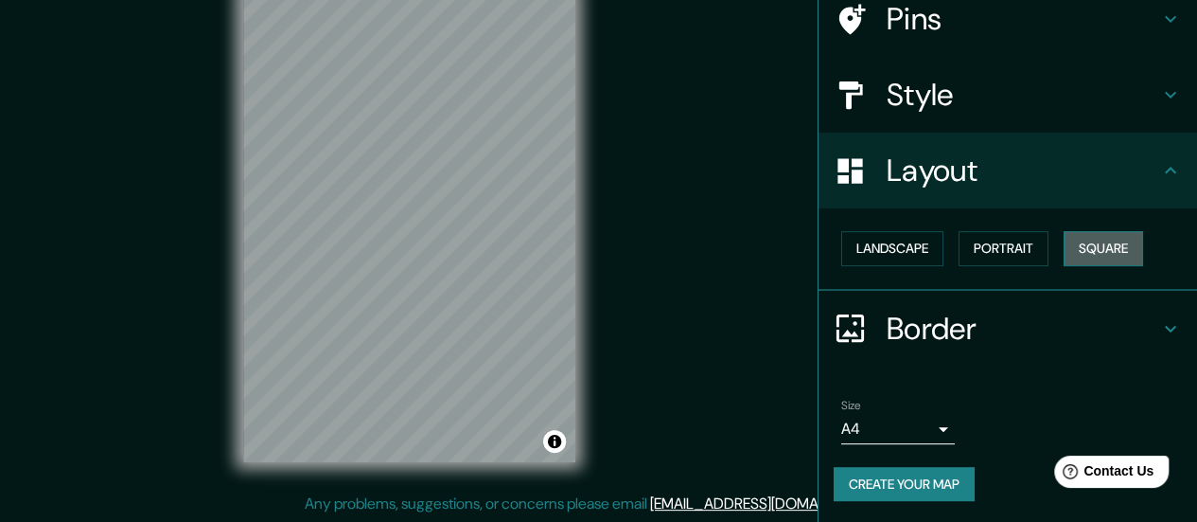
click at [1094, 238] on button "Square" at bounding box center [1104, 248] width 80 height 35
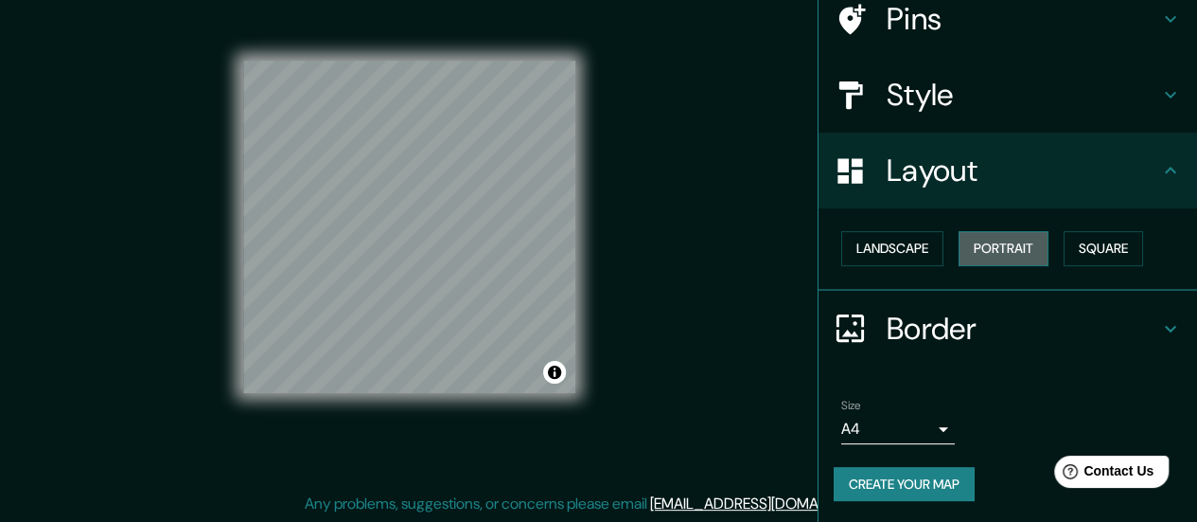
click at [1009, 243] on button "Portrait" at bounding box center [1004, 248] width 90 height 35
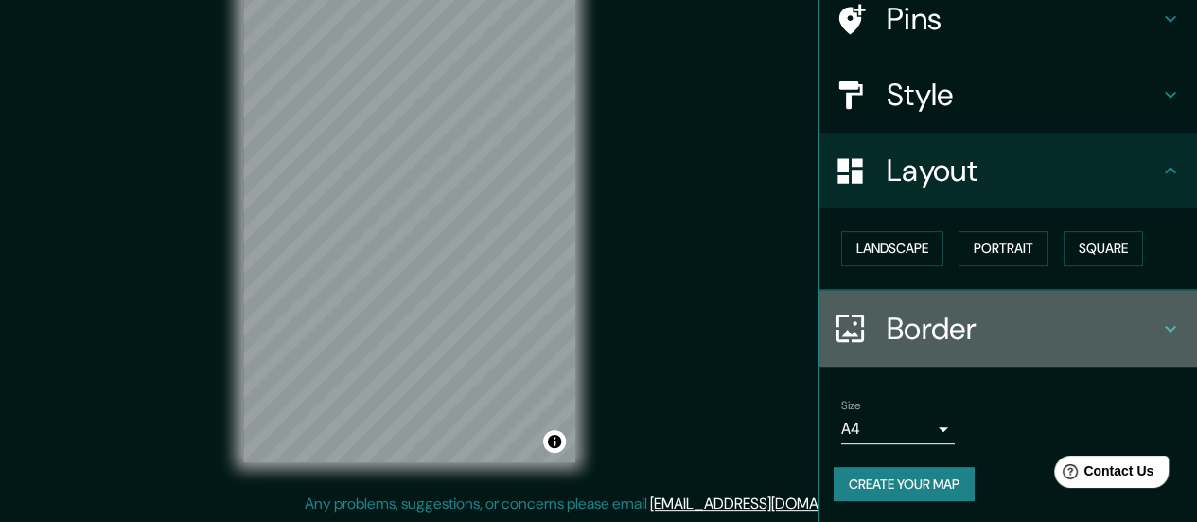
click at [931, 338] on h4 "Border" at bounding box center [1023, 328] width 273 height 38
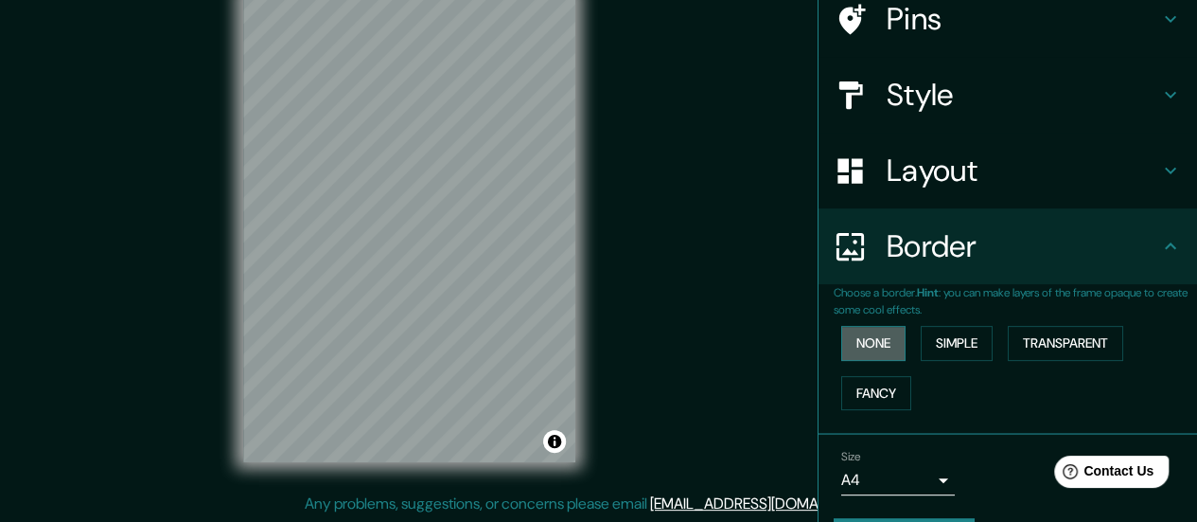
click at [886, 343] on button "None" at bounding box center [873, 343] width 64 height 35
click at [946, 345] on button "Simple" at bounding box center [957, 343] width 72 height 35
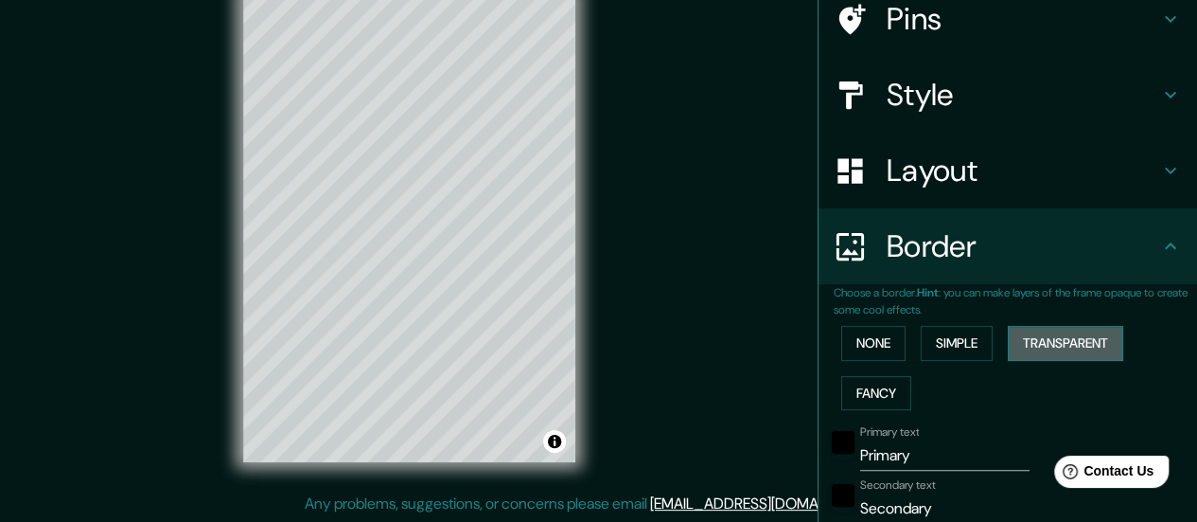
click at [1026, 340] on button "Transparent" at bounding box center [1065, 343] width 115 height 35
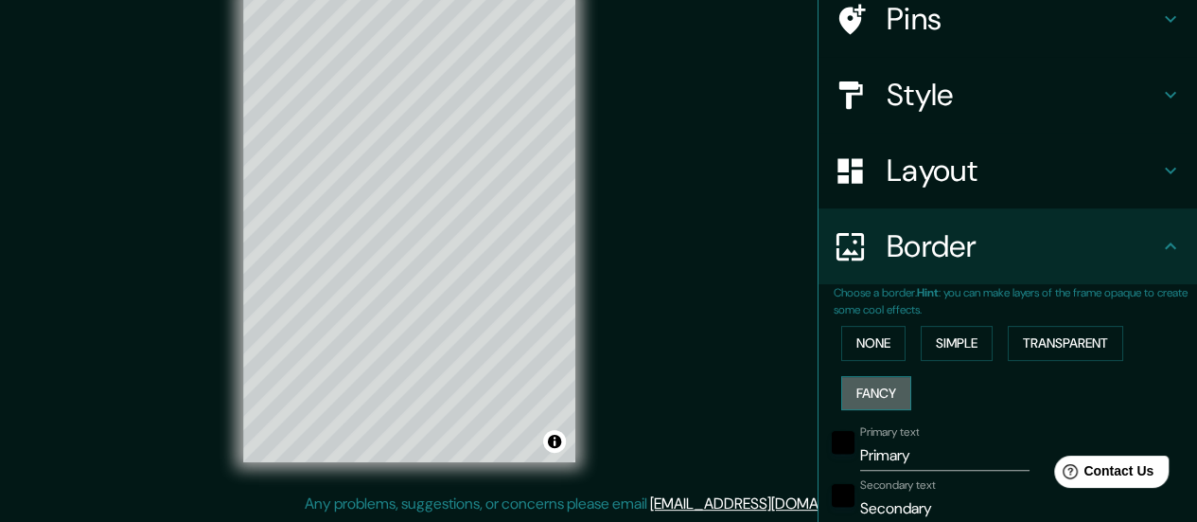
click at [841, 398] on button "Fancy" at bounding box center [876, 393] width 70 height 35
click at [962, 340] on button "Simple" at bounding box center [957, 343] width 72 height 35
click at [948, 461] on input "Primary" at bounding box center [944, 455] width 169 height 30
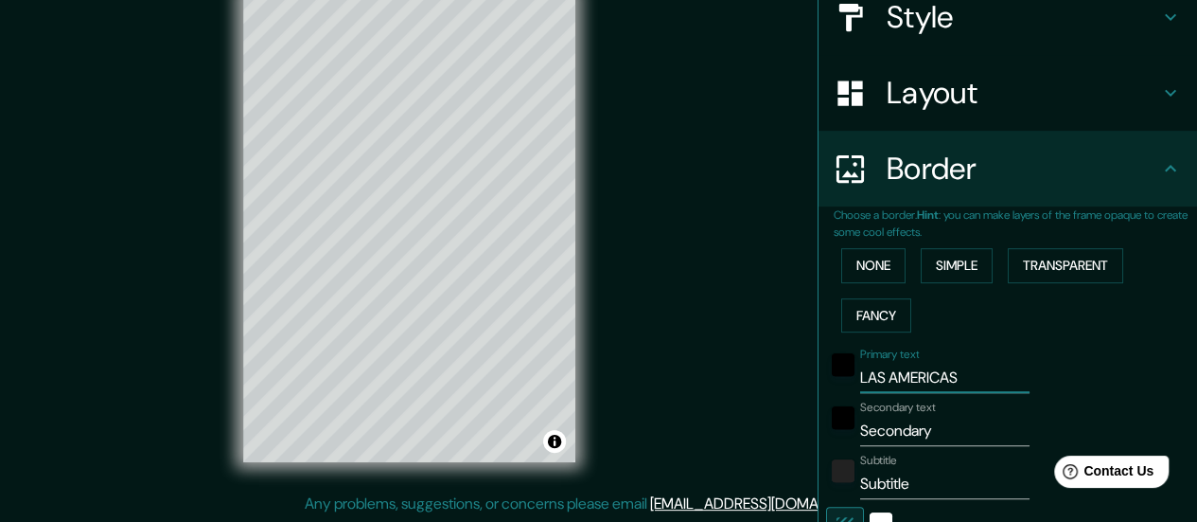
scroll to position [237, 0]
click at [931, 423] on input "Secondary" at bounding box center [944, 429] width 169 height 30
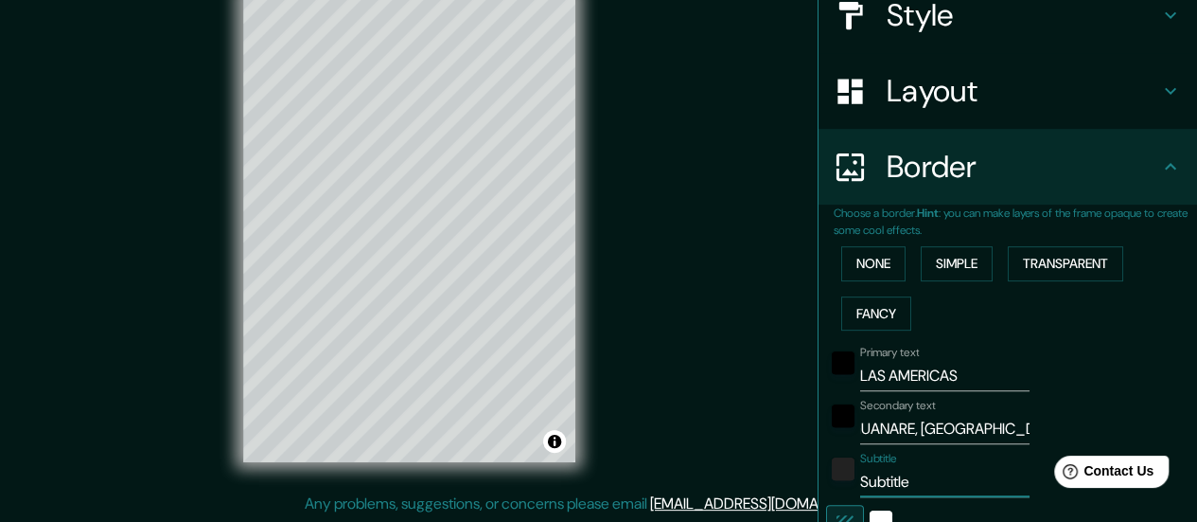
scroll to position [0, 0]
click at [914, 478] on input "Subtitle" at bounding box center [944, 482] width 169 height 30
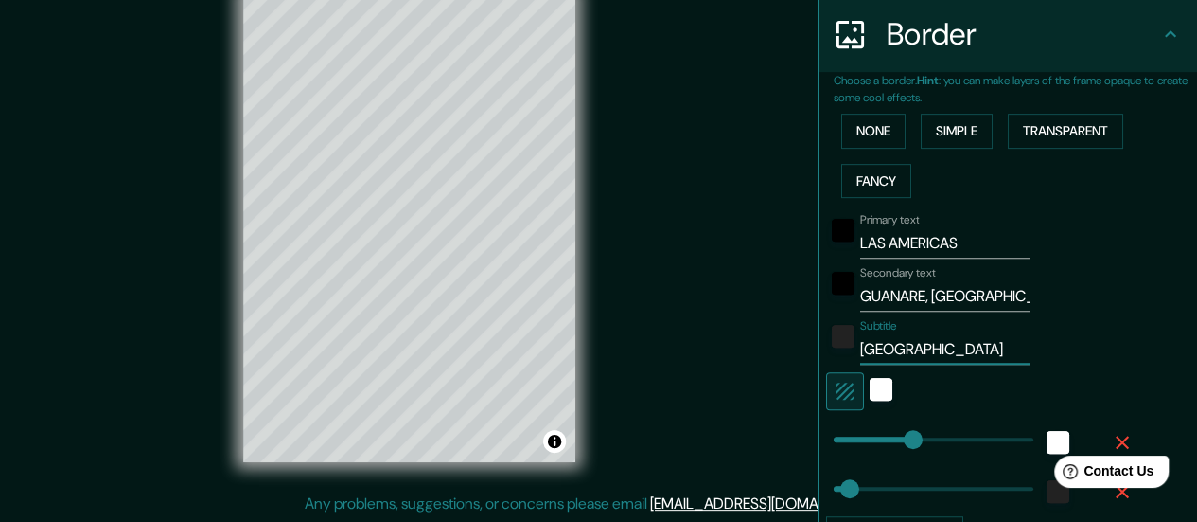
scroll to position [379, 0]
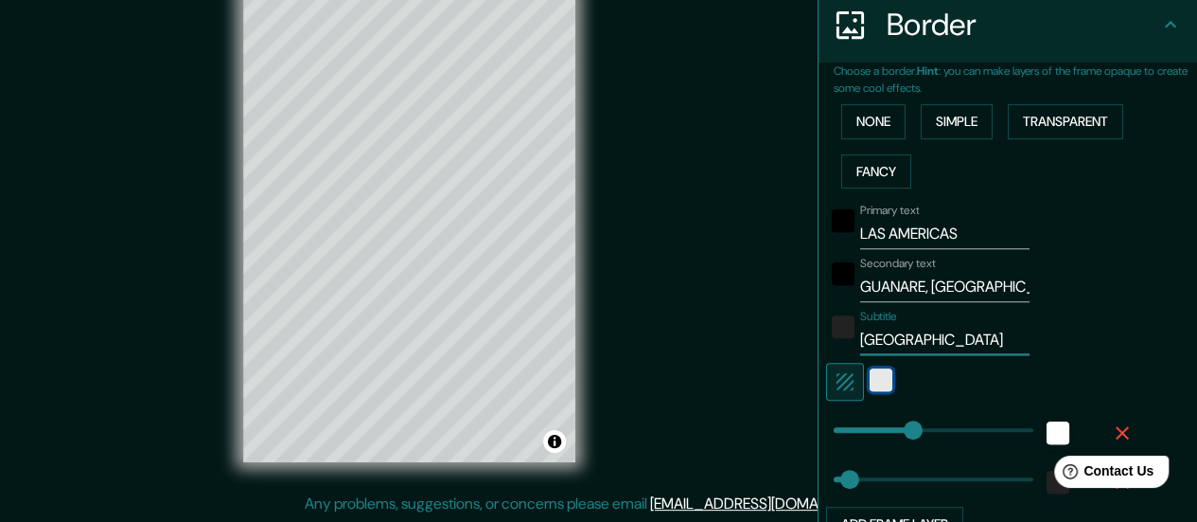
click at [873, 380] on div "white" at bounding box center [881, 379] width 23 height 23
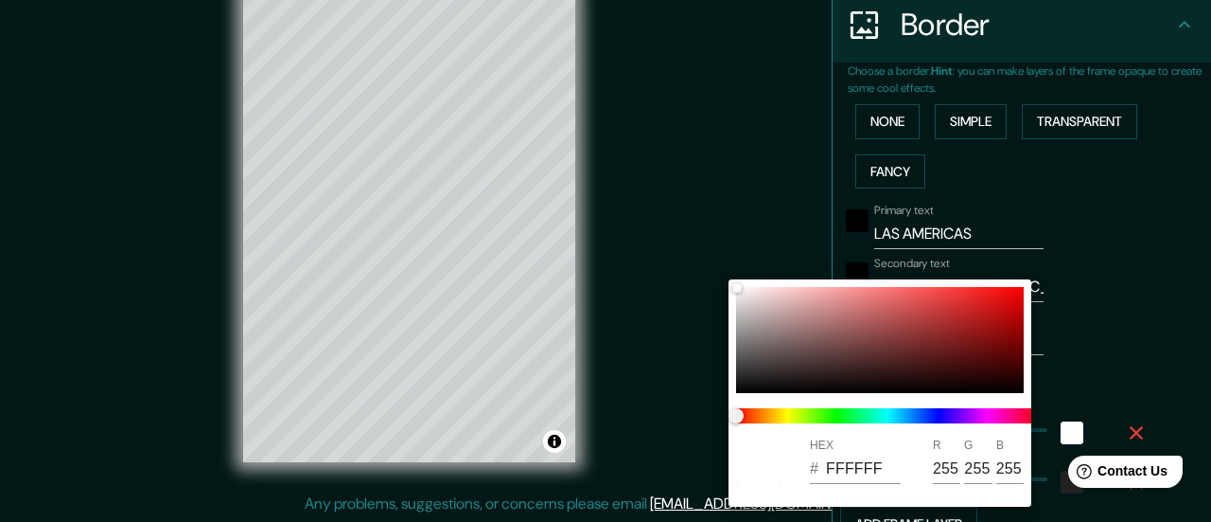
click at [1120, 328] on div at bounding box center [605, 261] width 1211 height 522
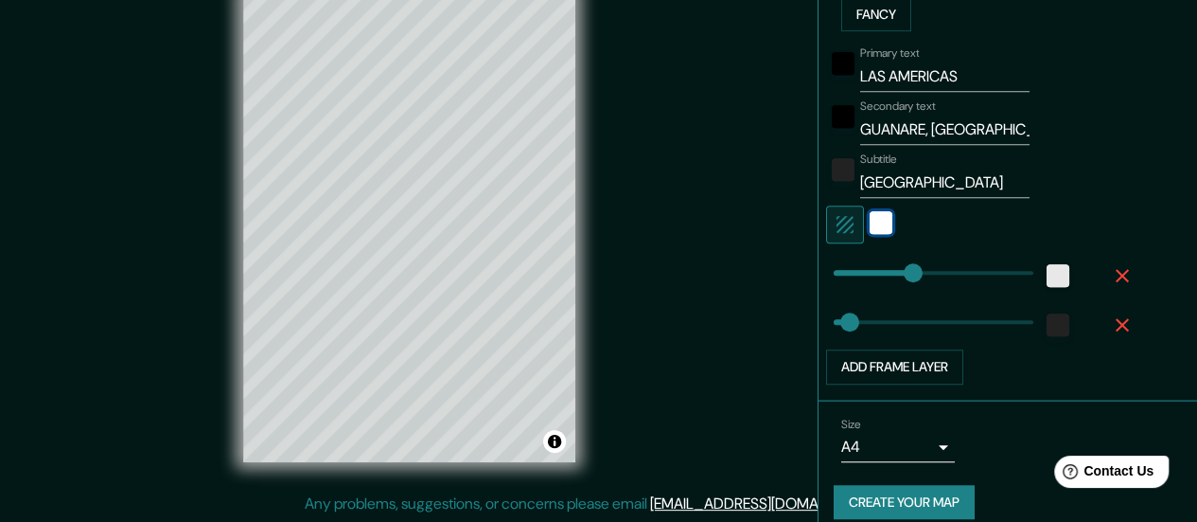
scroll to position [543, 0]
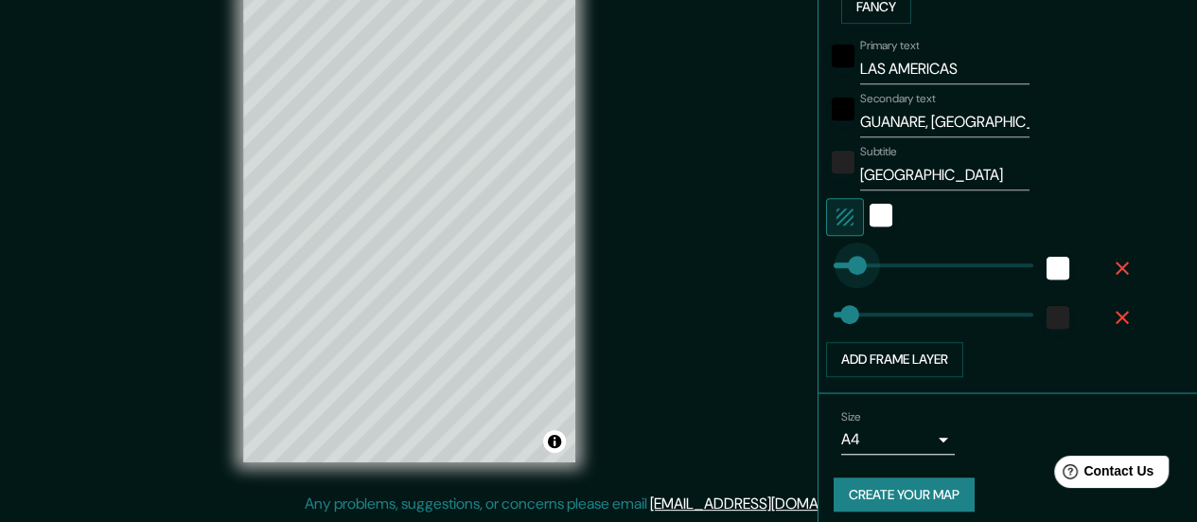
drag, startPoint x: 895, startPoint y: 256, endPoint x: 846, endPoint y: 247, distance: 50.1
drag, startPoint x: 833, startPoint y: 308, endPoint x: 854, endPoint y: 306, distance: 20.9
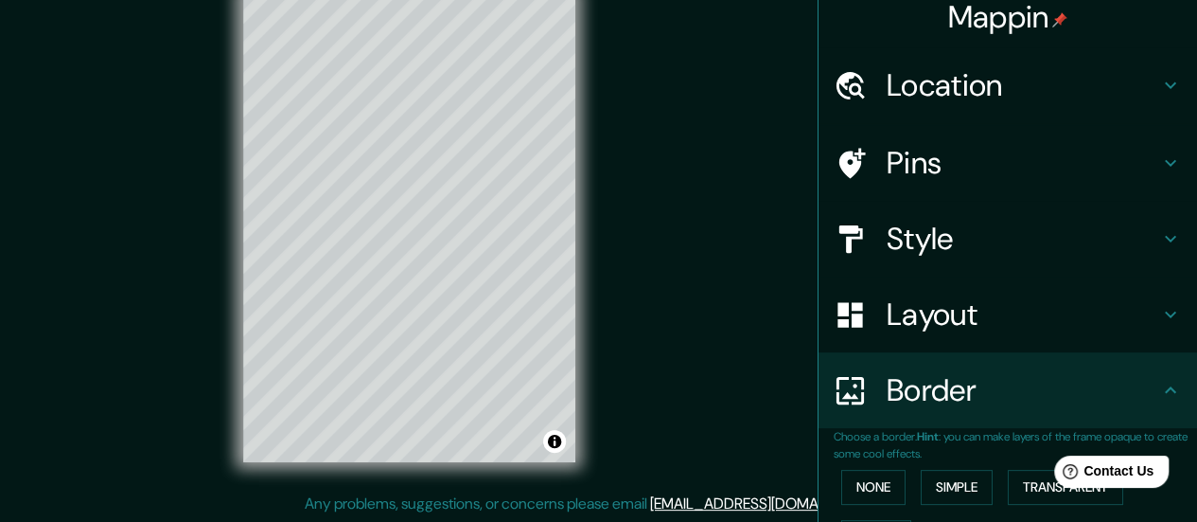
scroll to position [0, 0]
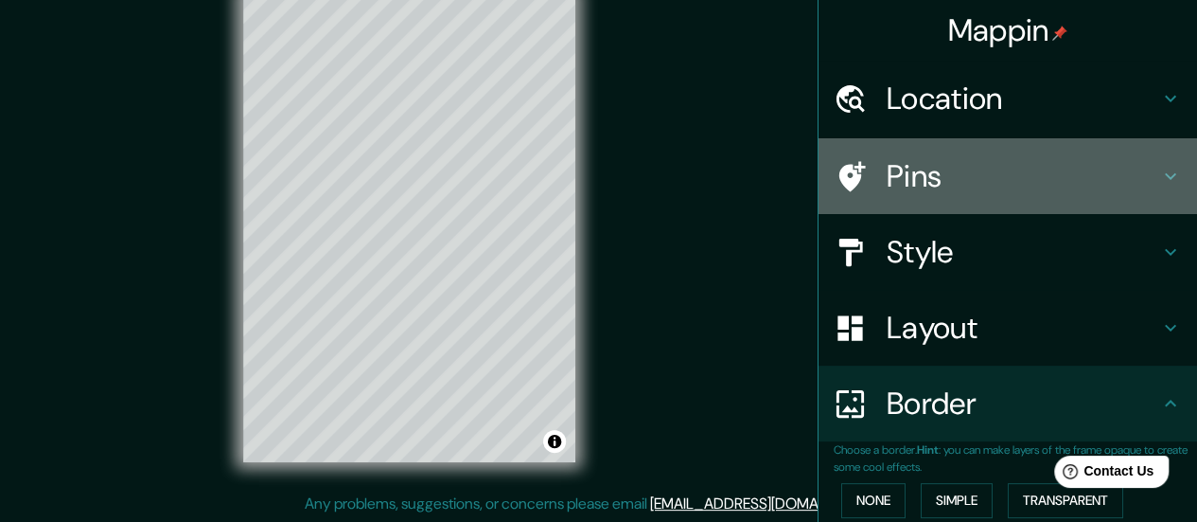
click at [947, 140] on div "Pins" at bounding box center [1008, 176] width 379 height 76
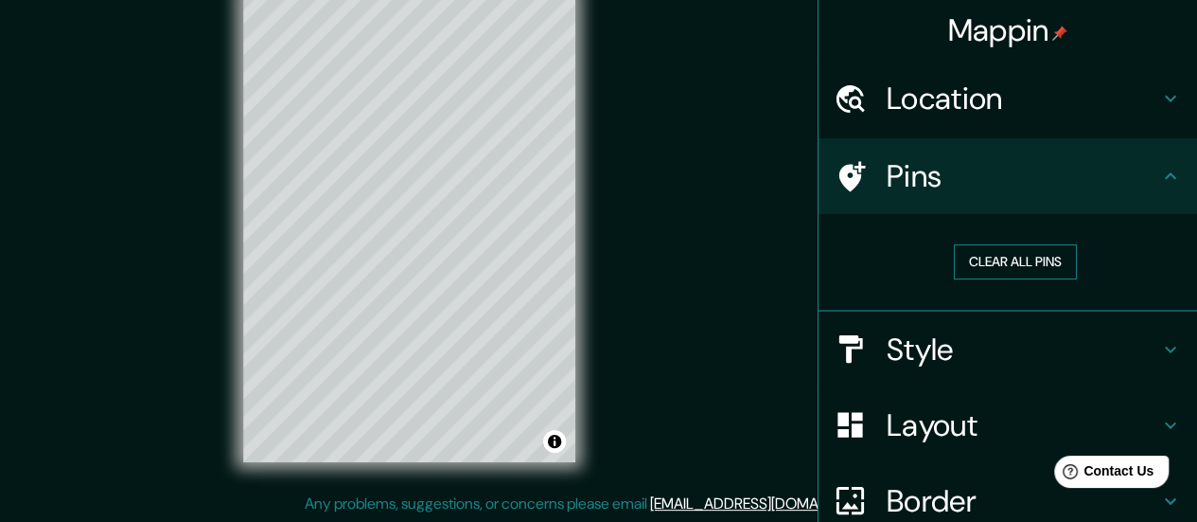
click at [964, 259] on button "Clear all pins" at bounding box center [1015, 261] width 123 height 35
click at [1007, 258] on button "Clear all pins" at bounding box center [1015, 261] width 123 height 35
click at [954, 256] on button "Clear all pins" at bounding box center [1015, 261] width 123 height 35
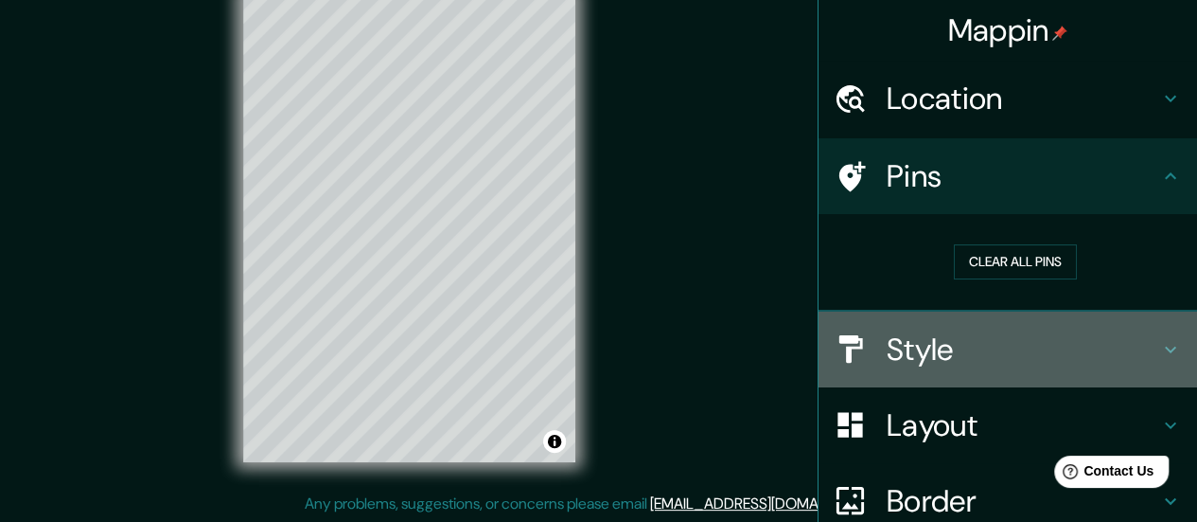
click at [887, 347] on h4 "Style" at bounding box center [1023, 349] width 273 height 38
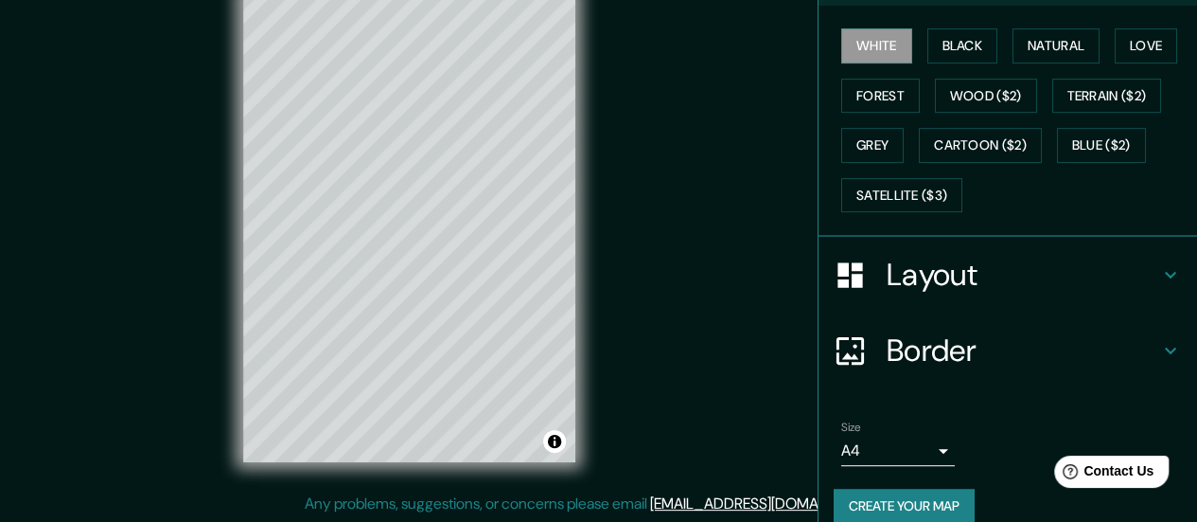
scroll to position [305, 0]
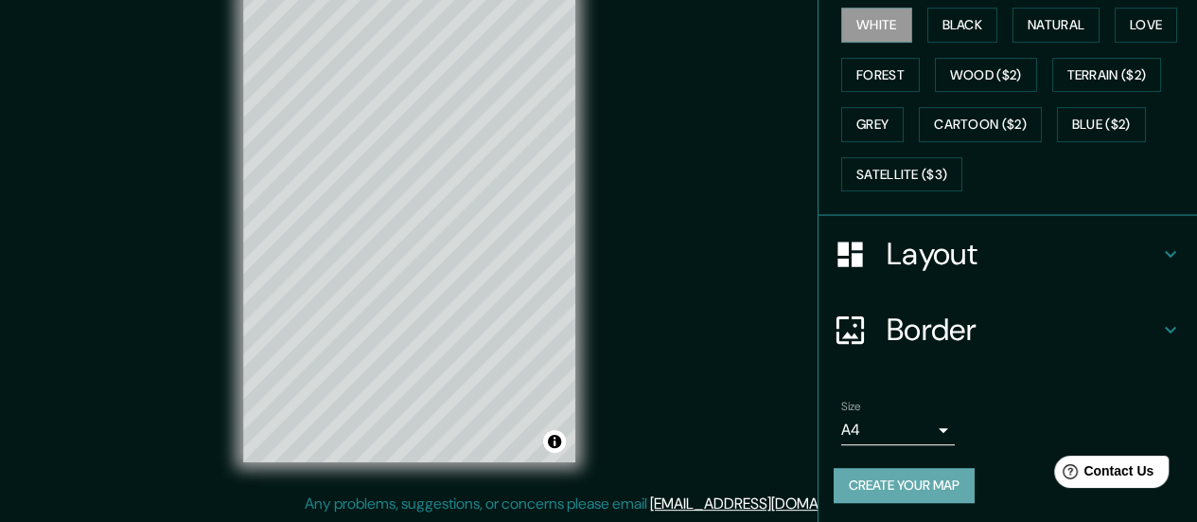
click at [884, 488] on button "Create your map" at bounding box center [904, 485] width 141 height 35
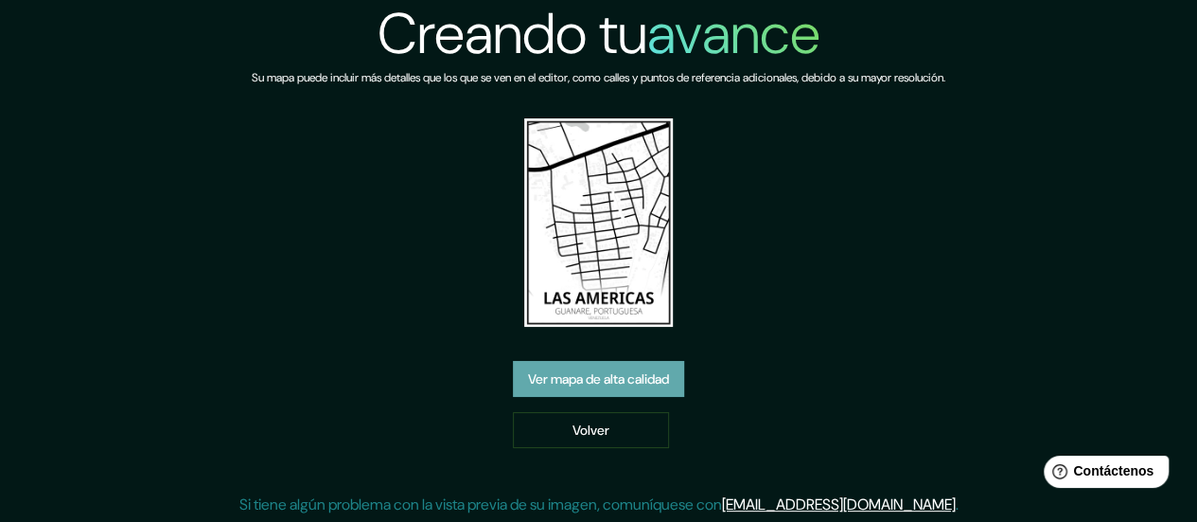
click at [657, 379] on font "Ver mapa de alta calidad" at bounding box center [598, 379] width 141 height 17
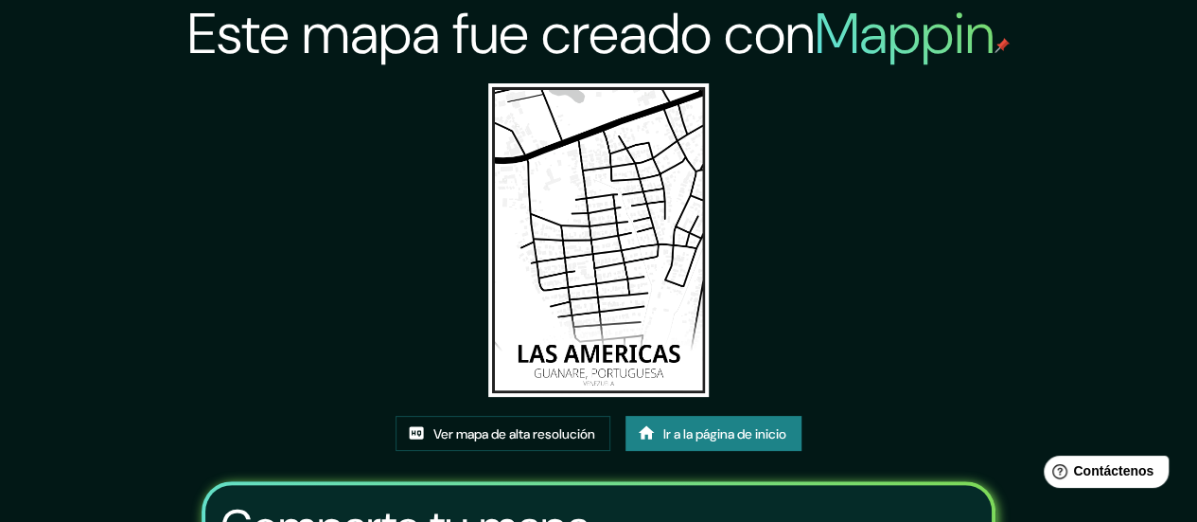
click at [581, 277] on img at bounding box center [598, 239] width 221 height 313
click at [585, 196] on img at bounding box center [598, 239] width 221 height 313
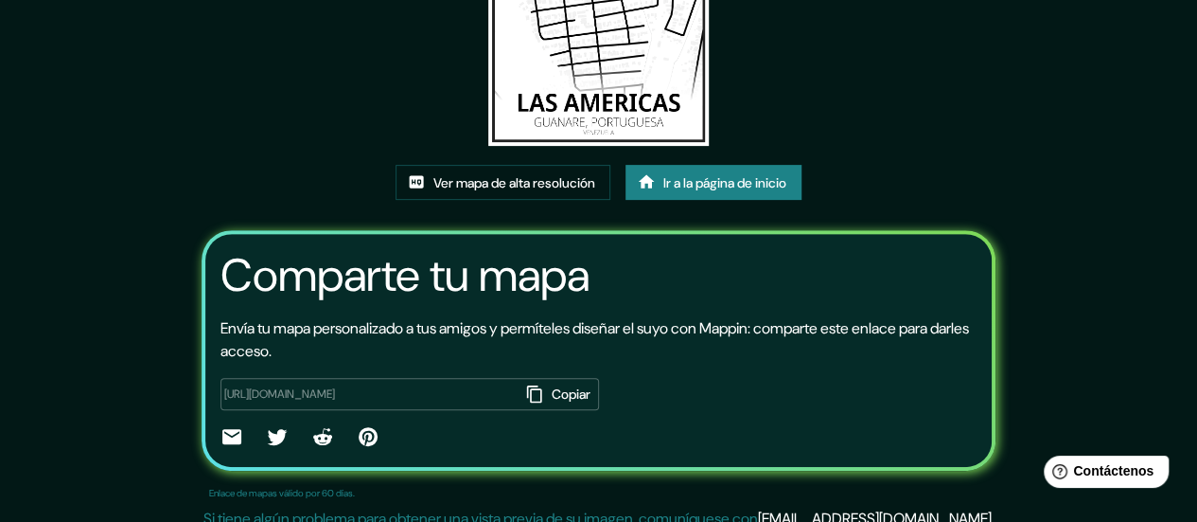
scroll to position [266, 0]
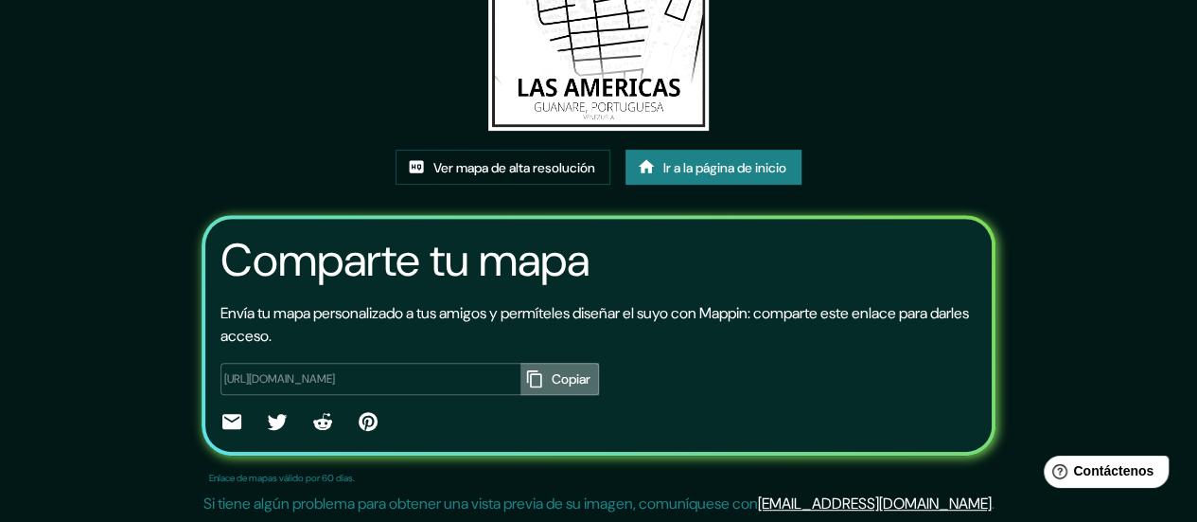
click at [552, 377] on font "Copiar" at bounding box center [571, 379] width 39 height 17
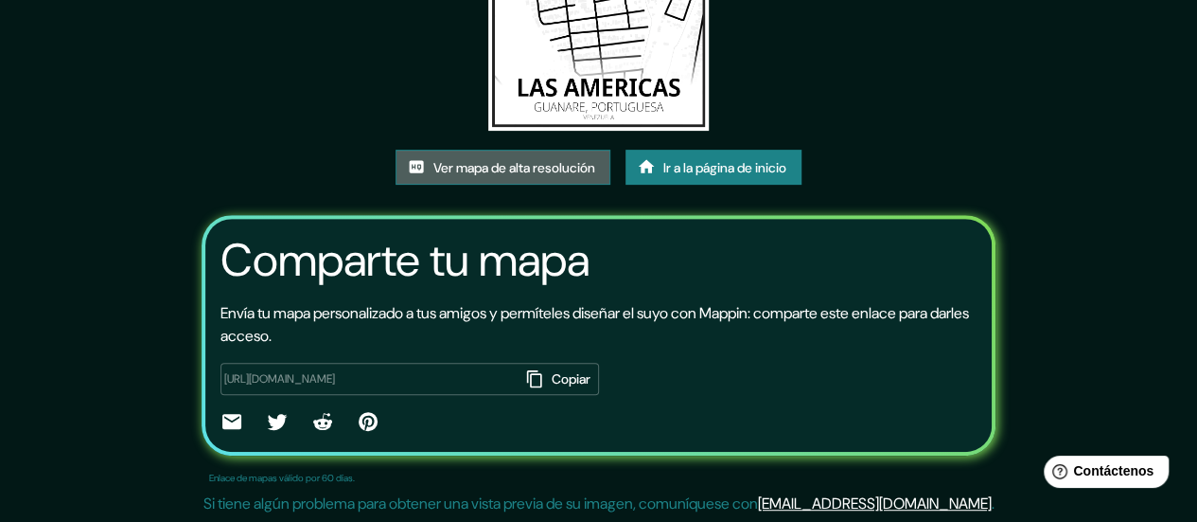
click at [548, 159] on font "Ver mapa de alta resolución" at bounding box center [514, 167] width 162 height 17
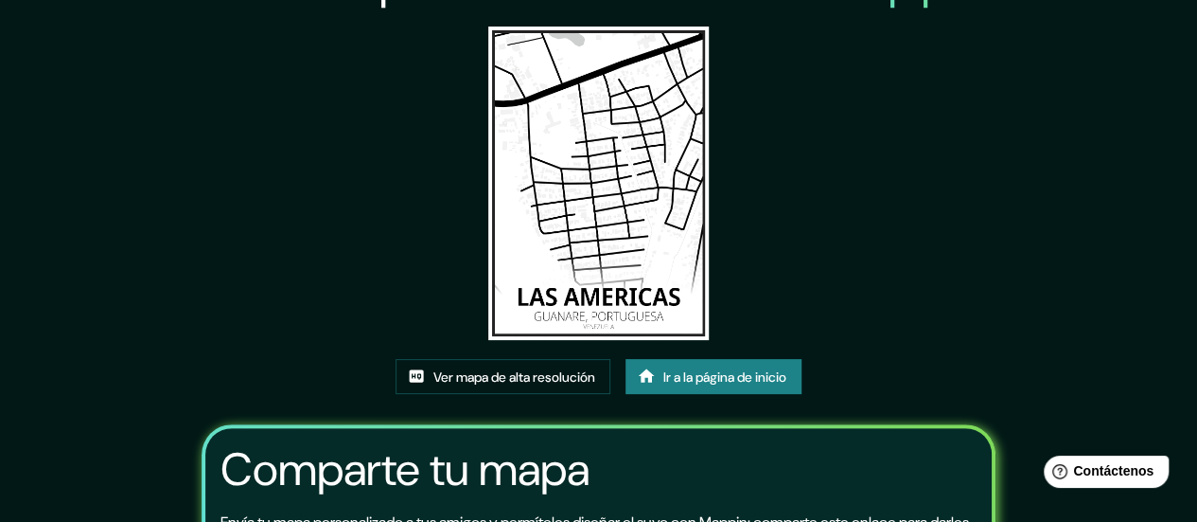
scroll to position [0, 0]
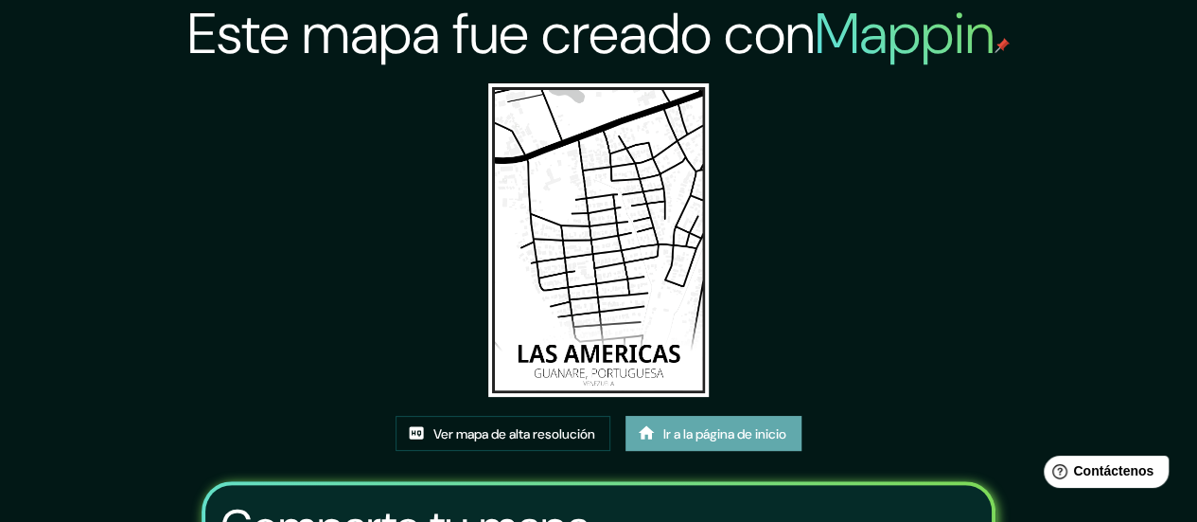
click at [663, 433] on font "Ir a la página de inicio" at bounding box center [724, 433] width 123 height 17
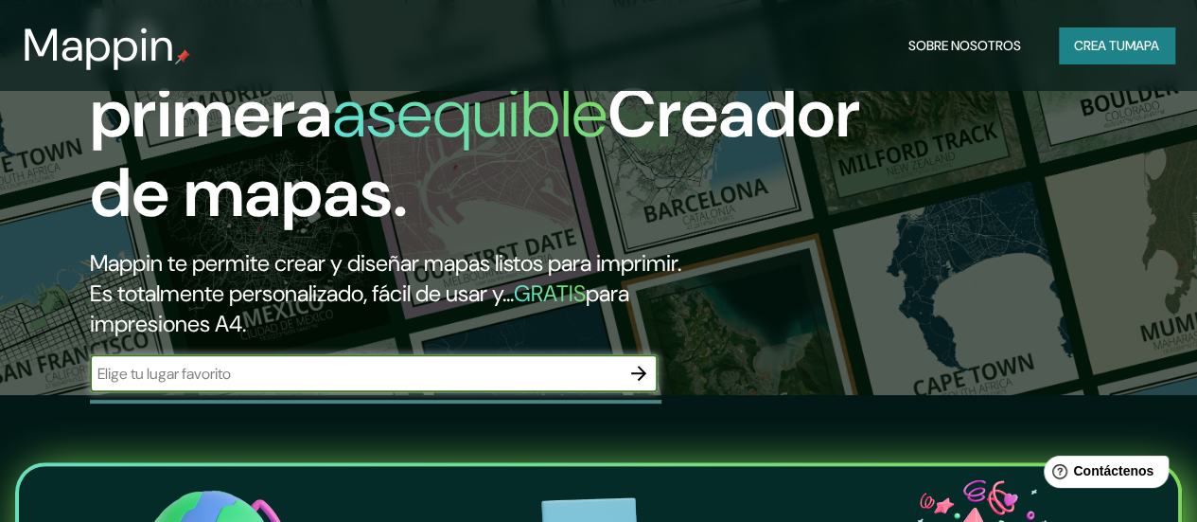
scroll to position [129, 0]
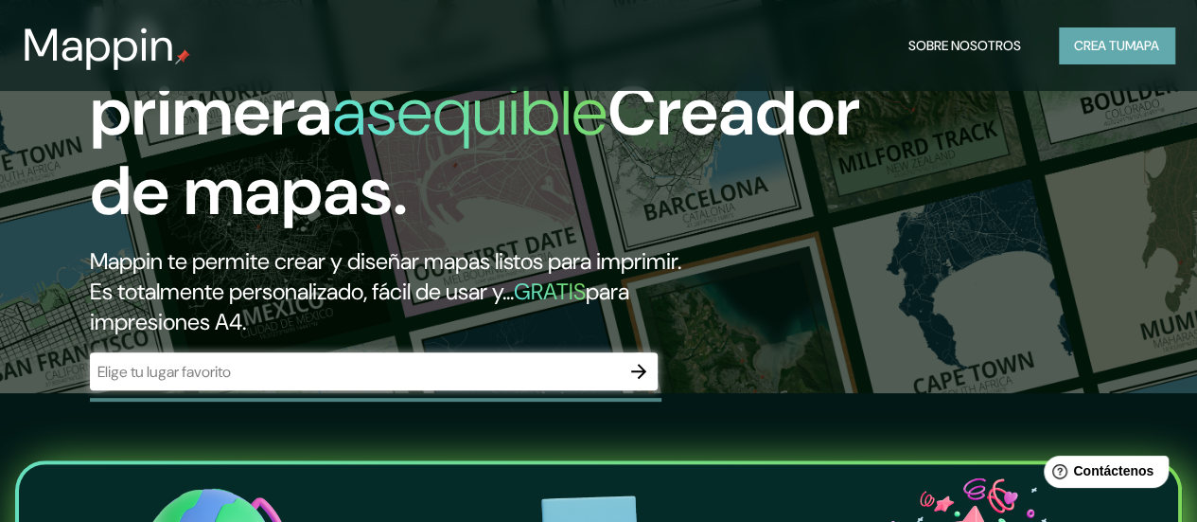
click at [1117, 48] on font "Crea tu" at bounding box center [1099, 45] width 51 height 17
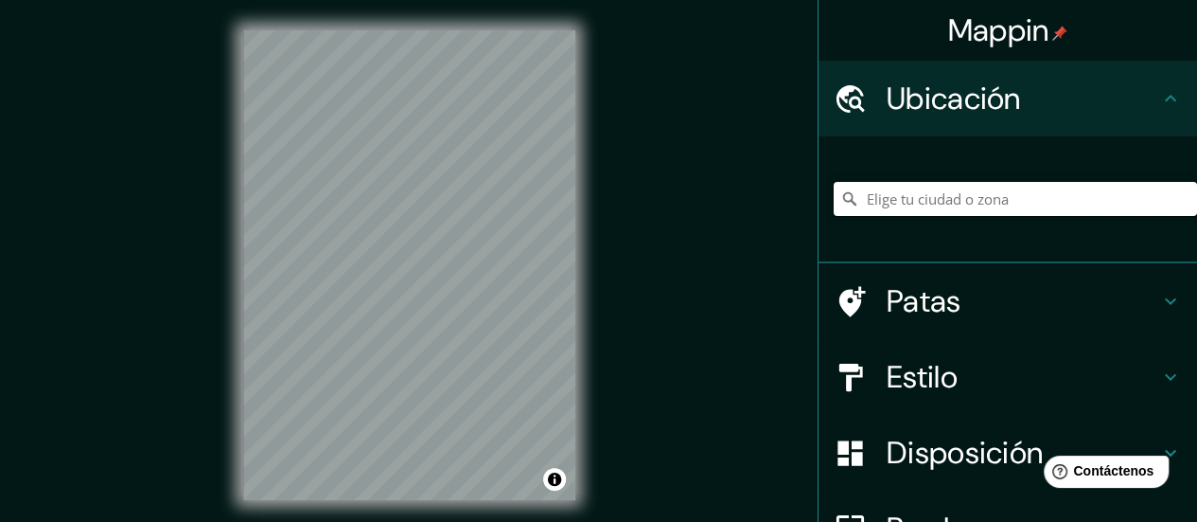
click at [880, 189] on input "Elige tu ciudad o zona" at bounding box center [1015, 199] width 363 height 34
click at [897, 192] on input "Elige tu ciudad o zona" at bounding box center [1015, 199] width 363 height 34
drag, startPoint x: 890, startPoint y: 216, endPoint x: 947, endPoint y: 207, distance: 58.4
click at [947, 207] on input "Elige tu ciudad o zona" at bounding box center [1015, 199] width 363 height 34
click at [939, 197] on input "Elige tu ciudad o zona" at bounding box center [1015, 199] width 363 height 34
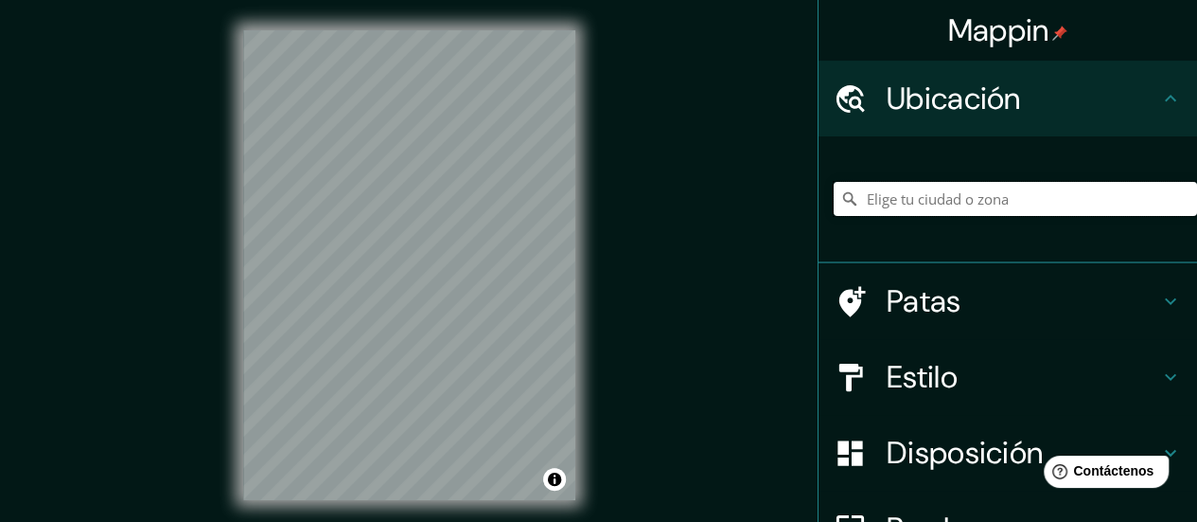
click at [862, 191] on input "Elige tu ciudad o zona" at bounding box center [1015, 199] width 363 height 34
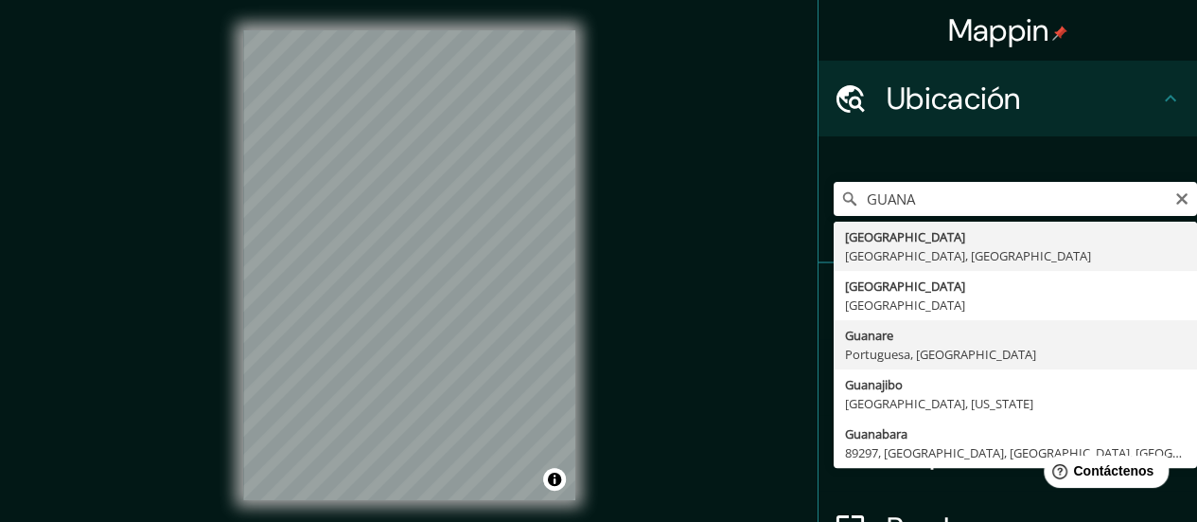
type input "Guanare, [GEOGRAPHIC_DATA], [GEOGRAPHIC_DATA]"
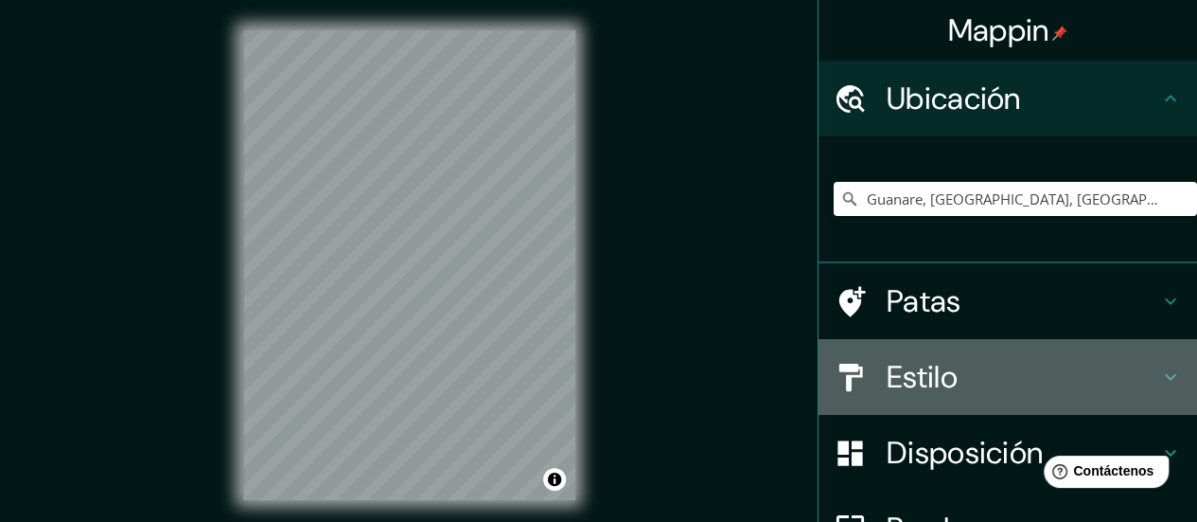
click at [869, 383] on div at bounding box center [860, 377] width 53 height 33
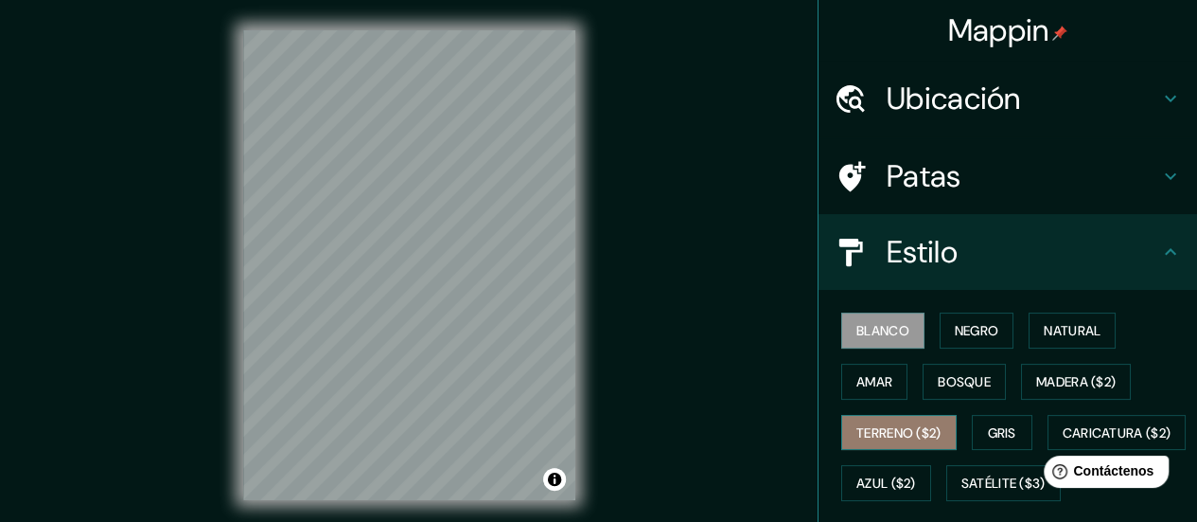
click at [880, 416] on button "Terreno ($2)" at bounding box center [898, 433] width 115 height 36
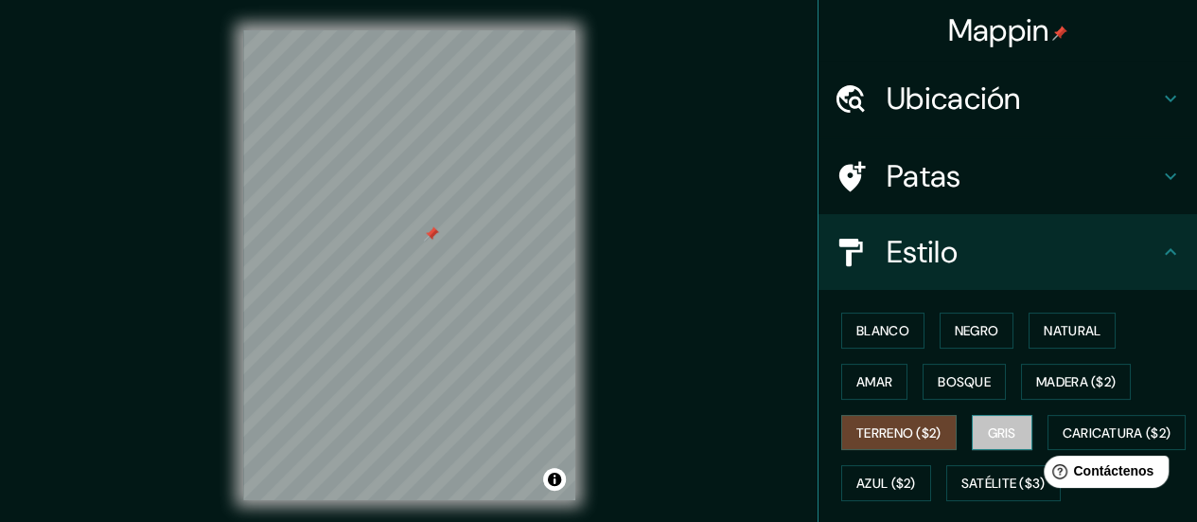
click at [998, 442] on button "Gris" at bounding box center [1002, 433] width 61 height 36
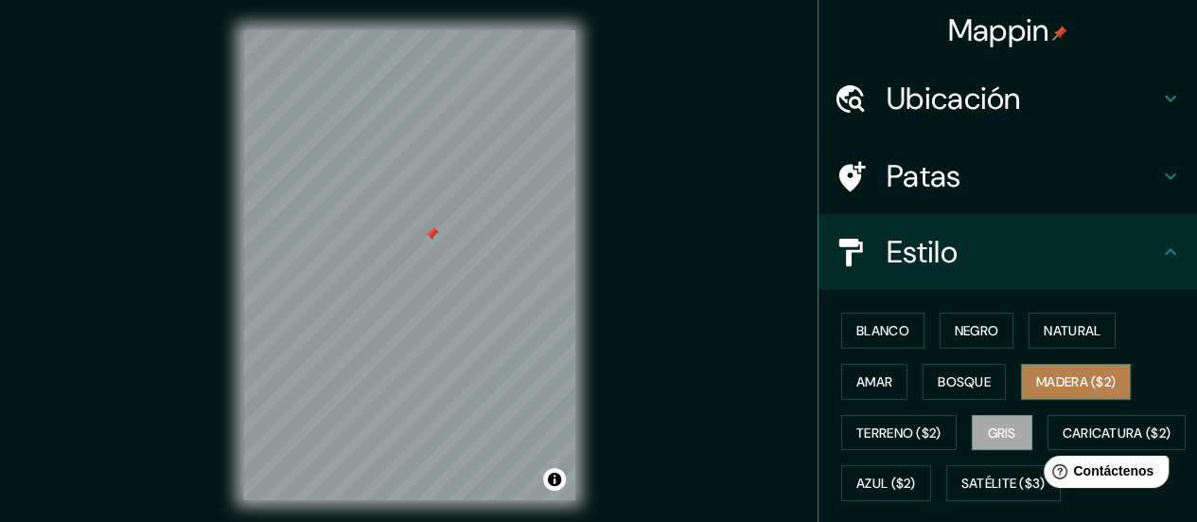
click at [1036, 380] on font "Madera ($2)" at bounding box center [1076, 381] width 80 height 17
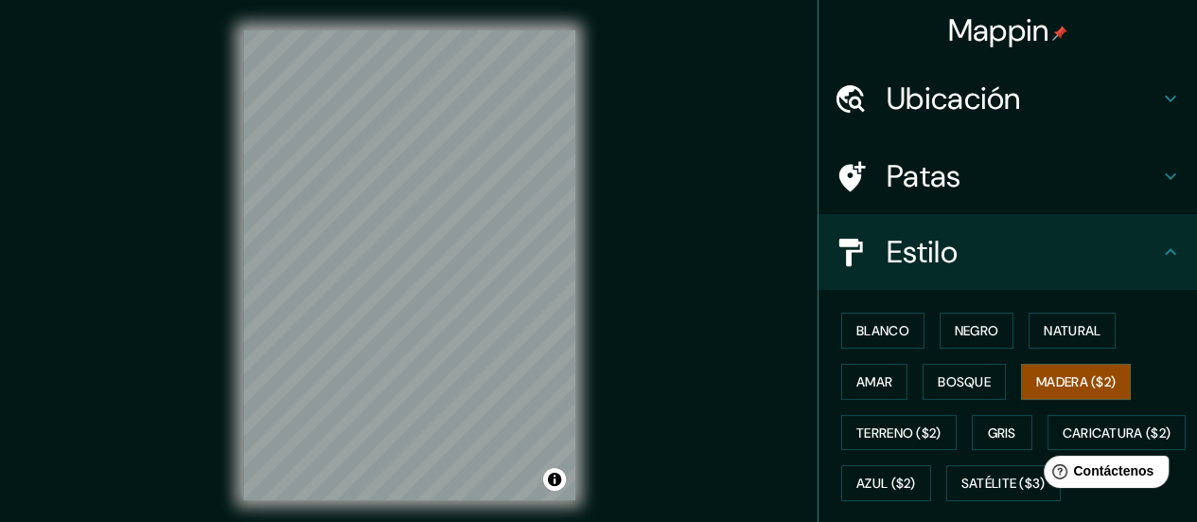
click at [779, 185] on div "Mappin Ubicación Guanare, [GEOGRAPHIC_DATA], [GEOGRAPHIC_DATA] Patas Estilo Bla…" at bounding box center [598, 280] width 1197 height 560
click at [911, 433] on font "Terreno ($2)" at bounding box center [899, 432] width 85 height 17
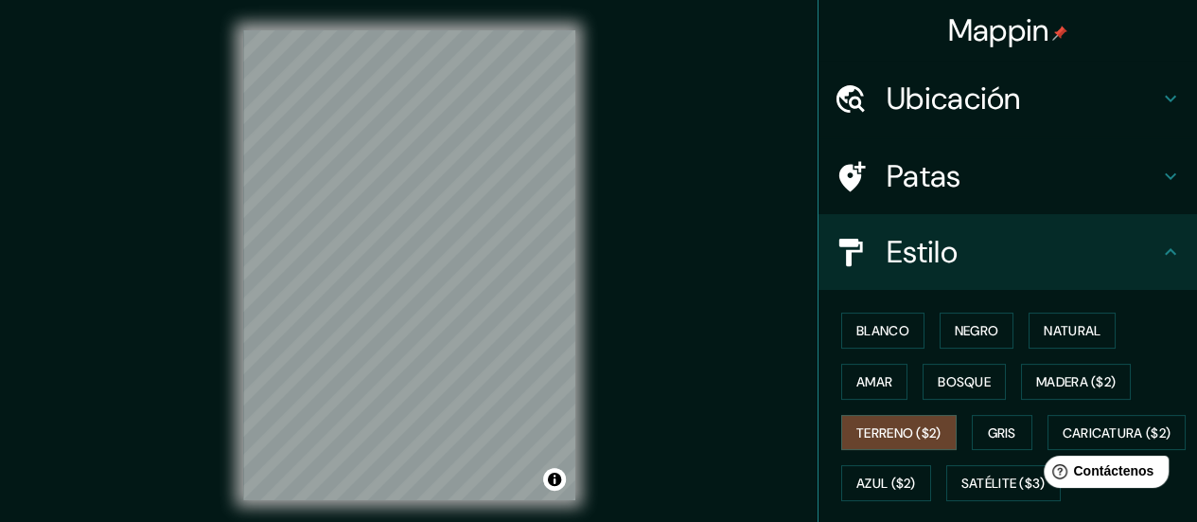
click at [977, 410] on div "Blanco Negro Natural Amar Bosque Madera ($2) Terreno ($2) Gris Caricatura ($2) …" at bounding box center [1015, 406] width 363 height 203
click at [979, 416] on button "Gris" at bounding box center [1002, 433] width 61 height 36
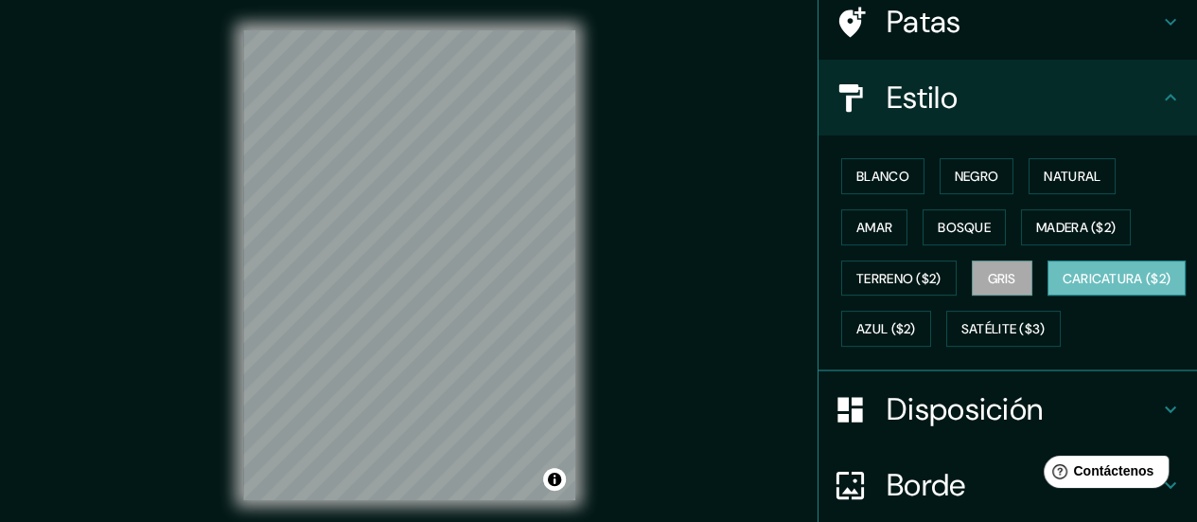
scroll to position [155, 0]
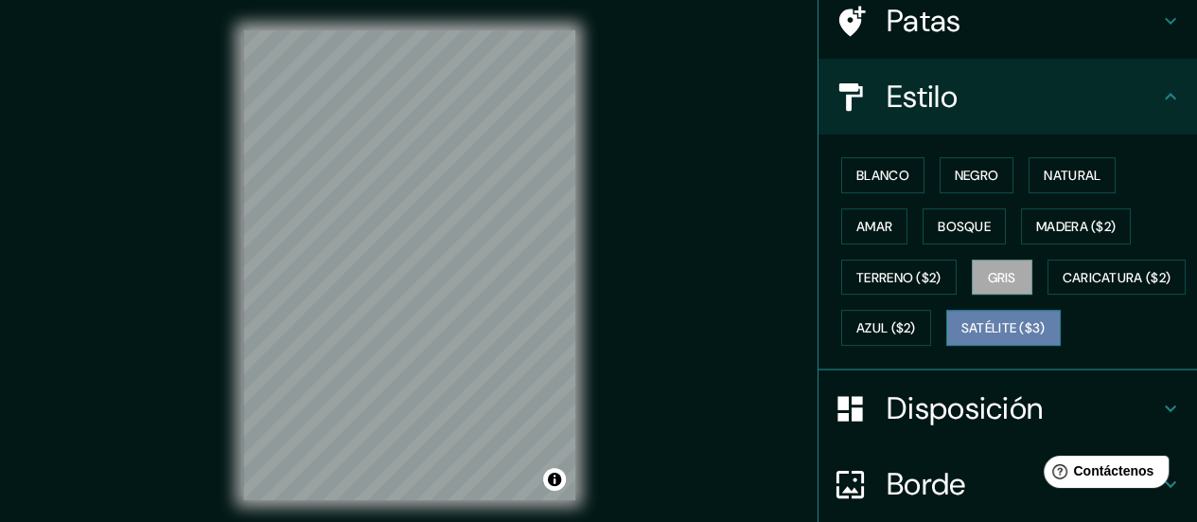
click at [962, 337] on font "Satélite ($3)" at bounding box center [1004, 328] width 84 height 17
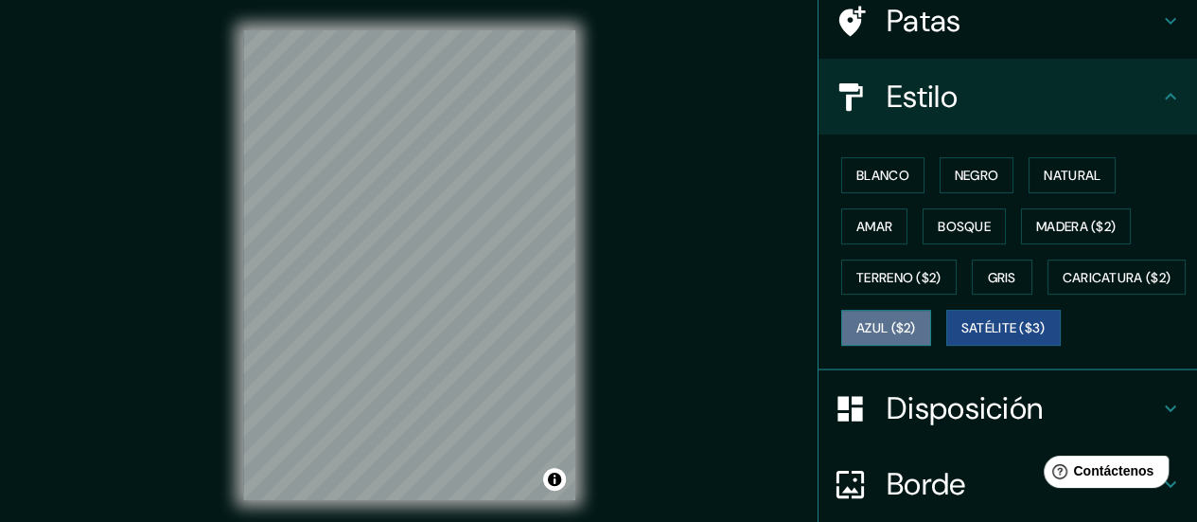
click at [916, 322] on font "Azul ($2)" at bounding box center [887, 328] width 60 height 17
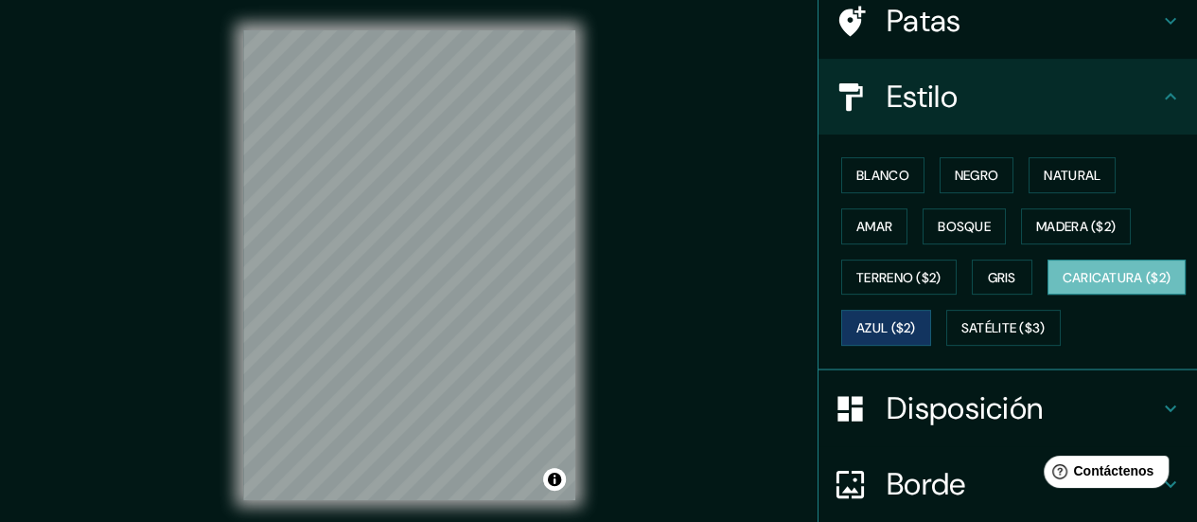
click at [1048, 295] on button "Caricatura ($2)" at bounding box center [1117, 277] width 139 height 36
click at [990, 265] on font "Gris" at bounding box center [1002, 277] width 28 height 25
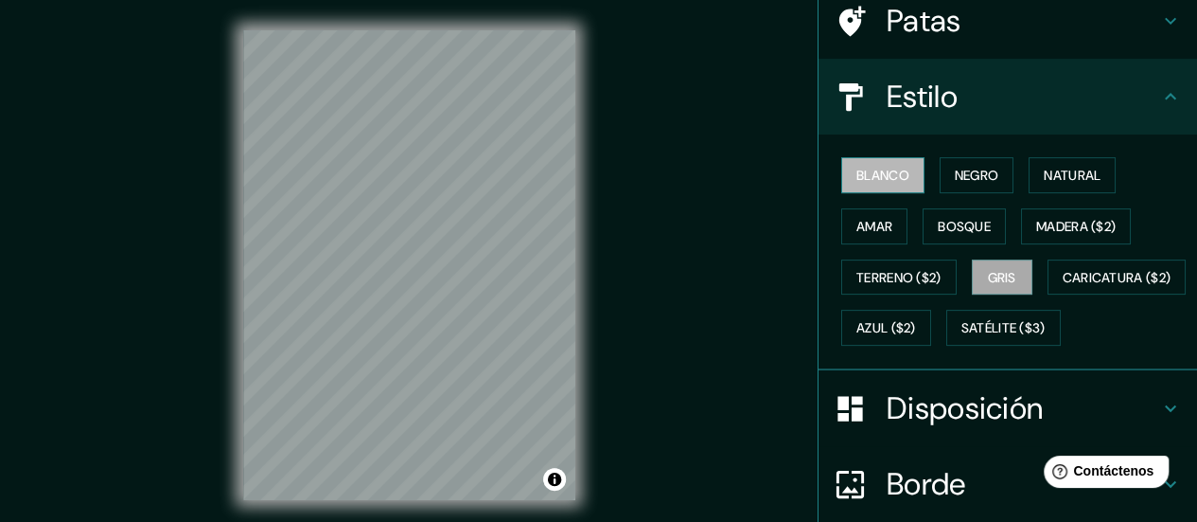
click at [863, 167] on font "Blanco" at bounding box center [883, 175] width 53 height 17
click at [960, 167] on font "Negro" at bounding box center [977, 175] width 44 height 17
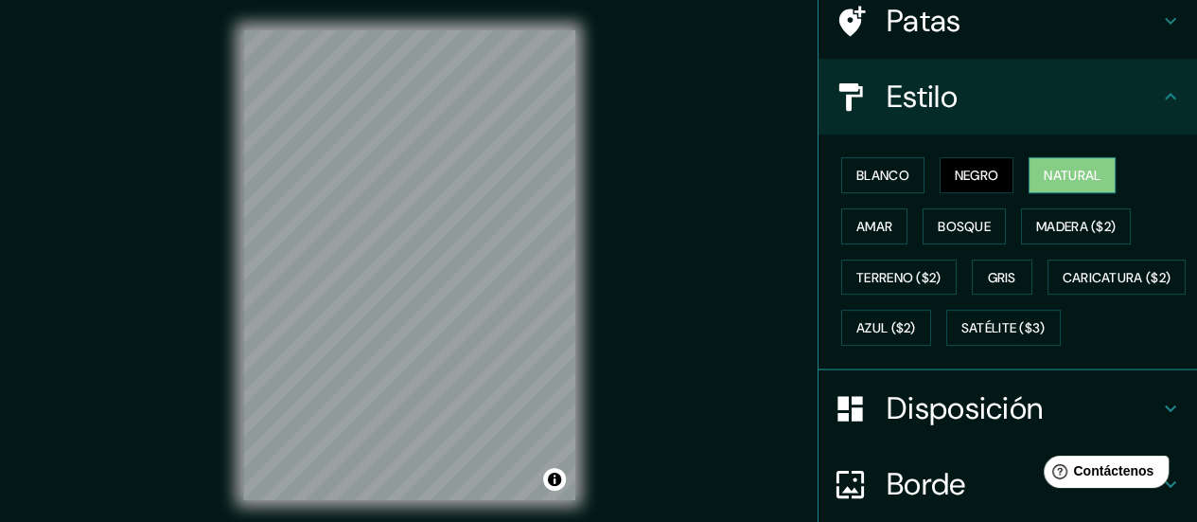
click at [1044, 174] on font "Natural" at bounding box center [1072, 175] width 57 height 17
click at [865, 225] on font "Amar" at bounding box center [875, 226] width 36 height 17
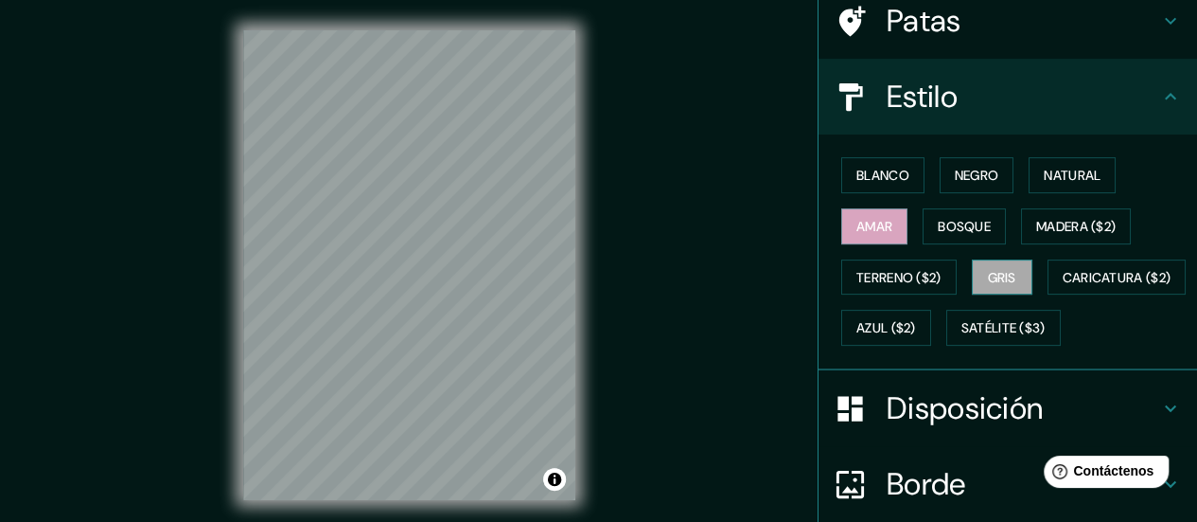
click at [990, 260] on button "Gris" at bounding box center [1002, 277] width 61 height 36
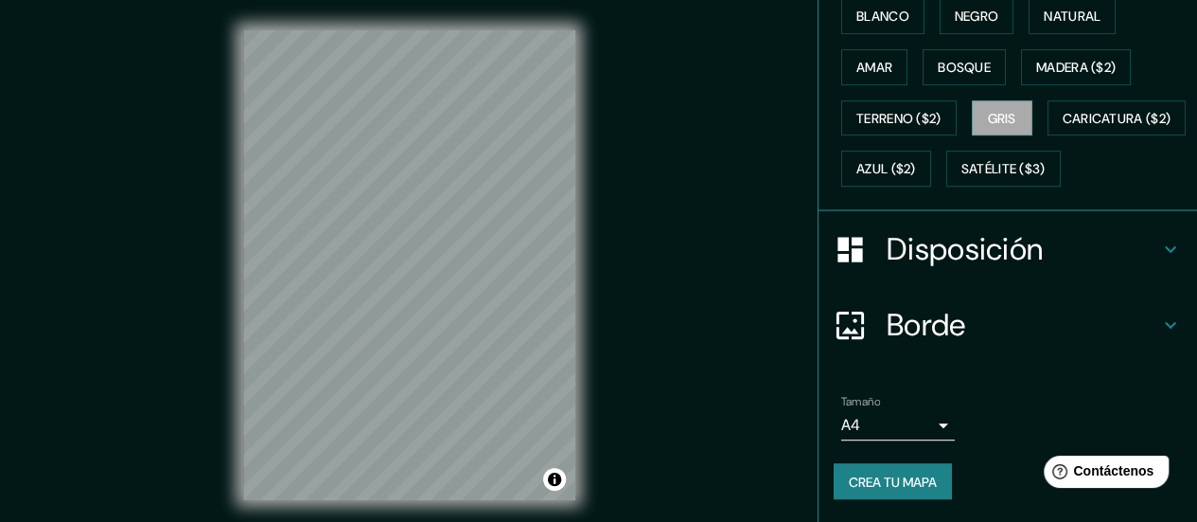
scroll to position [359, 0]
click at [916, 248] on font "Disposición" at bounding box center [965, 249] width 156 height 40
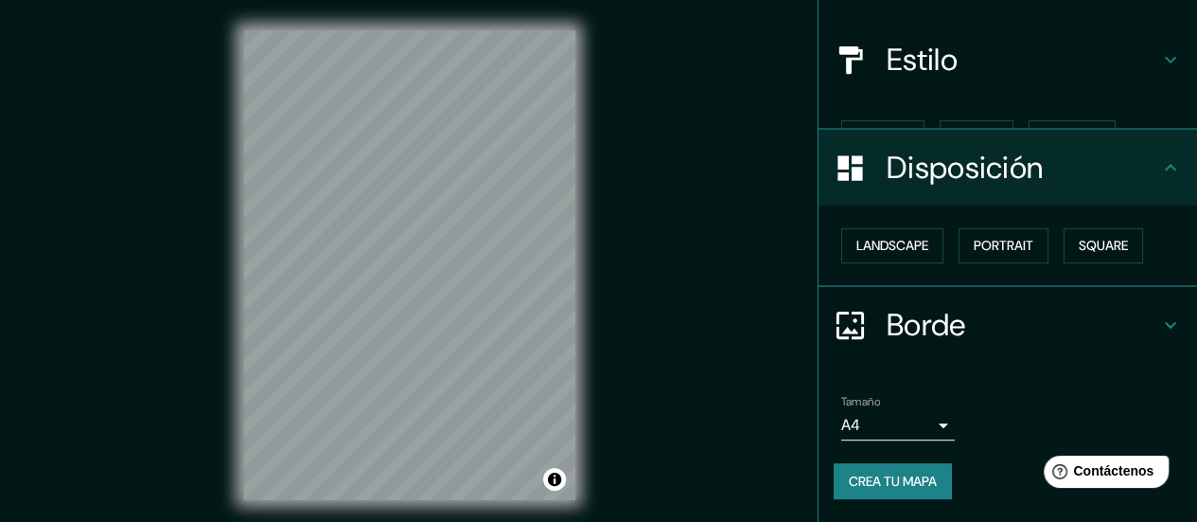
scroll to position [159, 0]
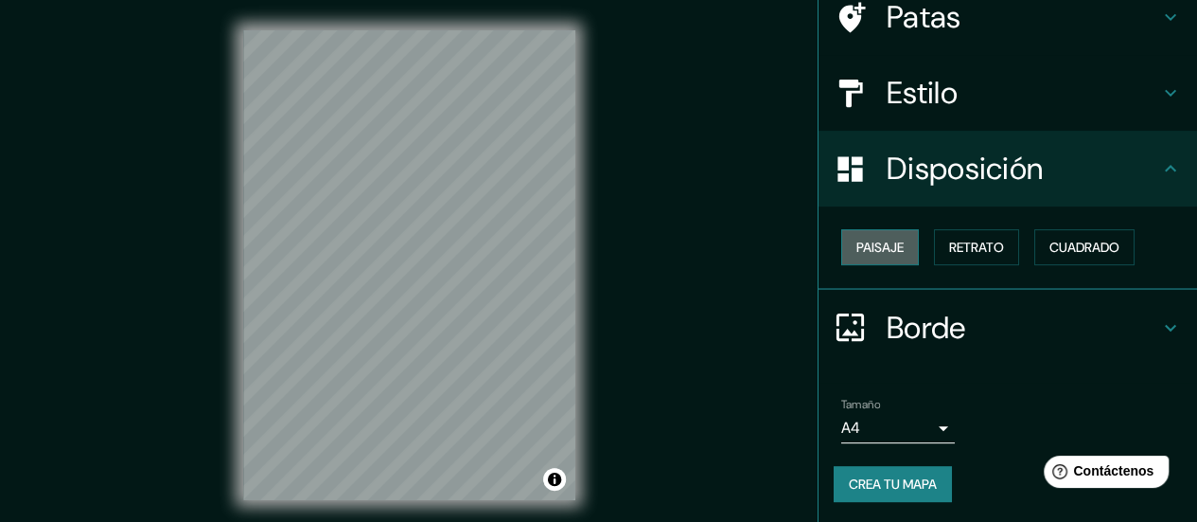
click at [880, 241] on font "Paisaje" at bounding box center [880, 247] width 47 height 17
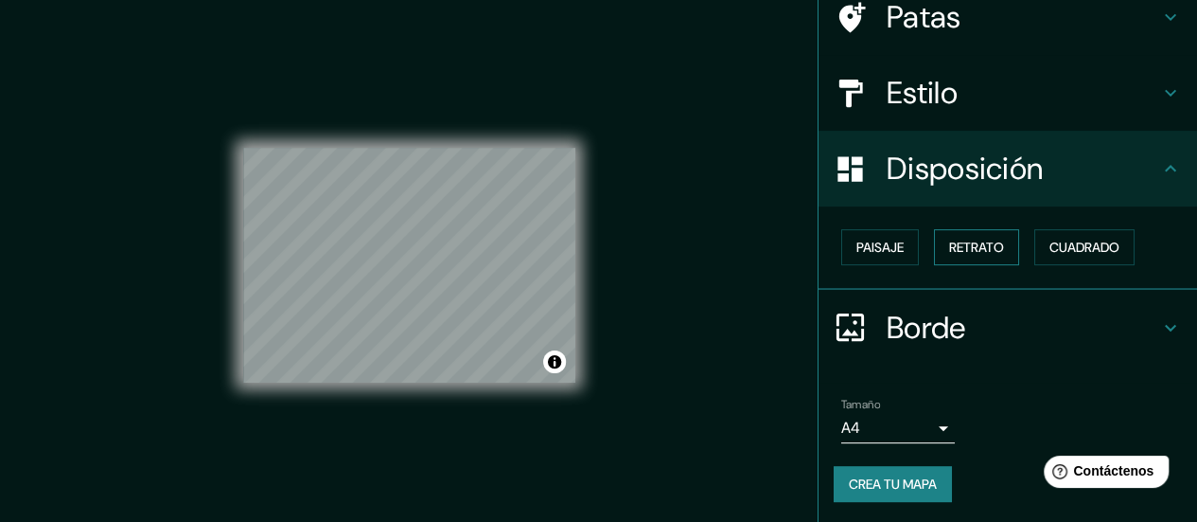
click at [949, 239] on font "Retrato" at bounding box center [976, 247] width 55 height 17
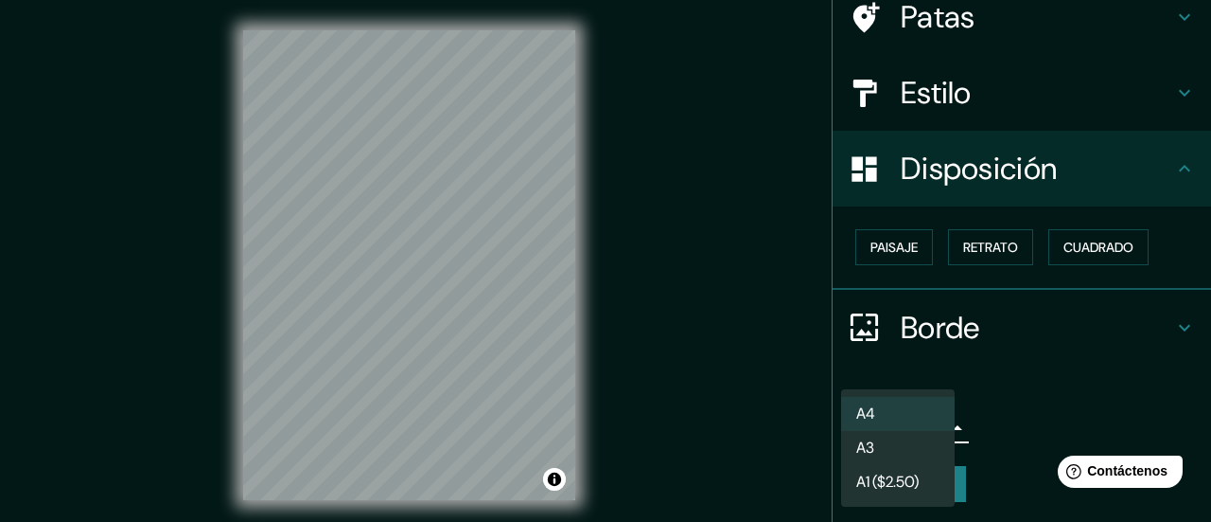
click at [912, 425] on body "Mappin Ubicación Guanare, [GEOGRAPHIC_DATA], [GEOGRAPHIC_DATA] Patas Estilo Dis…" at bounding box center [605, 261] width 1211 height 522
click at [874, 450] on font "A3" at bounding box center [866, 449] width 18 height 20
type input "a4"
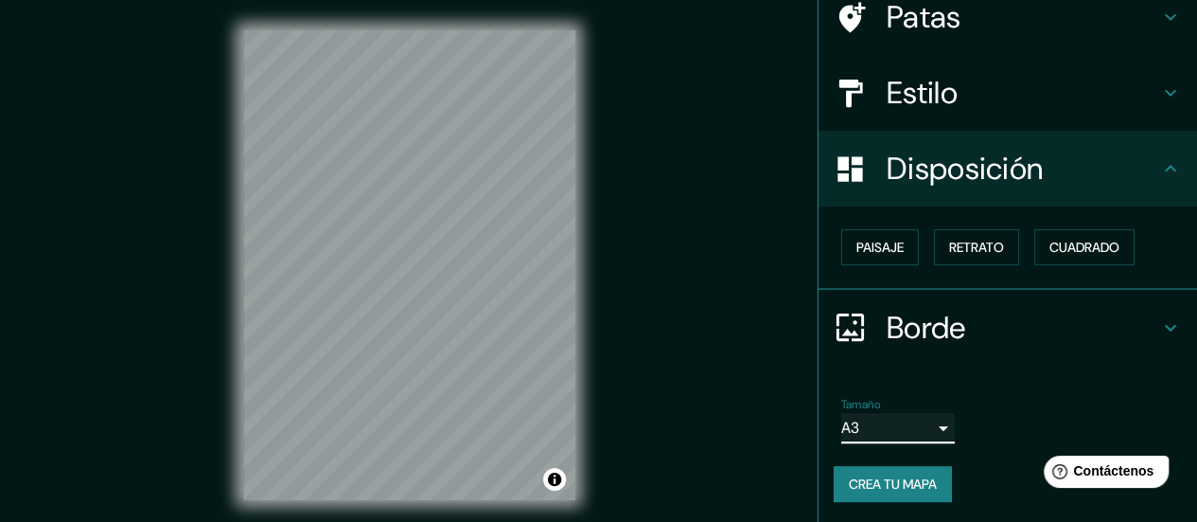
scroll to position [38, 0]
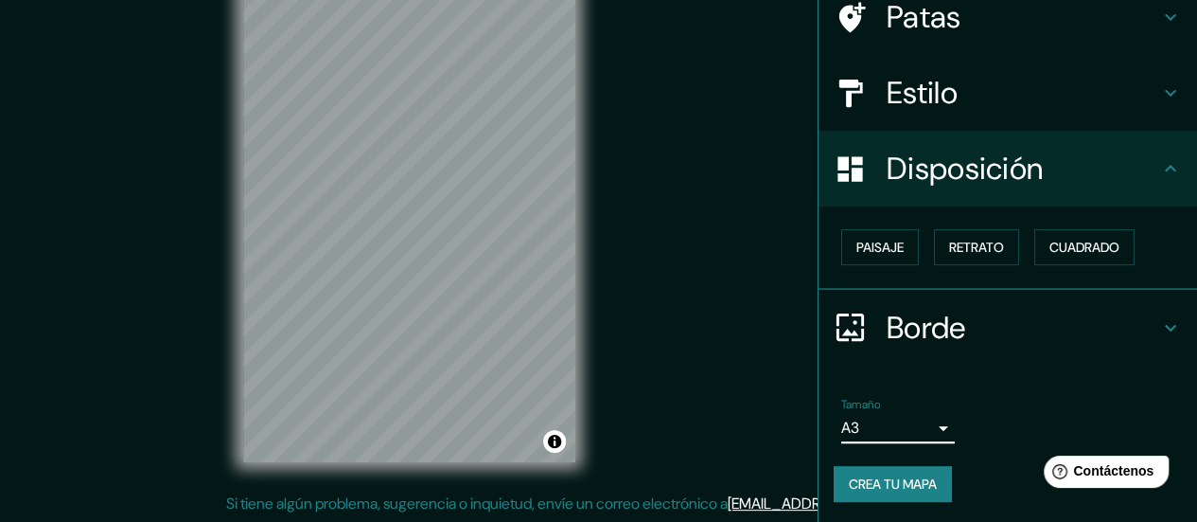
click at [928, 97] on font "Estilo" at bounding box center [922, 93] width 71 height 40
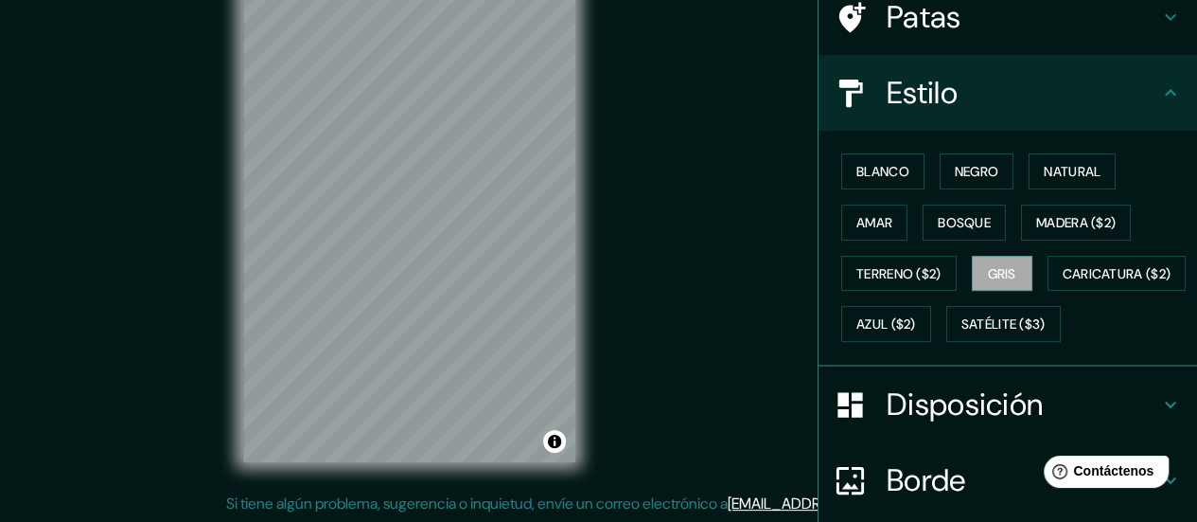
click at [665, 308] on div "Mappin Ubicación Guanare, [GEOGRAPHIC_DATA], [GEOGRAPHIC_DATA] Patas Estilo Bla…" at bounding box center [598, 242] width 1197 height 560
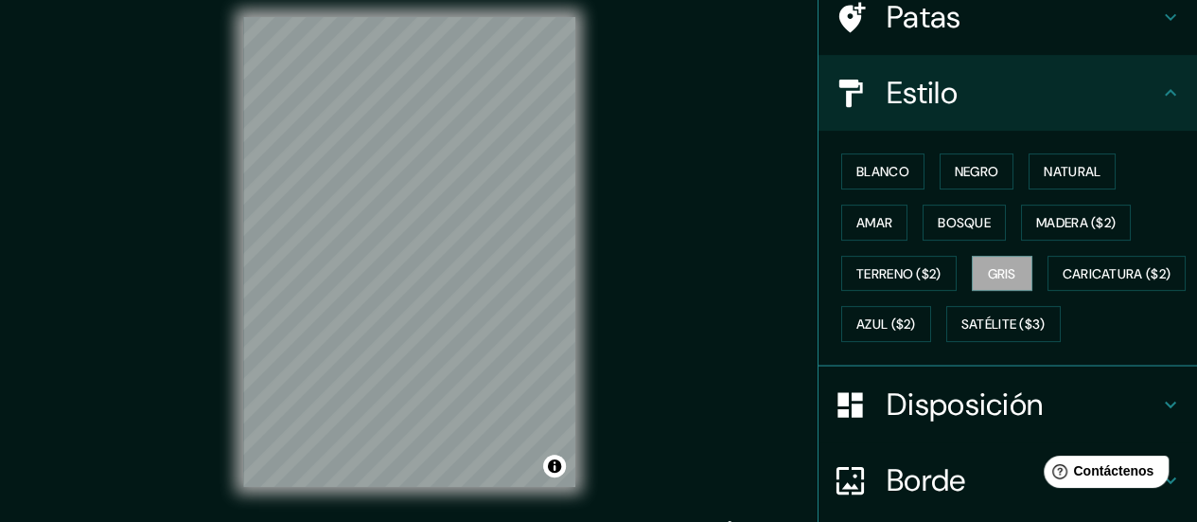
scroll to position [14, 0]
click at [875, 160] on font "Blanco" at bounding box center [883, 171] width 53 height 25
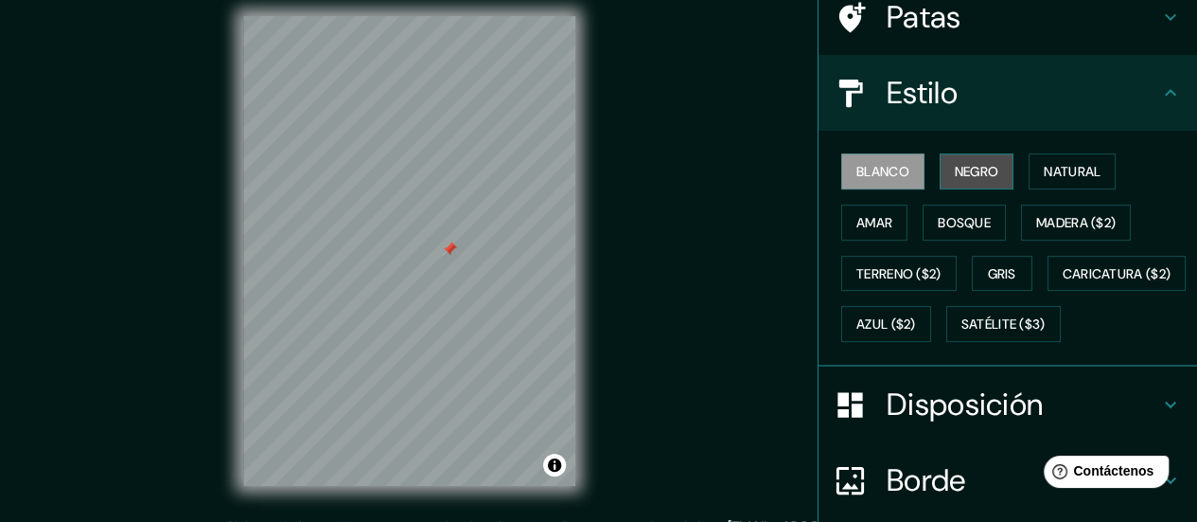
click at [955, 173] on font "Negro" at bounding box center [977, 171] width 44 height 17
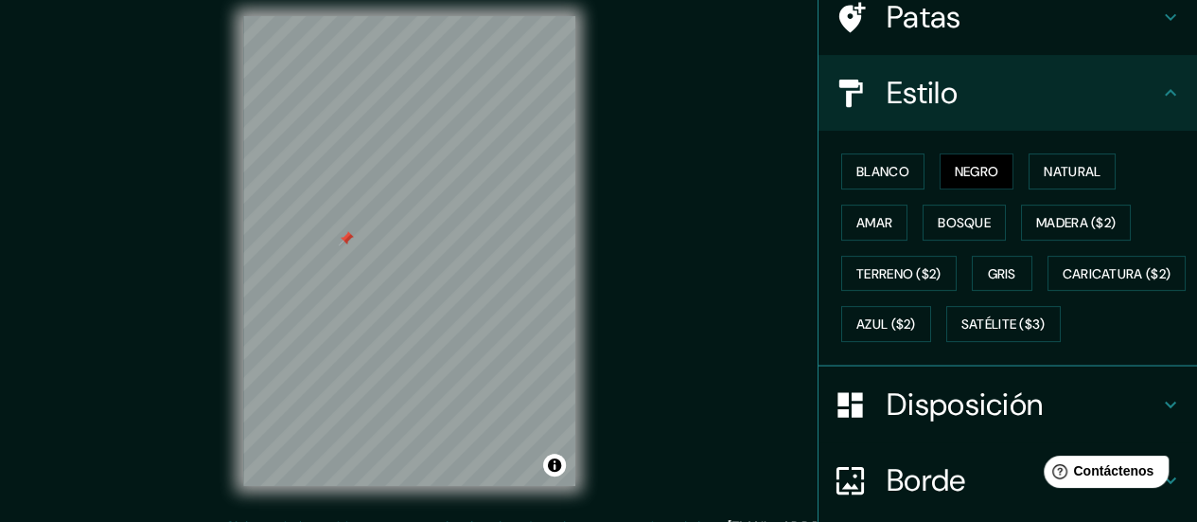
drag, startPoint x: 586, startPoint y: 216, endPoint x: 329, endPoint y: 239, distance: 257.6
click at [339, 239] on div at bounding box center [346, 238] width 15 height 15
click at [329, 239] on div at bounding box center [323, 243] width 15 height 15
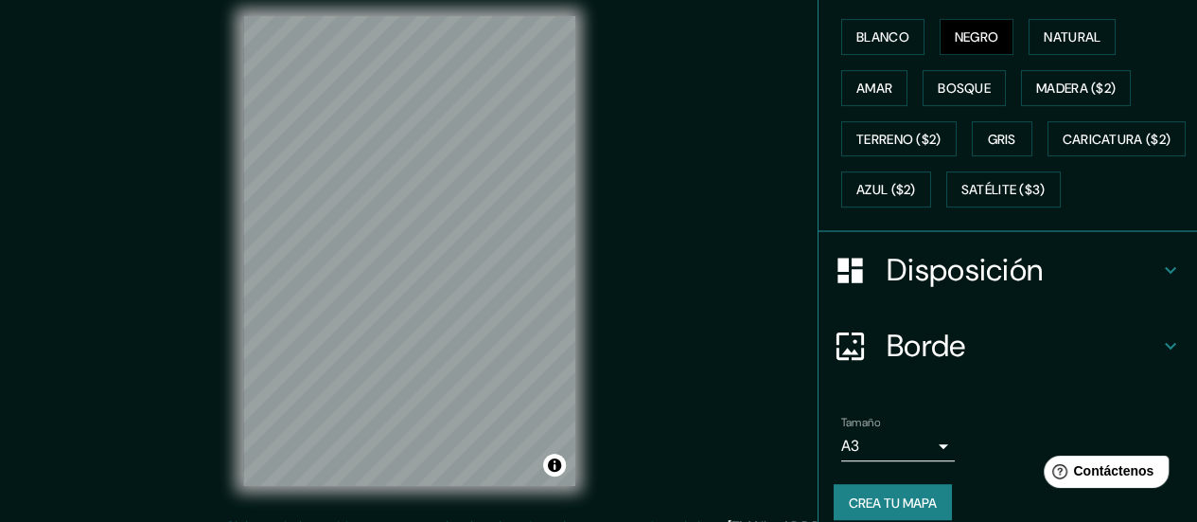
scroll to position [359, 0]
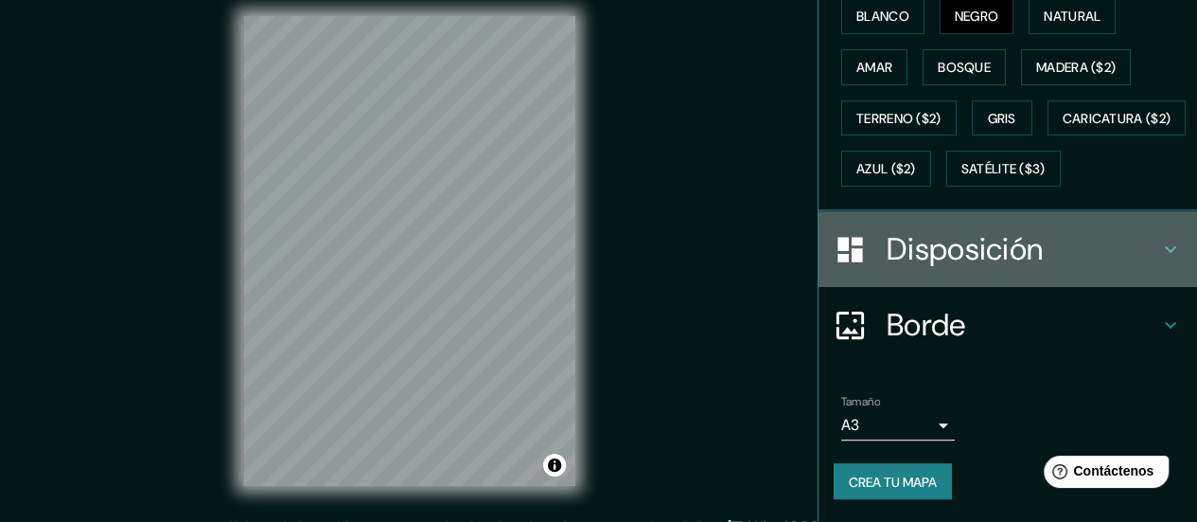
click at [868, 255] on div at bounding box center [860, 249] width 53 height 33
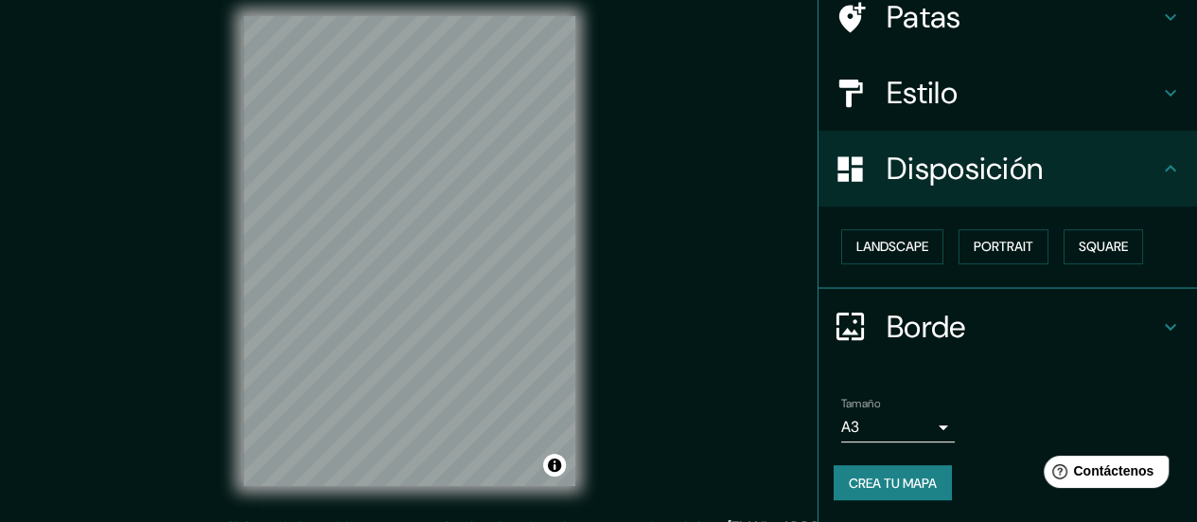
scroll to position [159, 0]
click at [1110, 238] on button "Cuadrado" at bounding box center [1084, 247] width 100 height 36
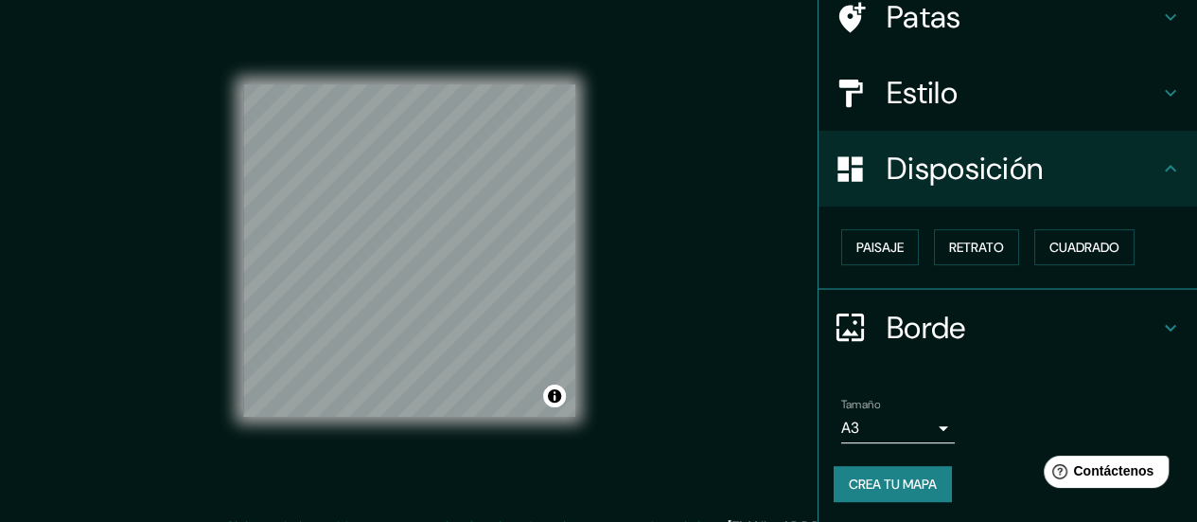
click at [582, 279] on div "© Mapbox © OpenStreetMap Improve this map" at bounding box center [409, 251] width 393 height 530
click at [875, 239] on font "Paisaje" at bounding box center [880, 247] width 47 height 17
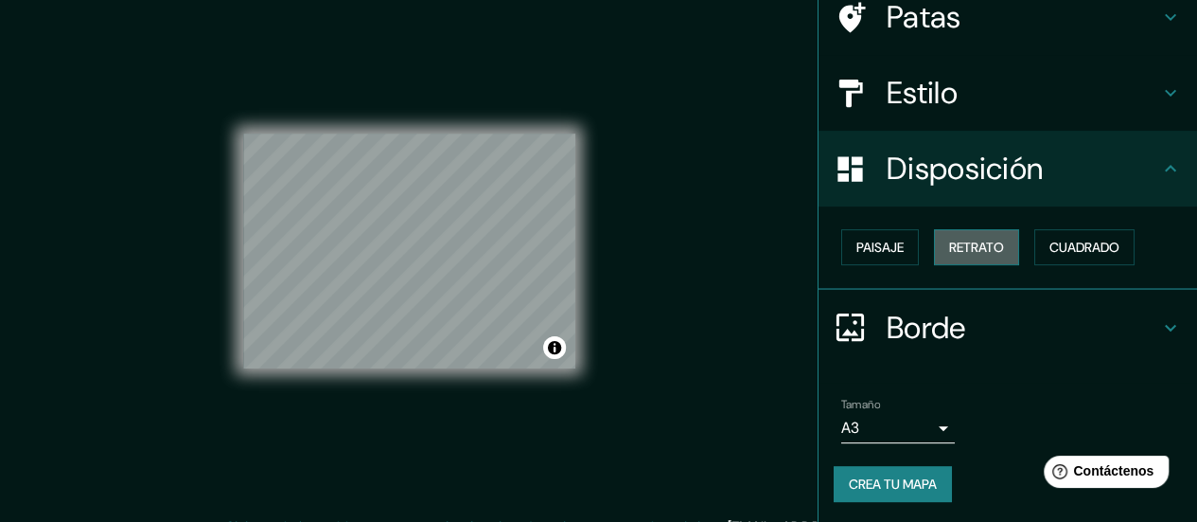
click at [954, 242] on font "Retrato" at bounding box center [976, 247] width 55 height 17
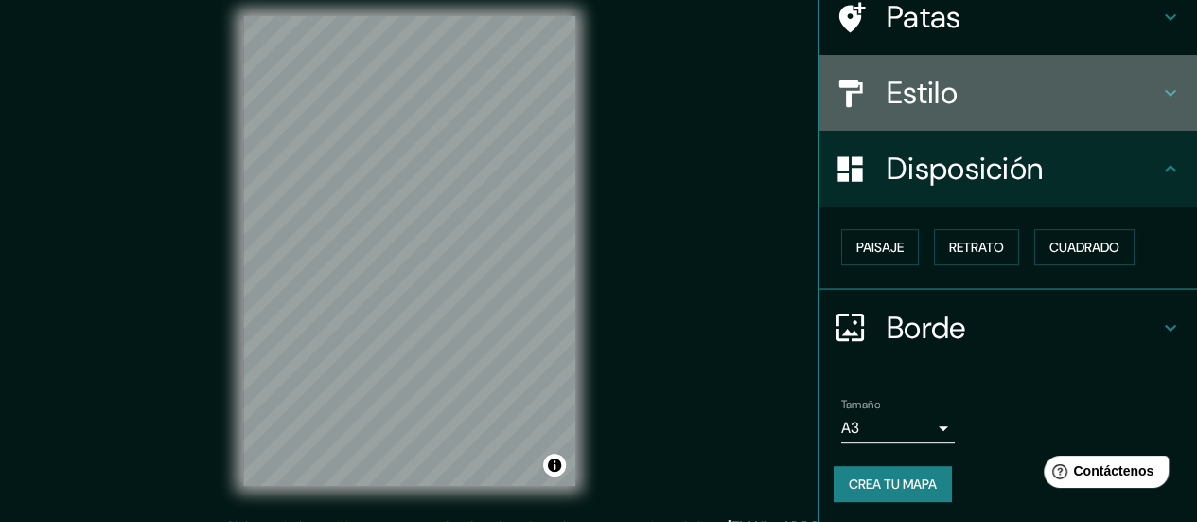
click at [957, 85] on h4 "Estilo" at bounding box center [1023, 93] width 273 height 38
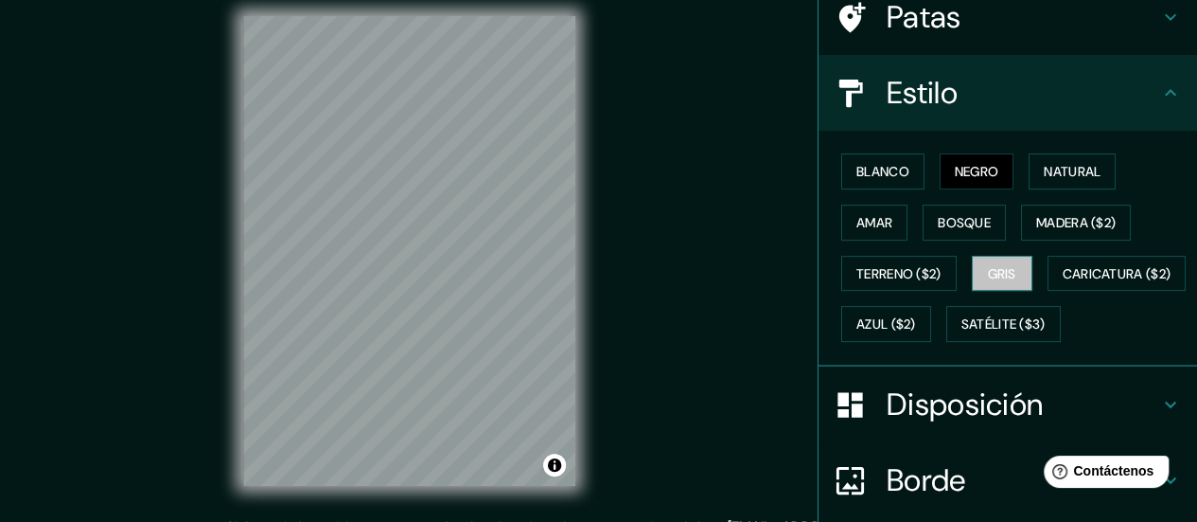
click at [988, 265] on font "Gris" at bounding box center [1002, 273] width 28 height 17
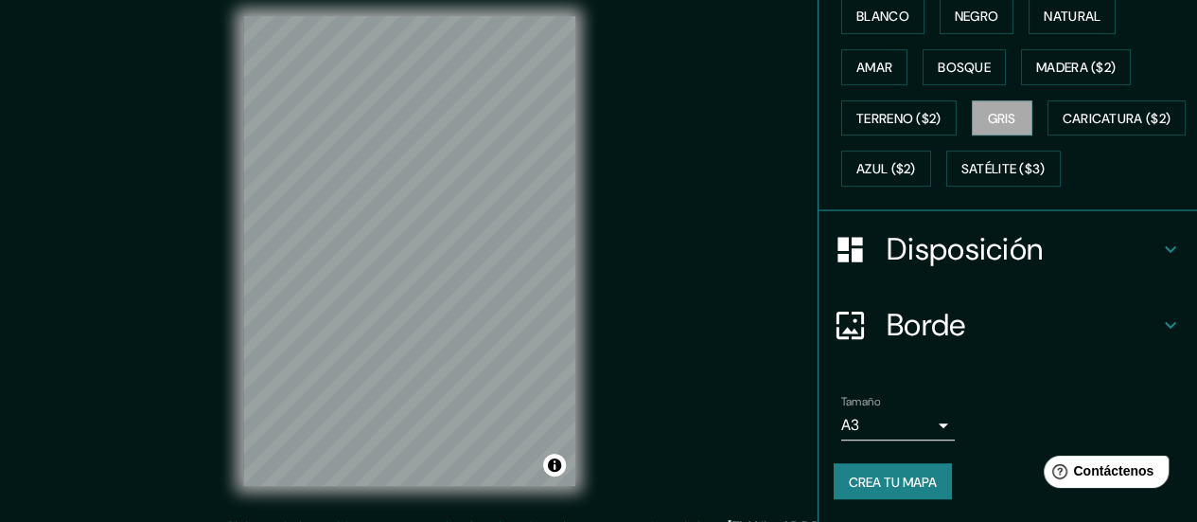
scroll to position [359, 0]
click at [893, 467] on button "Crea tu mapa" at bounding box center [893, 481] width 118 height 36
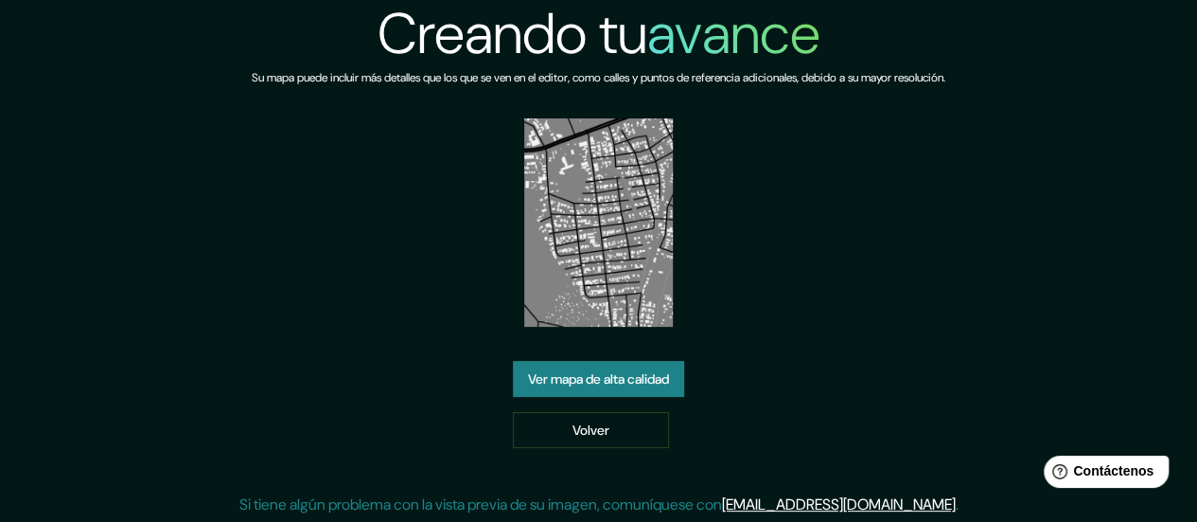
click at [607, 357] on div "Creando tu avance Su mapa puede incluir más detalles que los que se ven en el e…" at bounding box center [598, 265] width 719 height 531
click at [599, 367] on font "Ver mapa de alta calidad" at bounding box center [598, 378] width 141 height 25
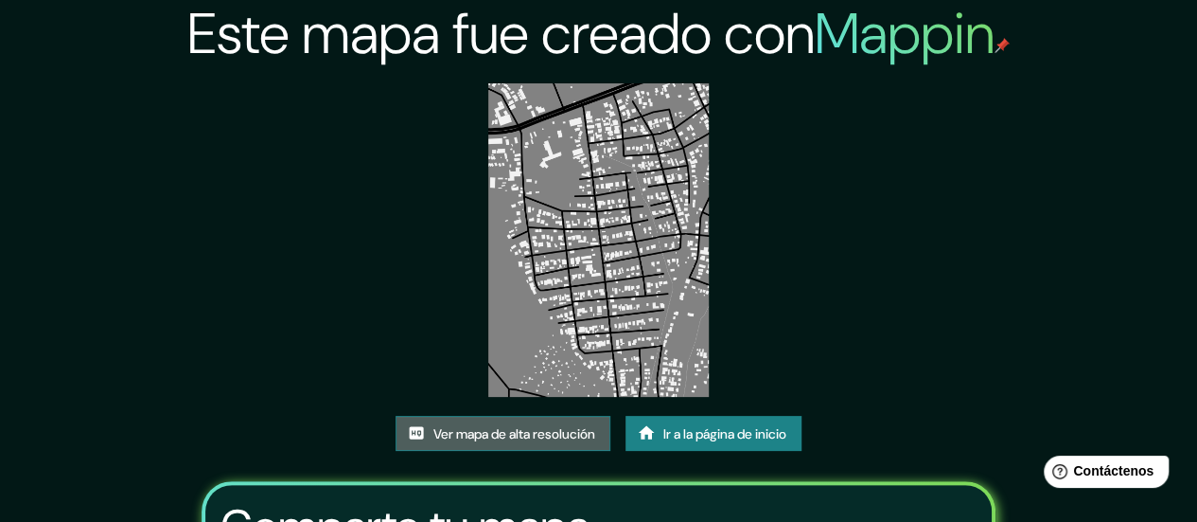
click at [473, 417] on link "Ver mapa de alta resolución" at bounding box center [503, 434] width 215 height 36
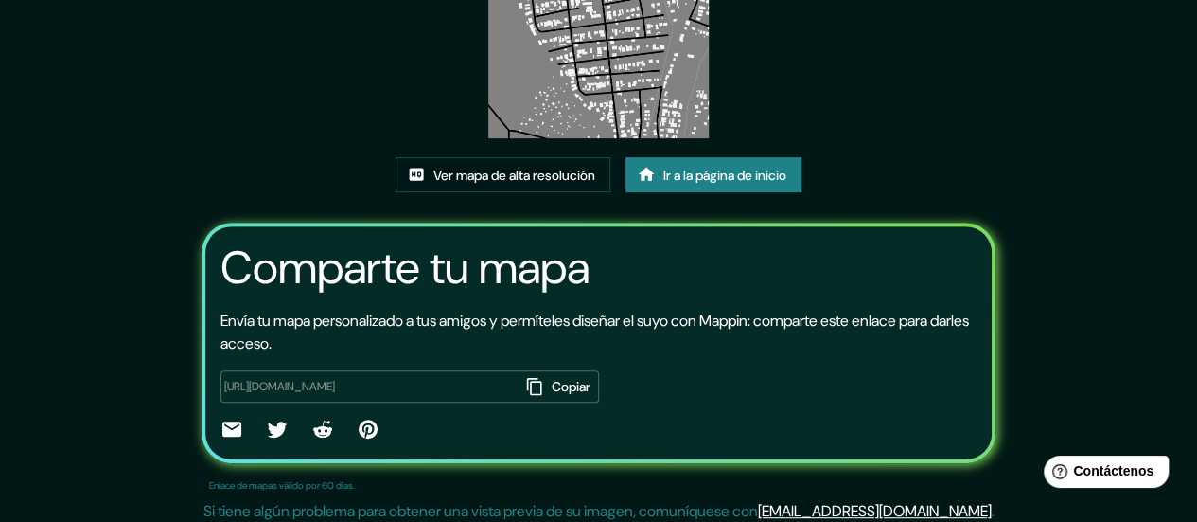
scroll to position [266, 0]
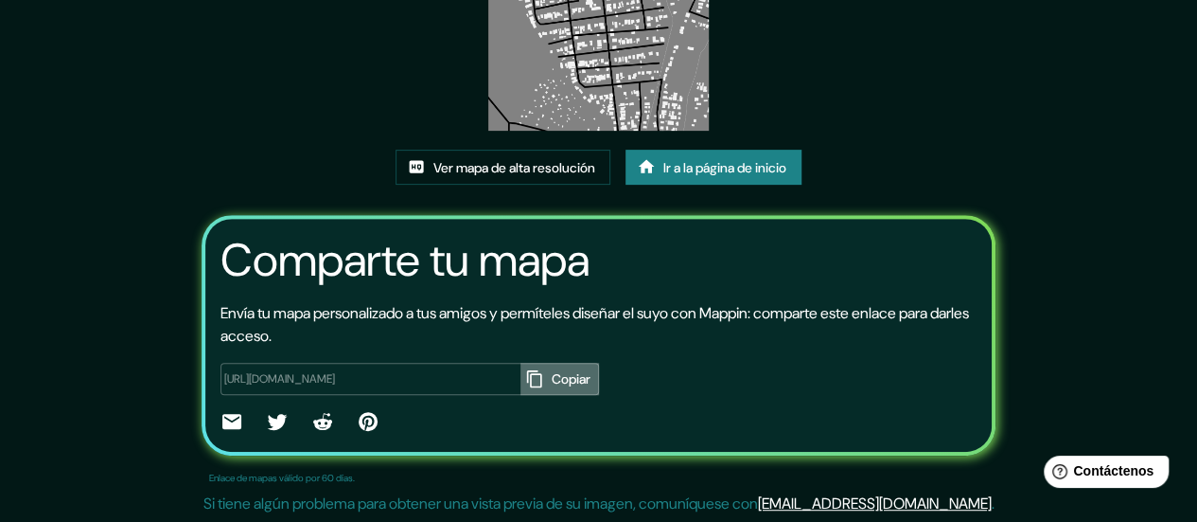
click at [552, 385] on font "Copiar" at bounding box center [571, 379] width 39 height 17
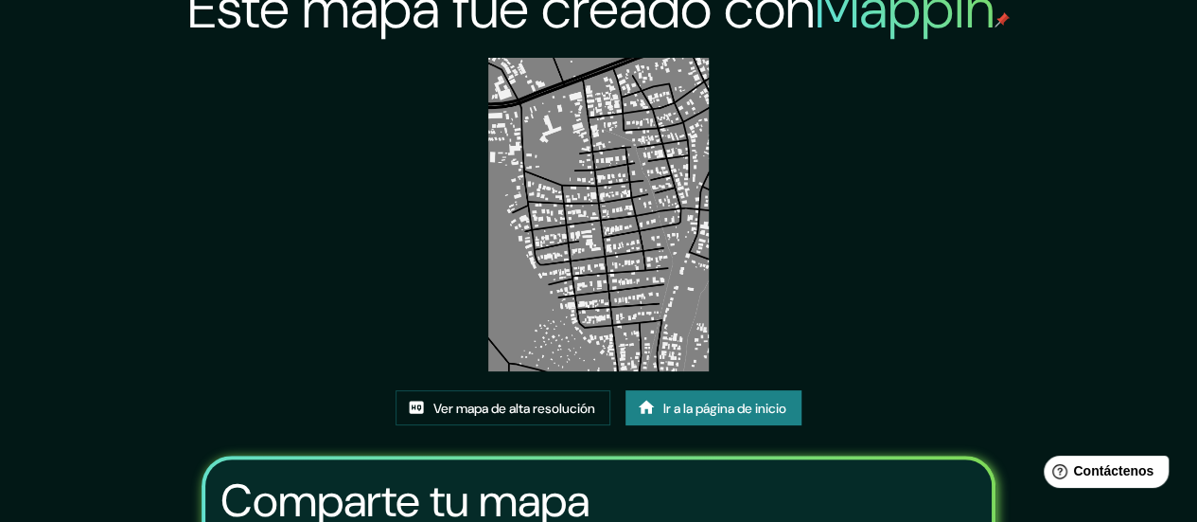
scroll to position [10, 0]
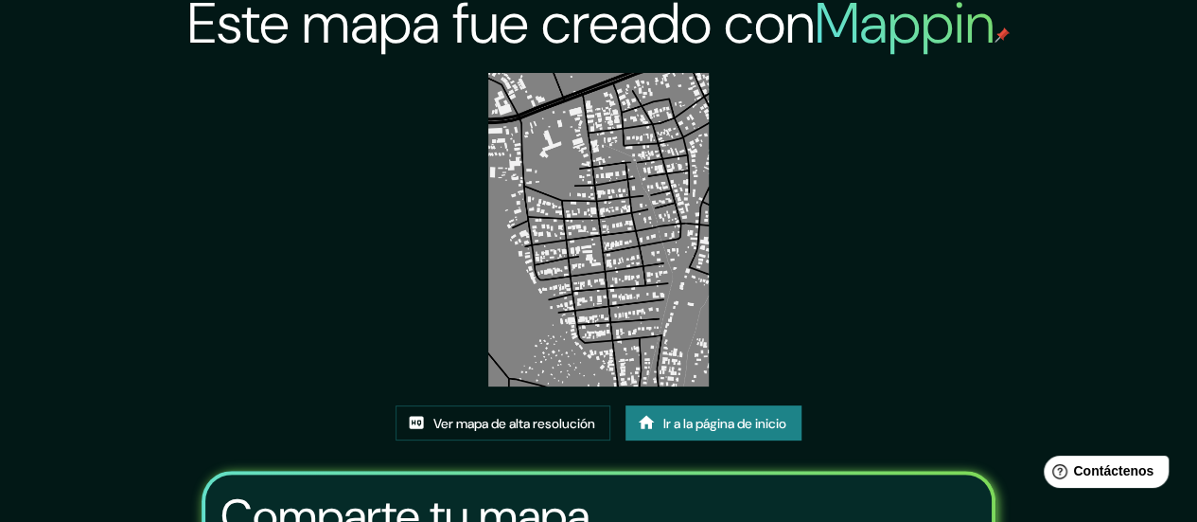
click at [558, 184] on img at bounding box center [598, 229] width 221 height 313
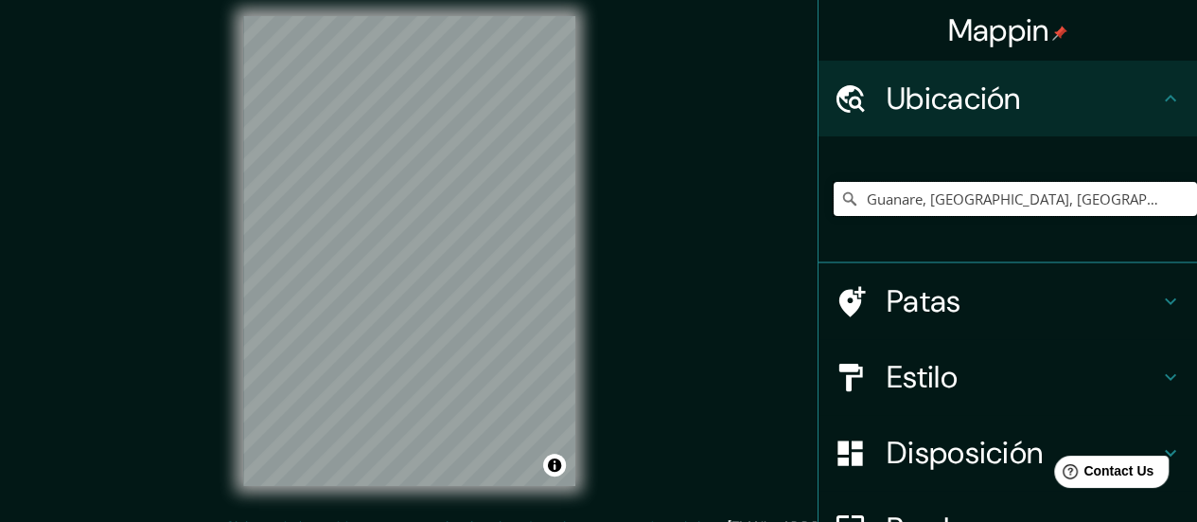
click at [1104, 200] on input "Guanare, [GEOGRAPHIC_DATA], [GEOGRAPHIC_DATA]" at bounding box center [1015, 199] width 363 height 34
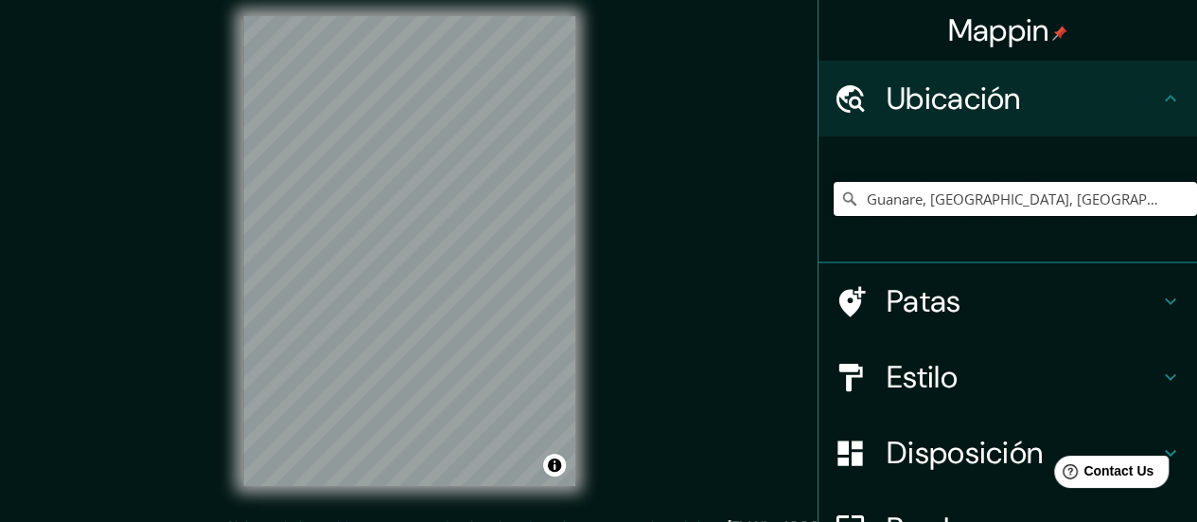
click at [1104, 200] on input "Guanare, [GEOGRAPHIC_DATA], [GEOGRAPHIC_DATA]" at bounding box center [1015, 199] width 363 height 34
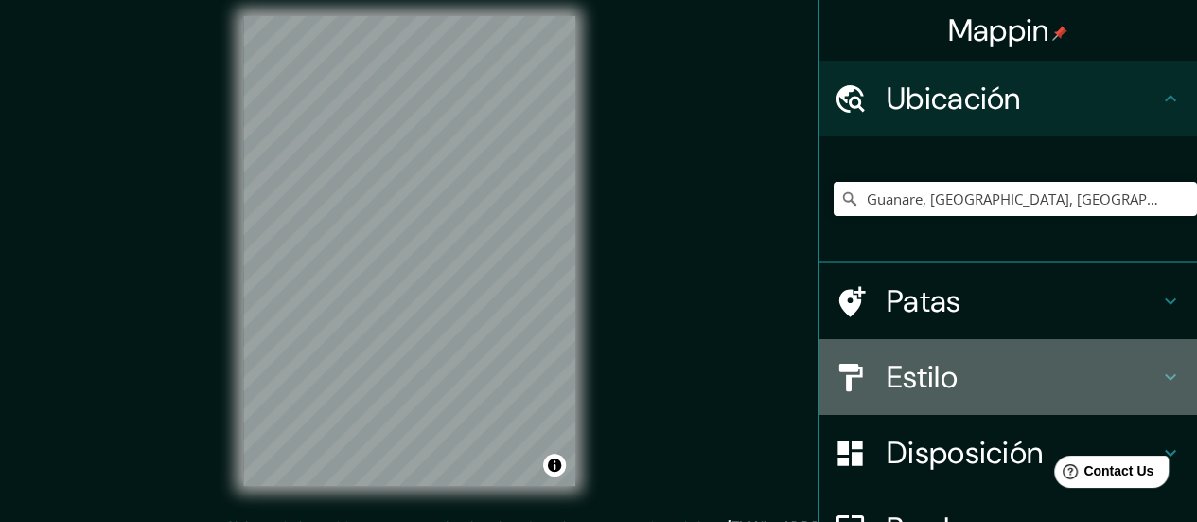
click at [916, 366] on font "Estilo" at bounding box center [922, 377] width 71 height 40
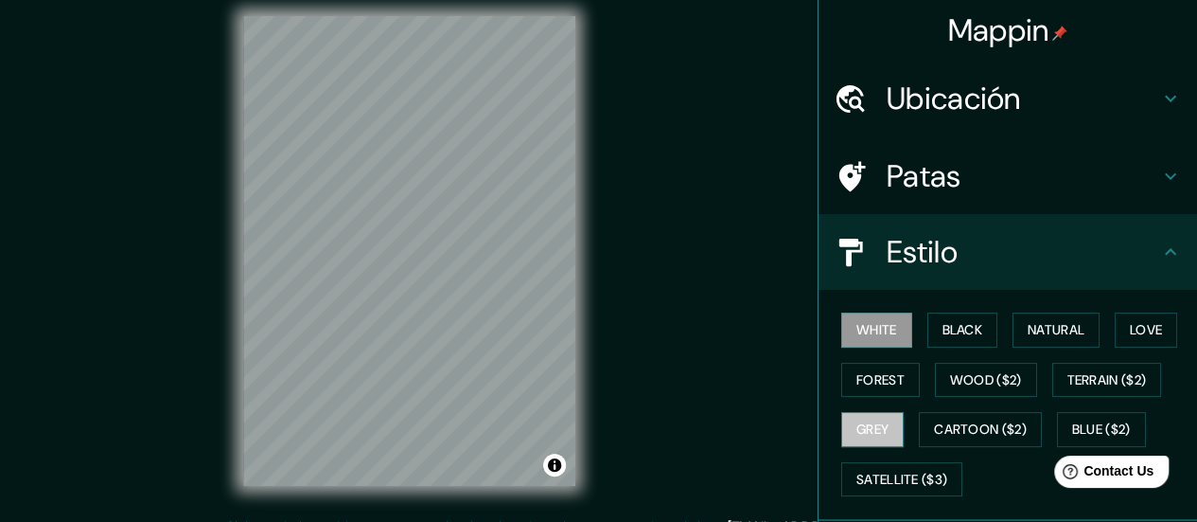
click at [867, 436] on button "Grey" at bounding box center [872, 429] width 62 height 35
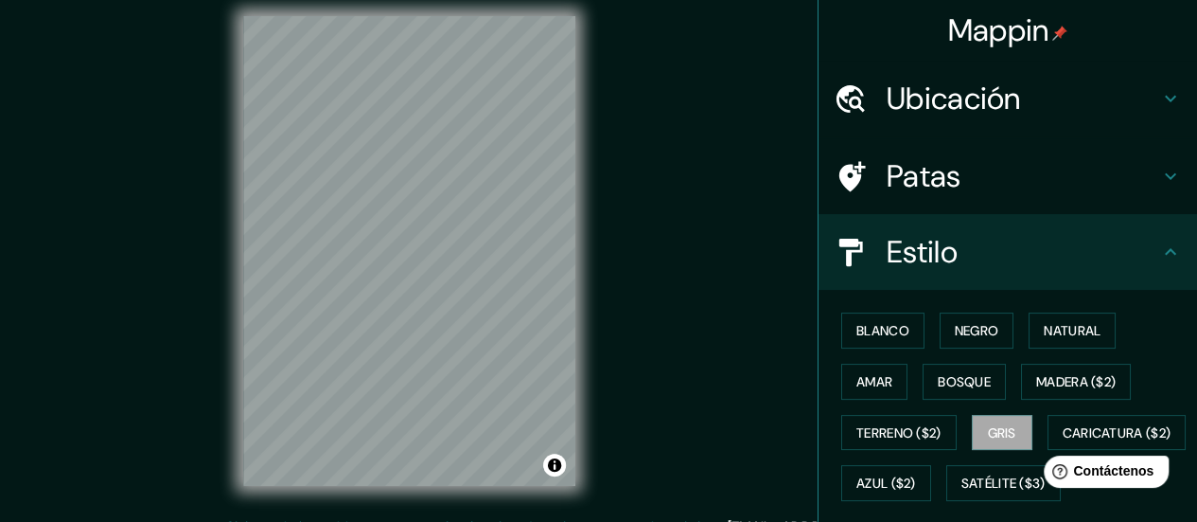
click at [231, 53] on div "© Mapbox © OpenStreetMap Improve this map" at bounding box center [409, 251] width 393 height 530
